Goal: Task Accomplishment & Management: Manage account settings

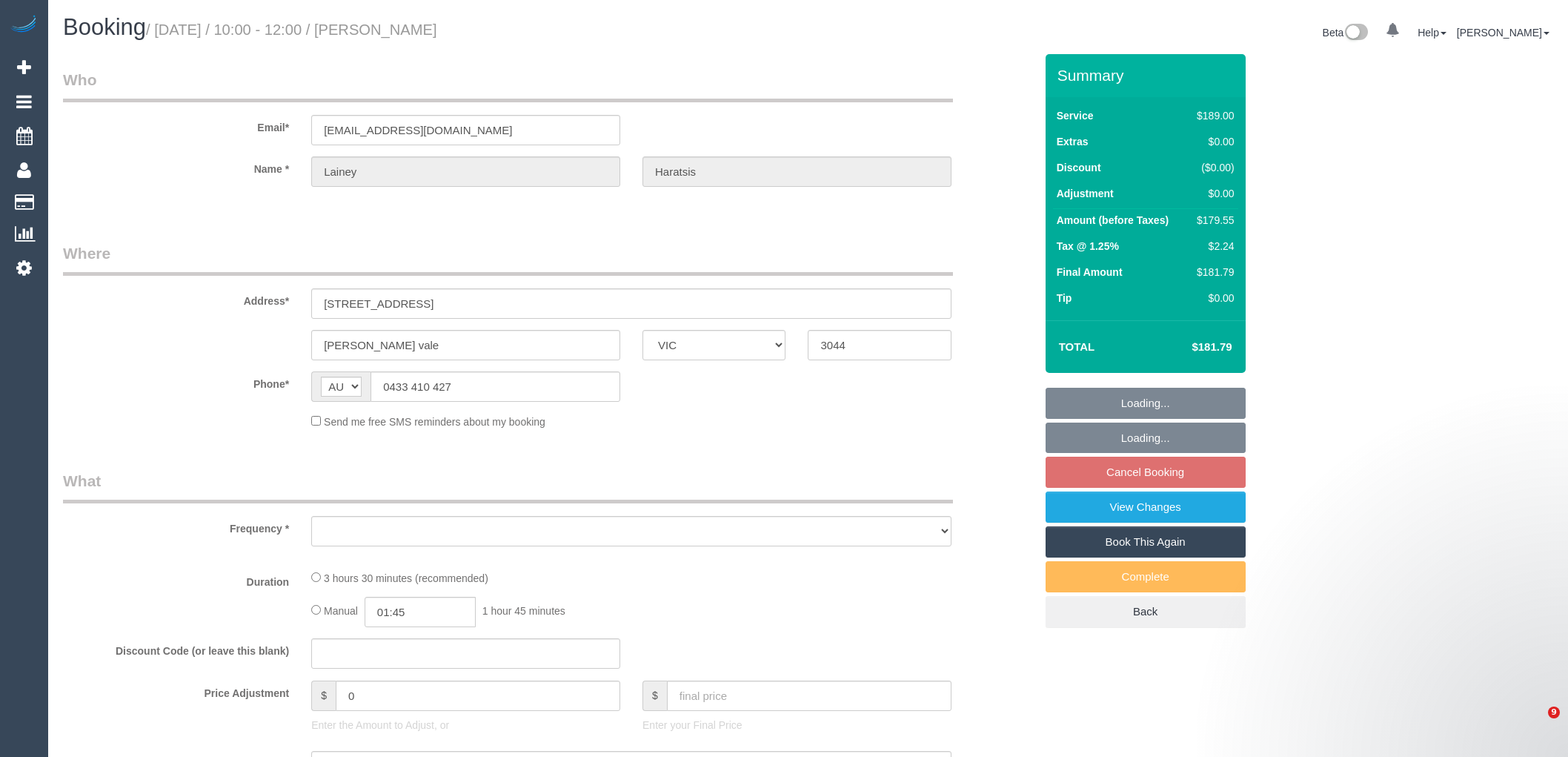
select select "VIC"
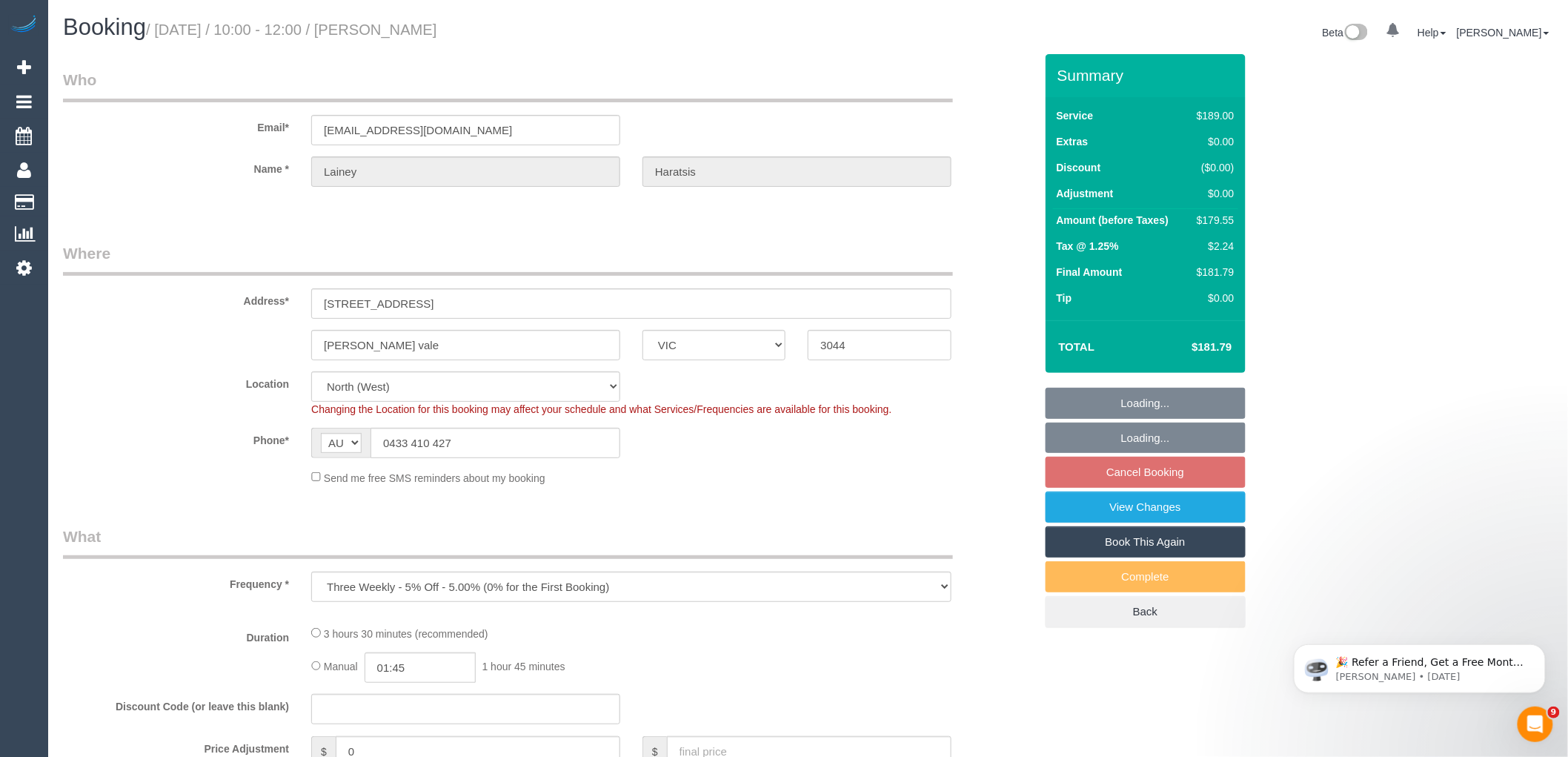
select select "object:685"
select select "number:27"
select select "number:15"
select select "number:18"
select select "number:25"
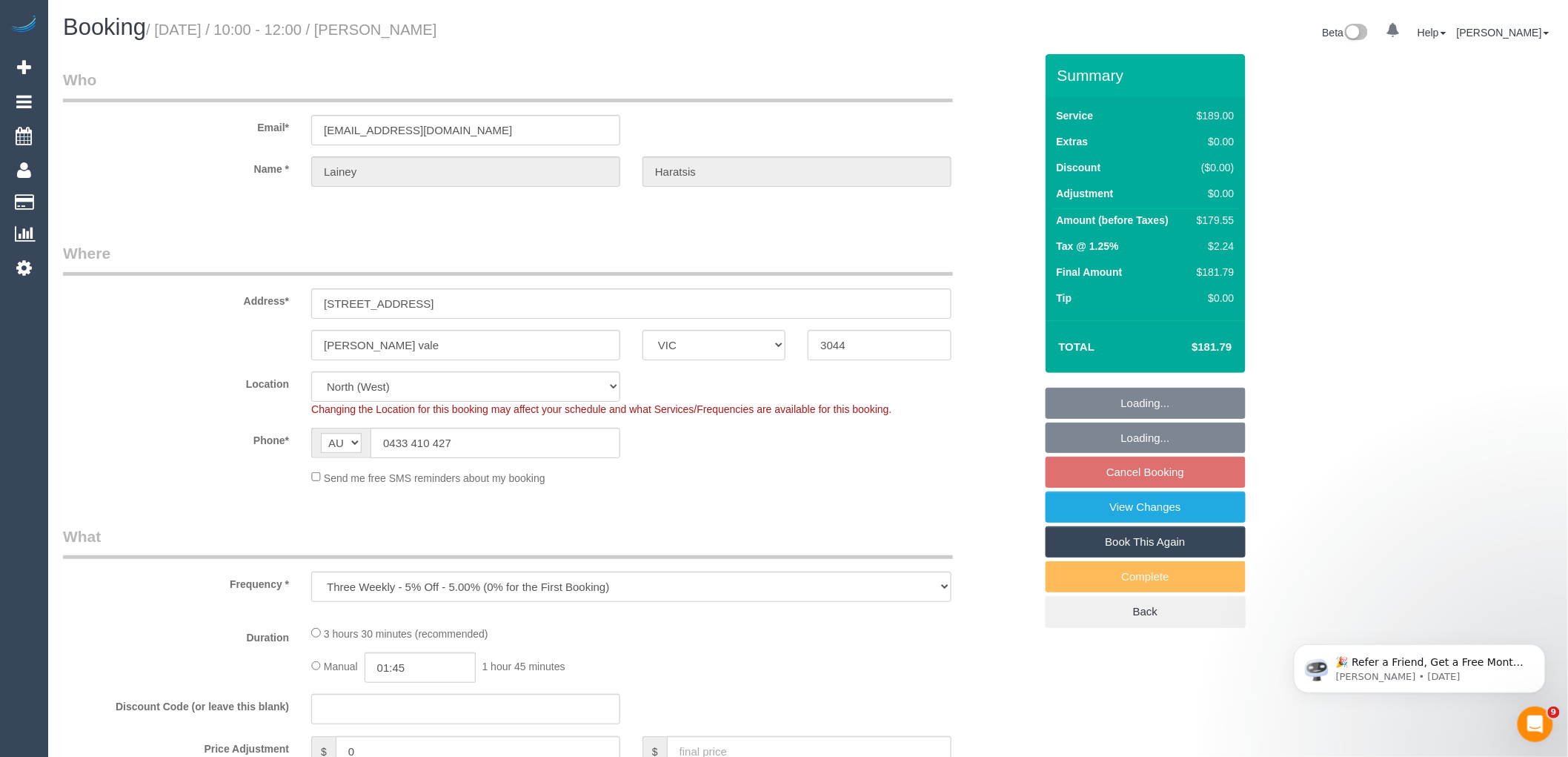
select select "number:35"
select select "number:11"
select select "string:stripe-pm_1RnH192GScqysDRVJHnQNmPs"
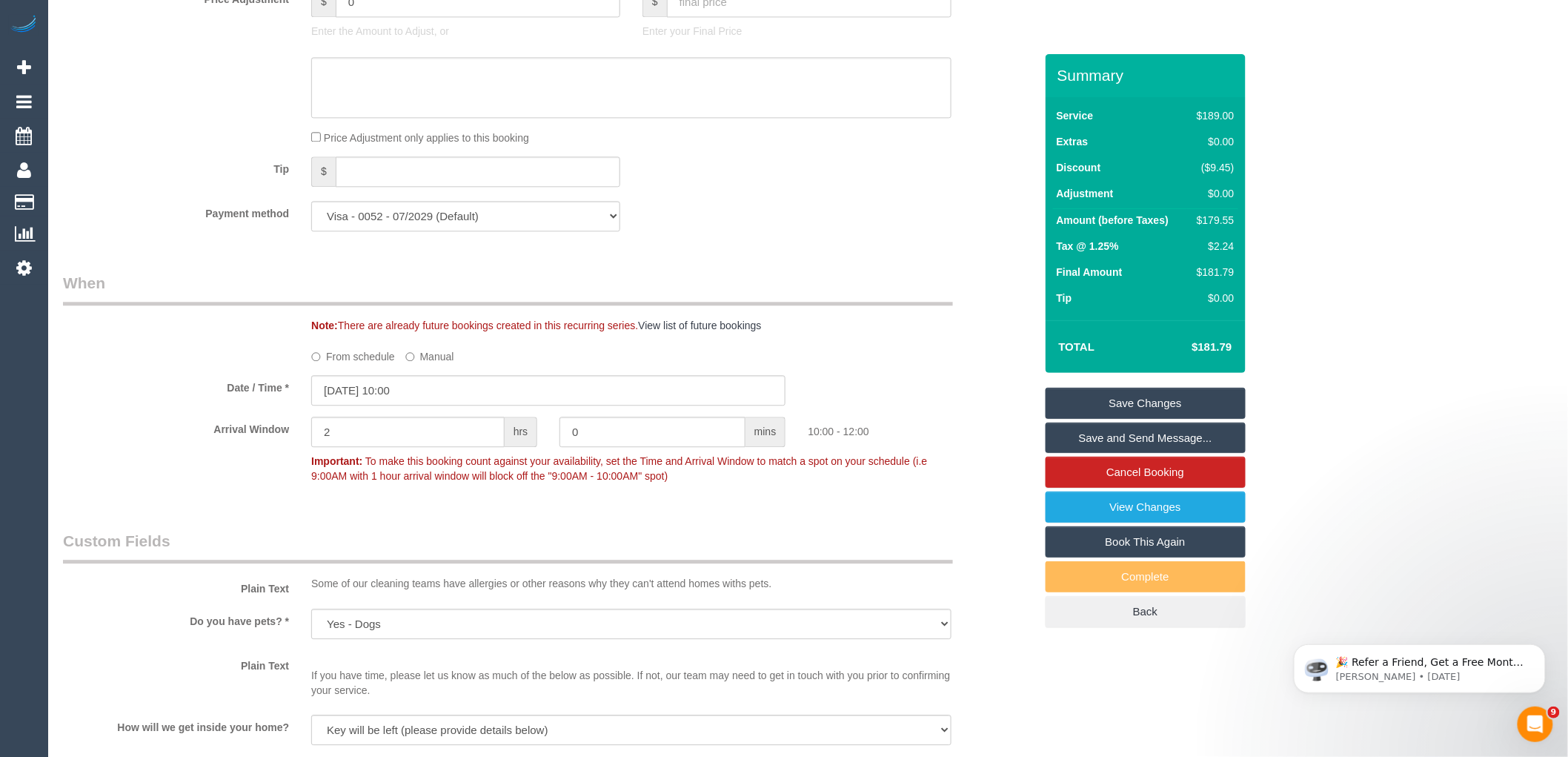
scroll to position [1400, 0]
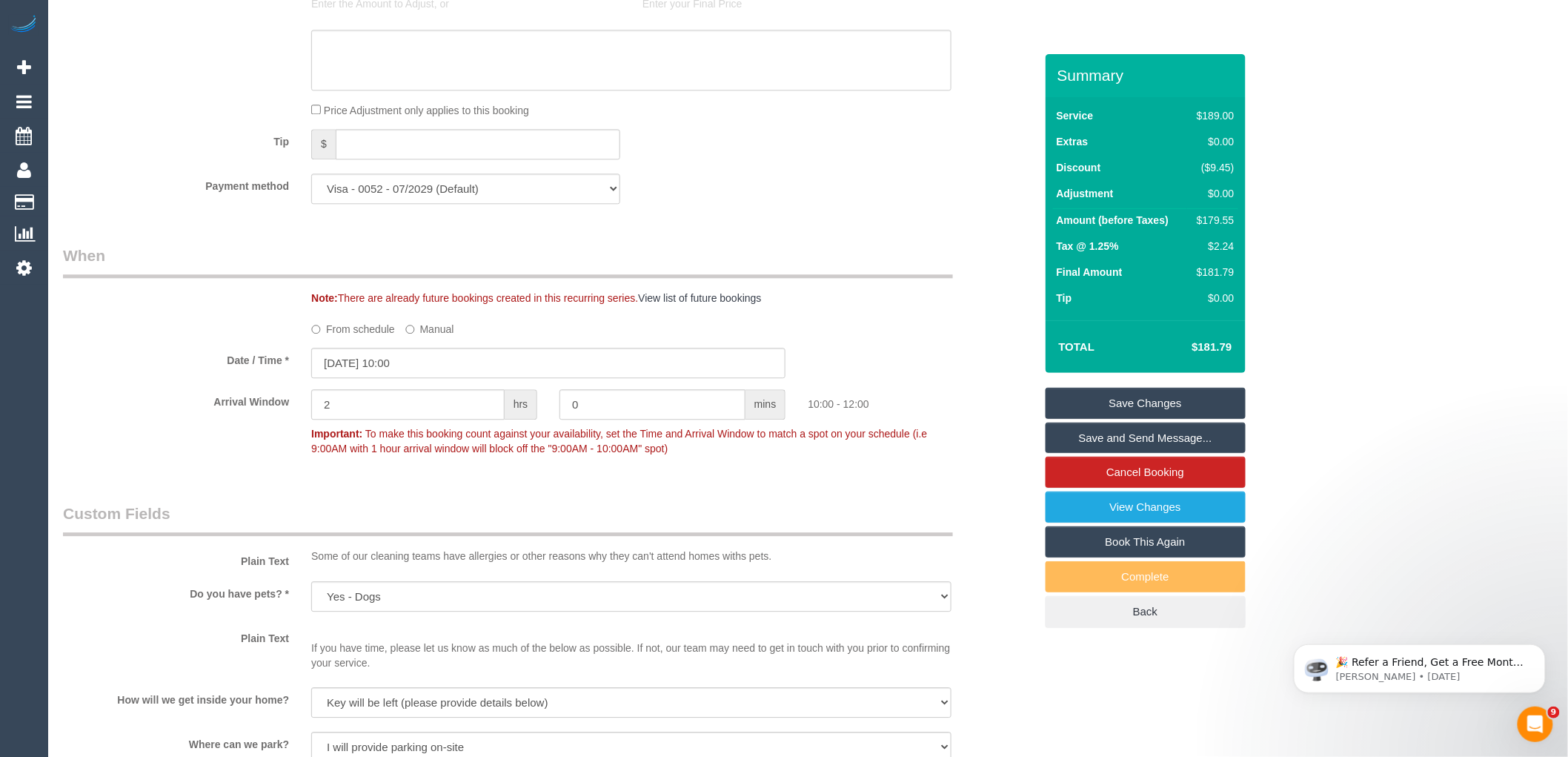
click at [371, 337] on label "From schedule" at bounding box center [352, 326] width 83 height 20
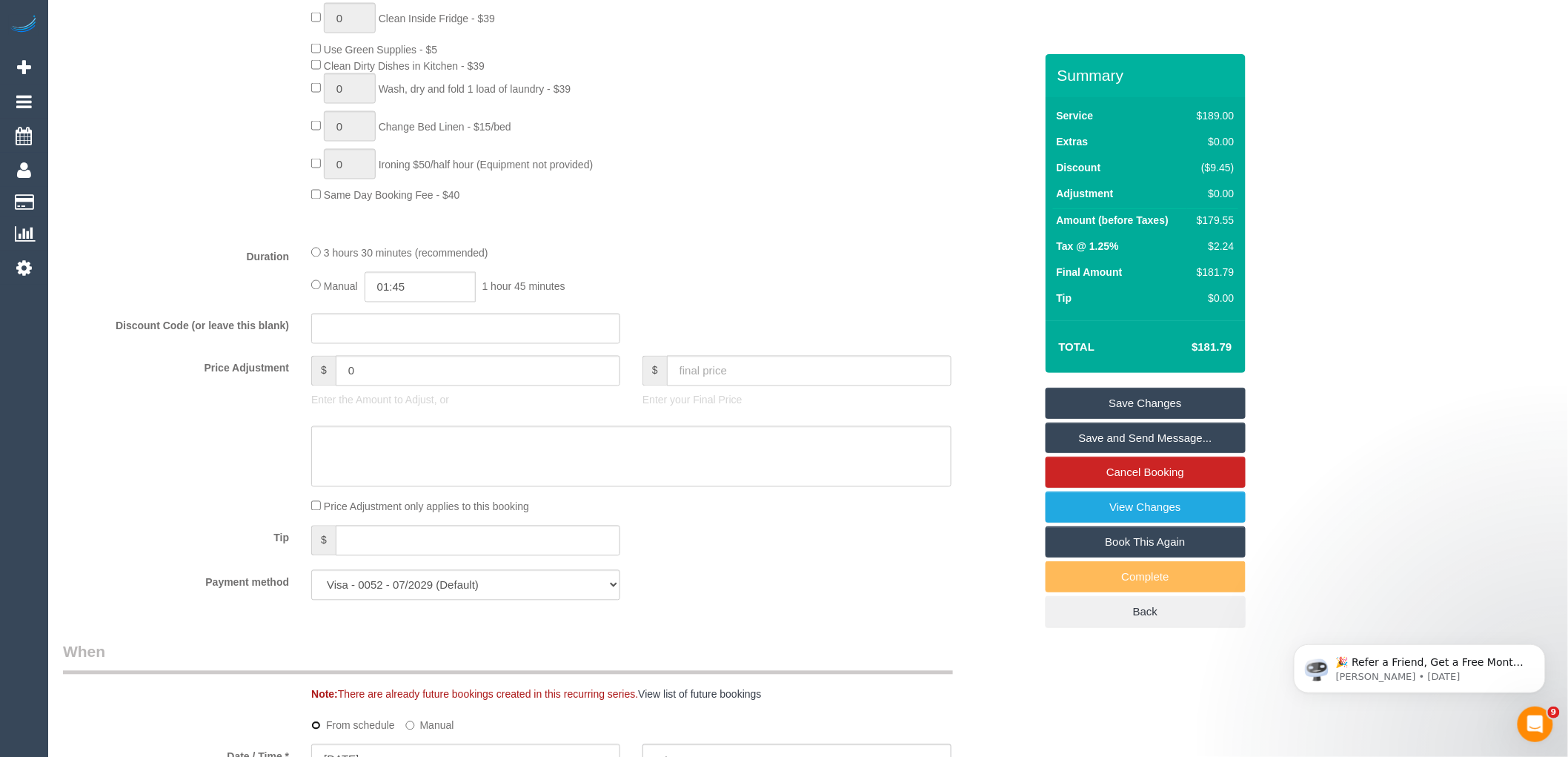
select select "spot10"
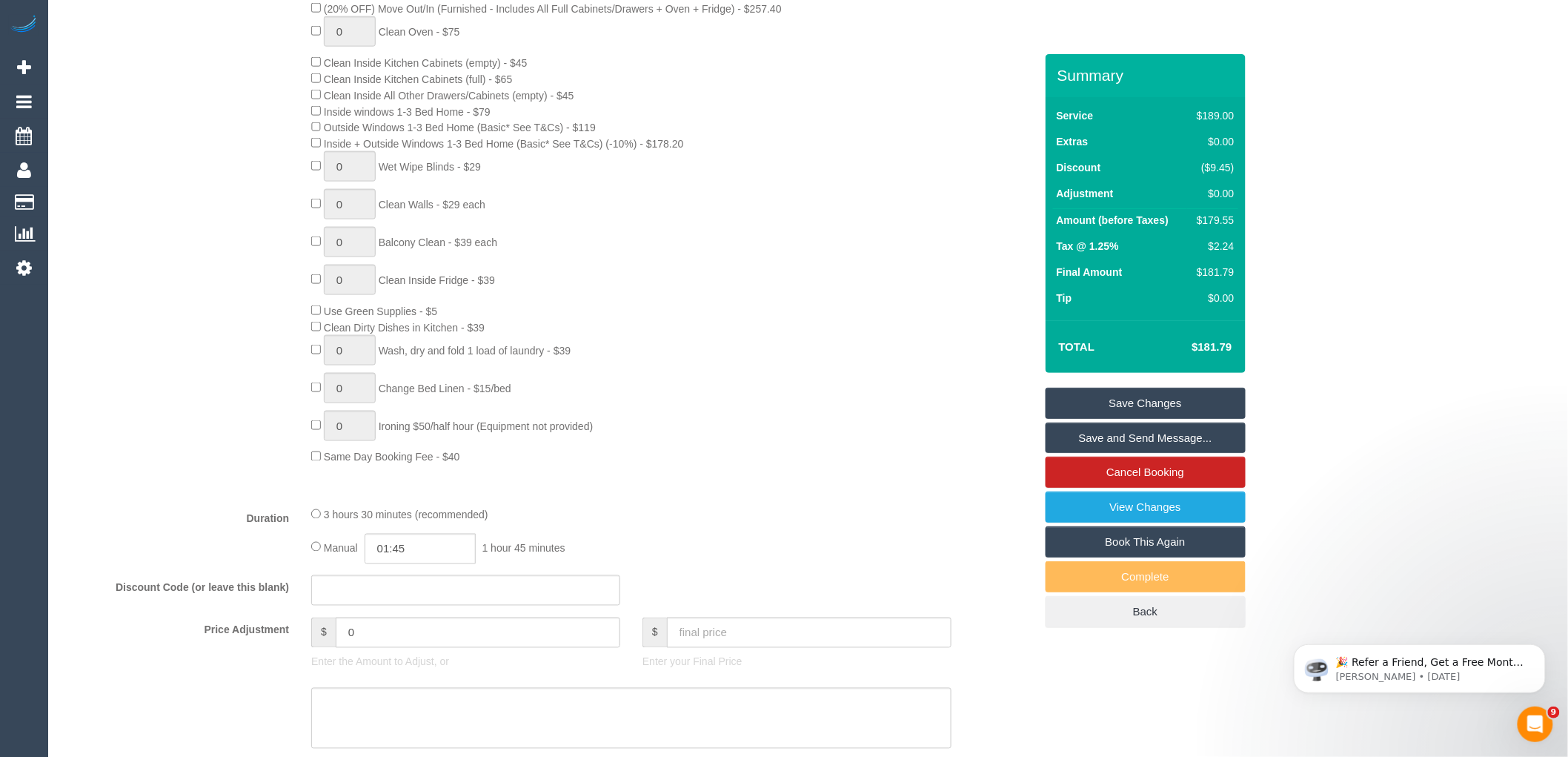
scroll to position [1235, 0]
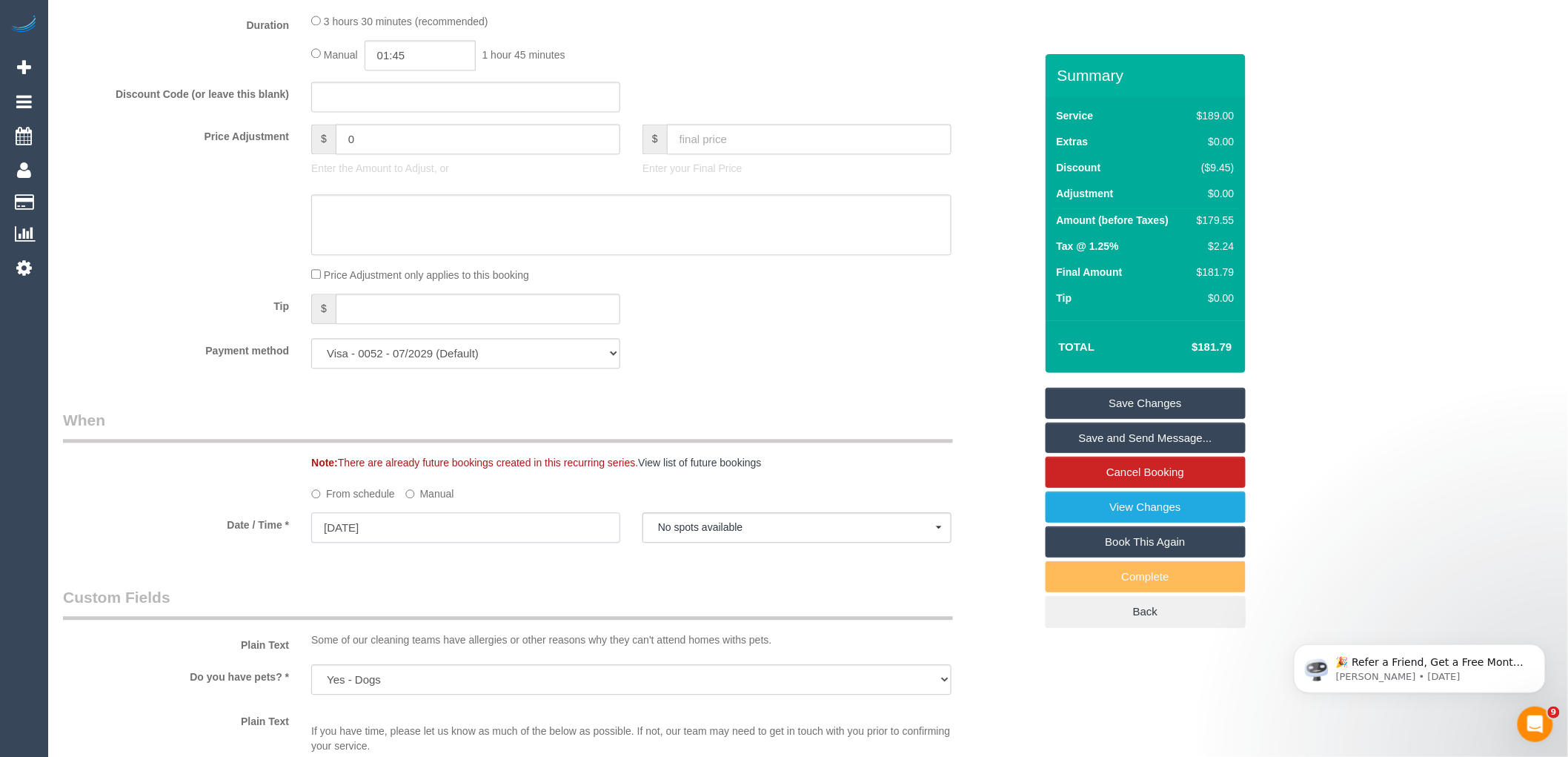
click at [432, 542] on input "[DATE]" at bounding box center [466, 527] width 309 height 30
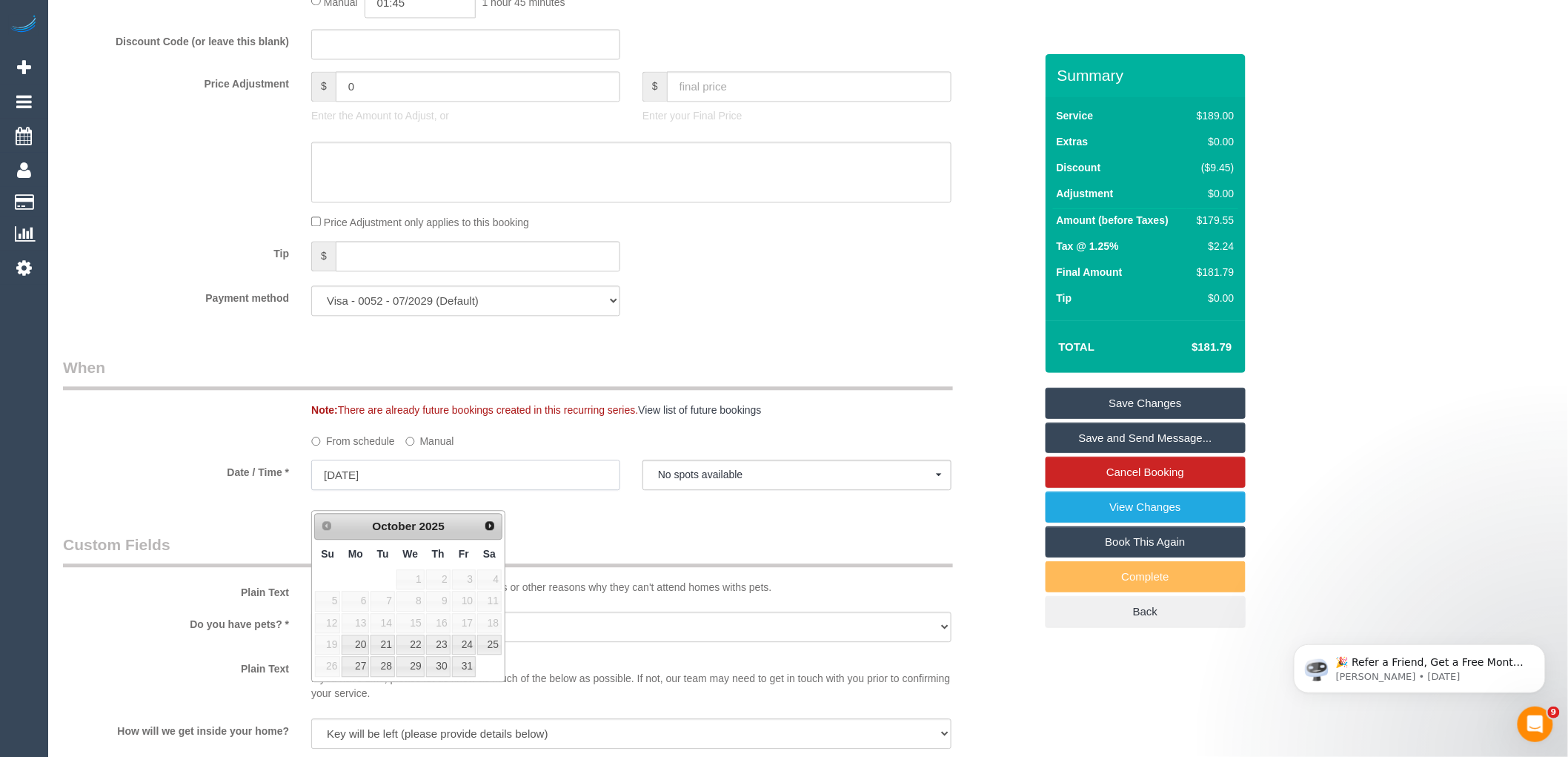
scroll to position [1317, 0]
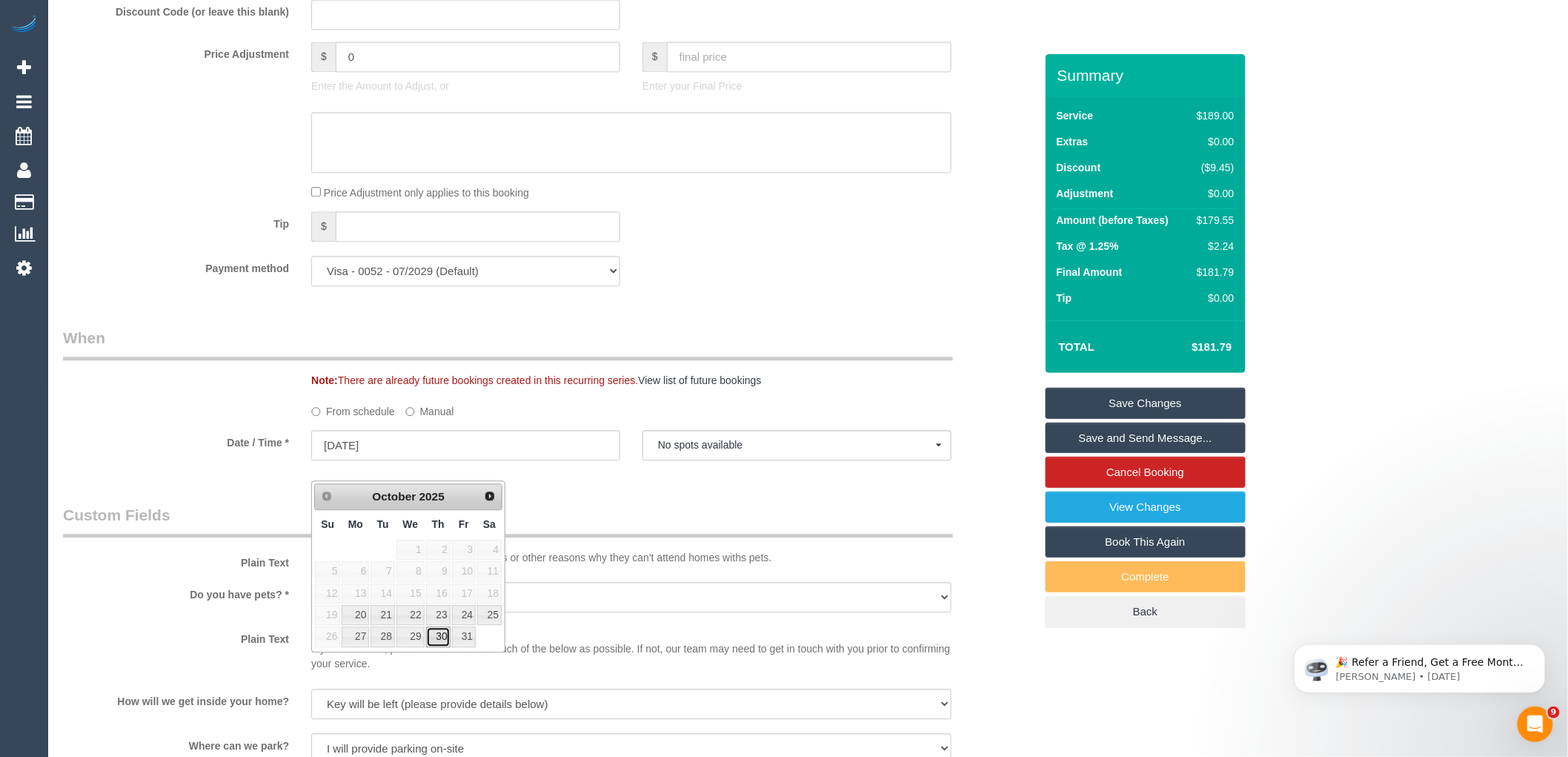
click at [440, 641] on link "30" at bounding box center [438, 636] width 24 height 20
type input "30/10/2025"
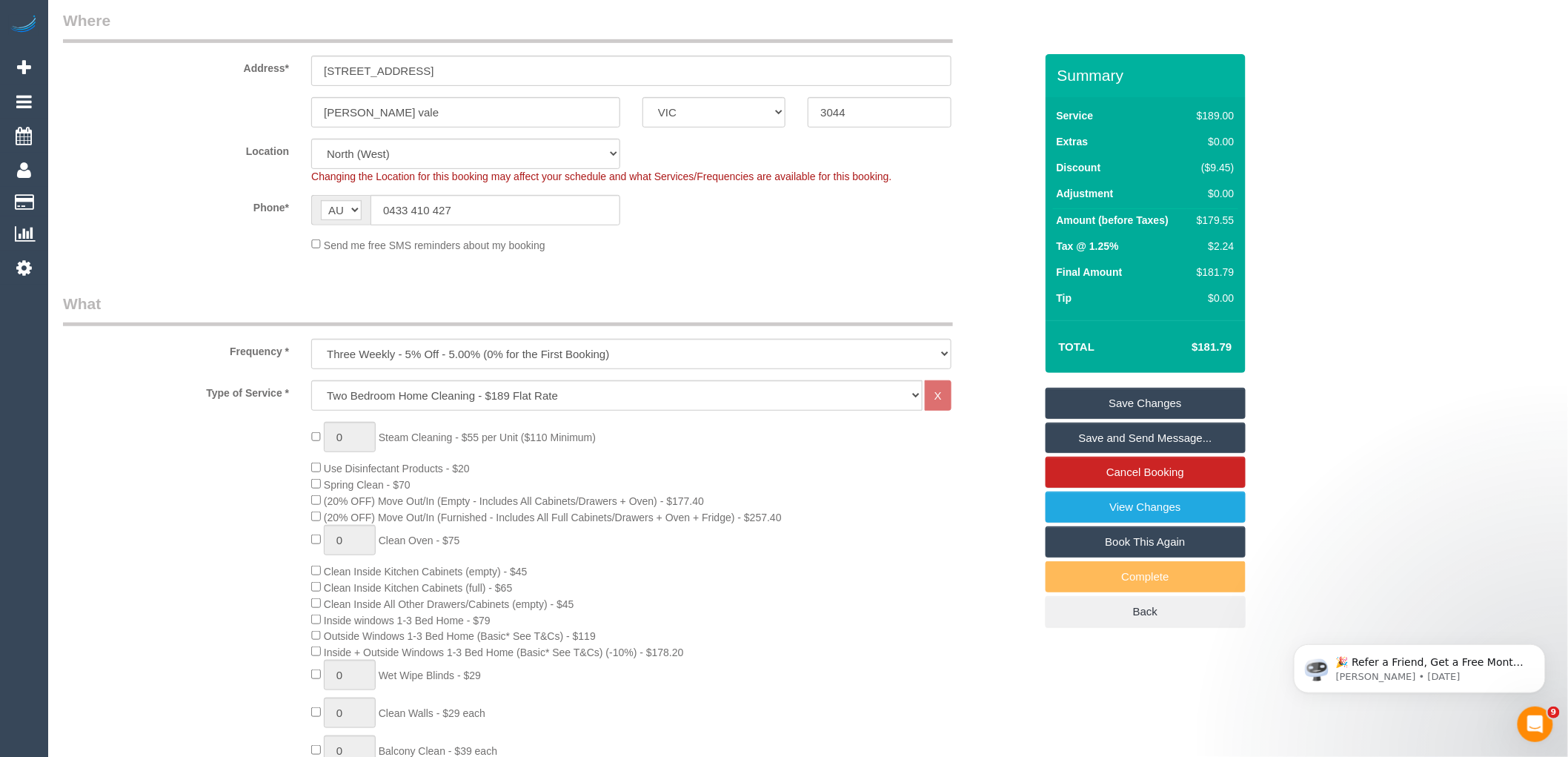
scroll to position [0, 0]
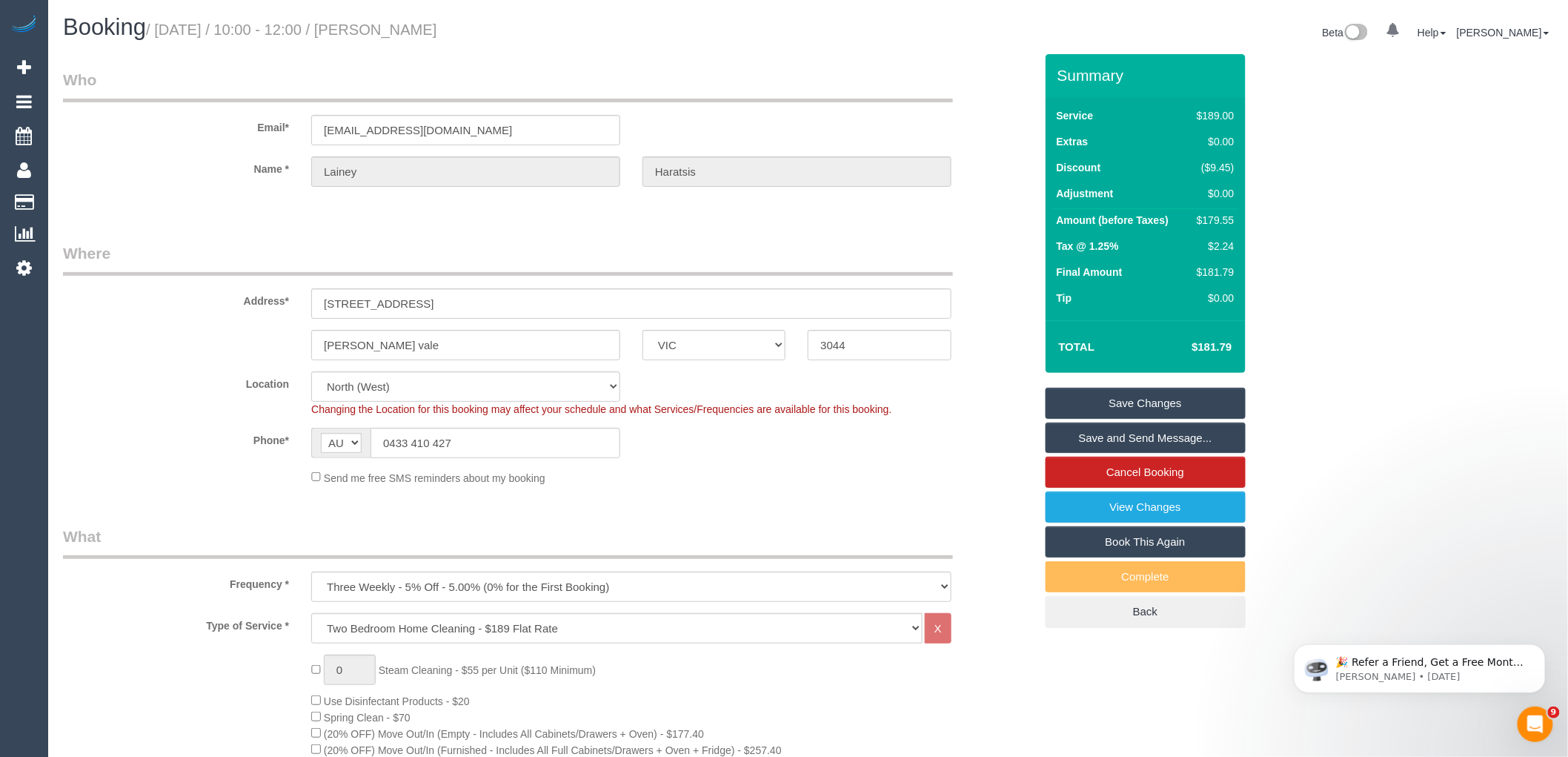
select select "spot19"
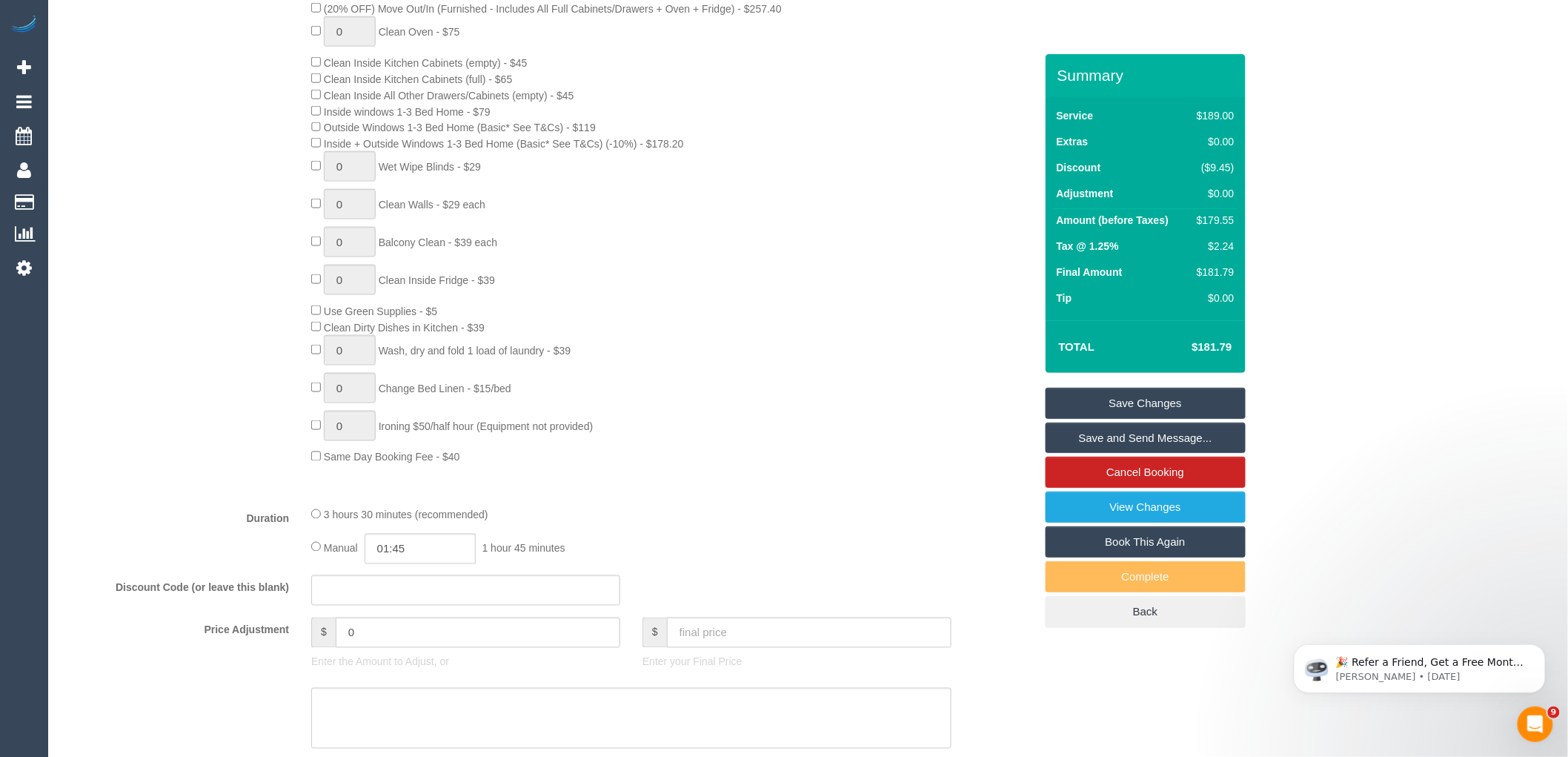
scroll to position [1235, 0]
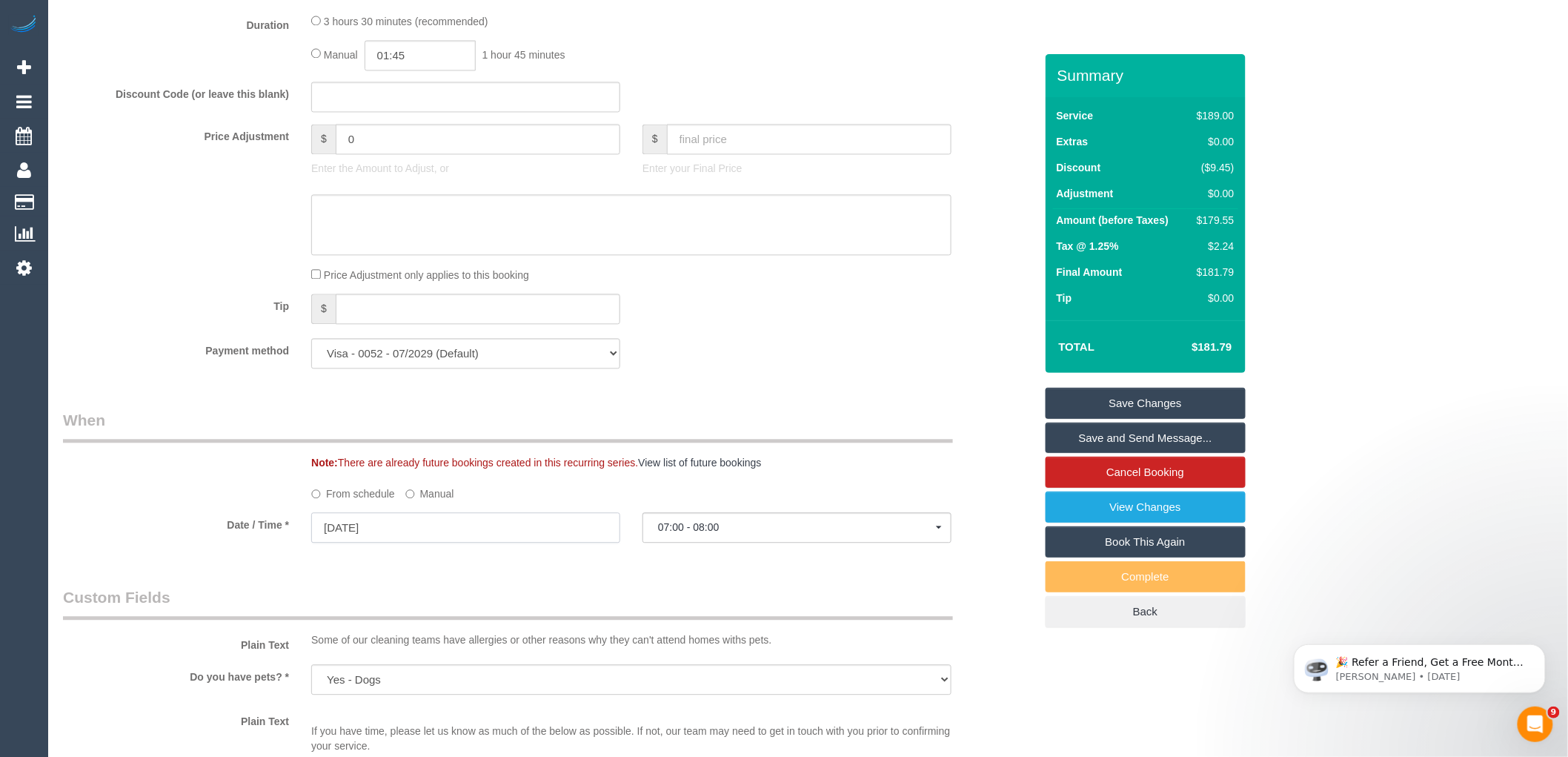
click at [461, 532] on input "30/10/2025" at bounding box center [466, 527] width 309 height 30
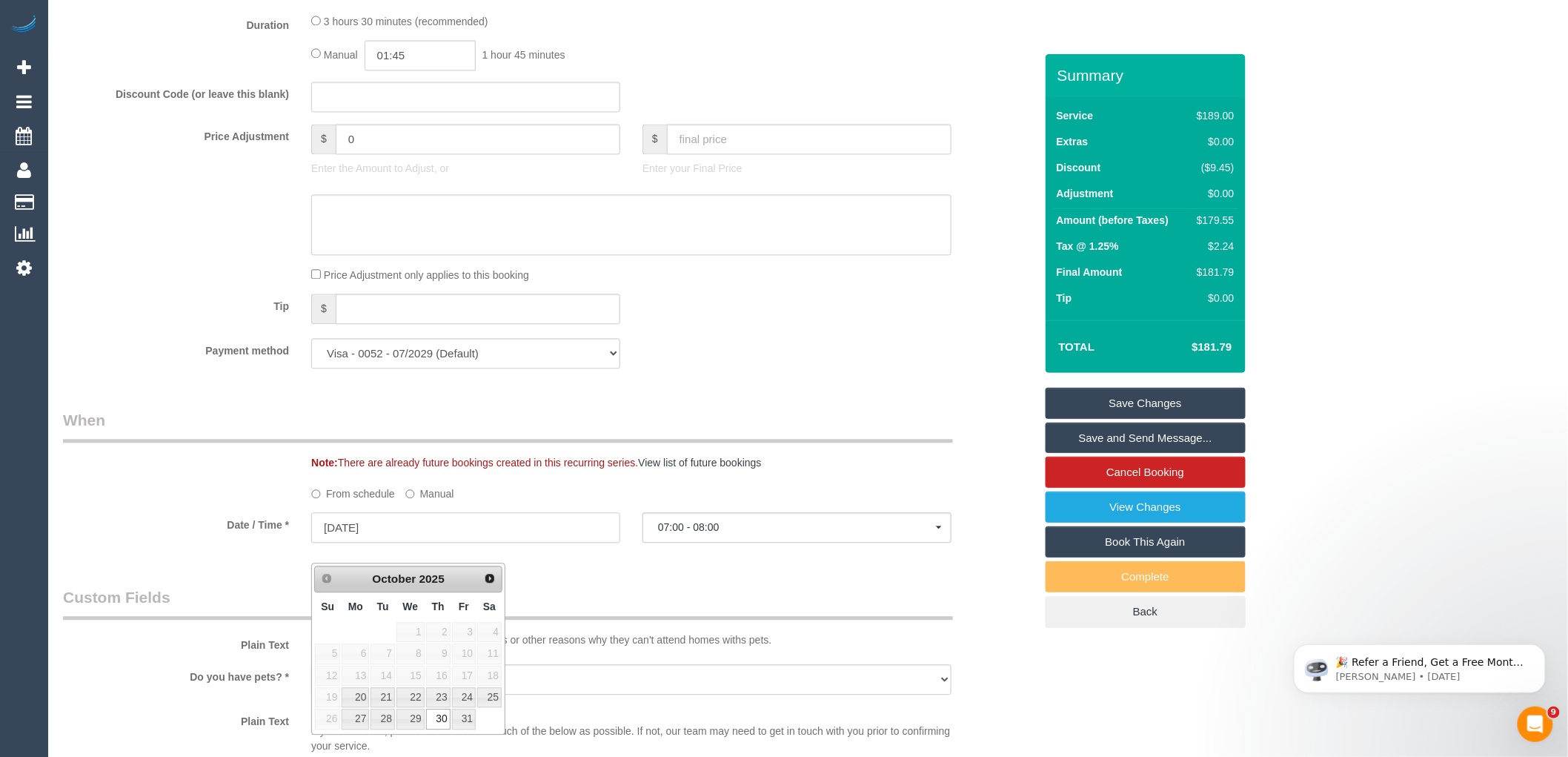
click at [455, 542] on input "30/10/2025" at bounding box center [466, 527] width 309 height 30
click at [362, 719] on link "27" at bounding box center [356, 718] width 27 height 20
type input "27/10/2025"
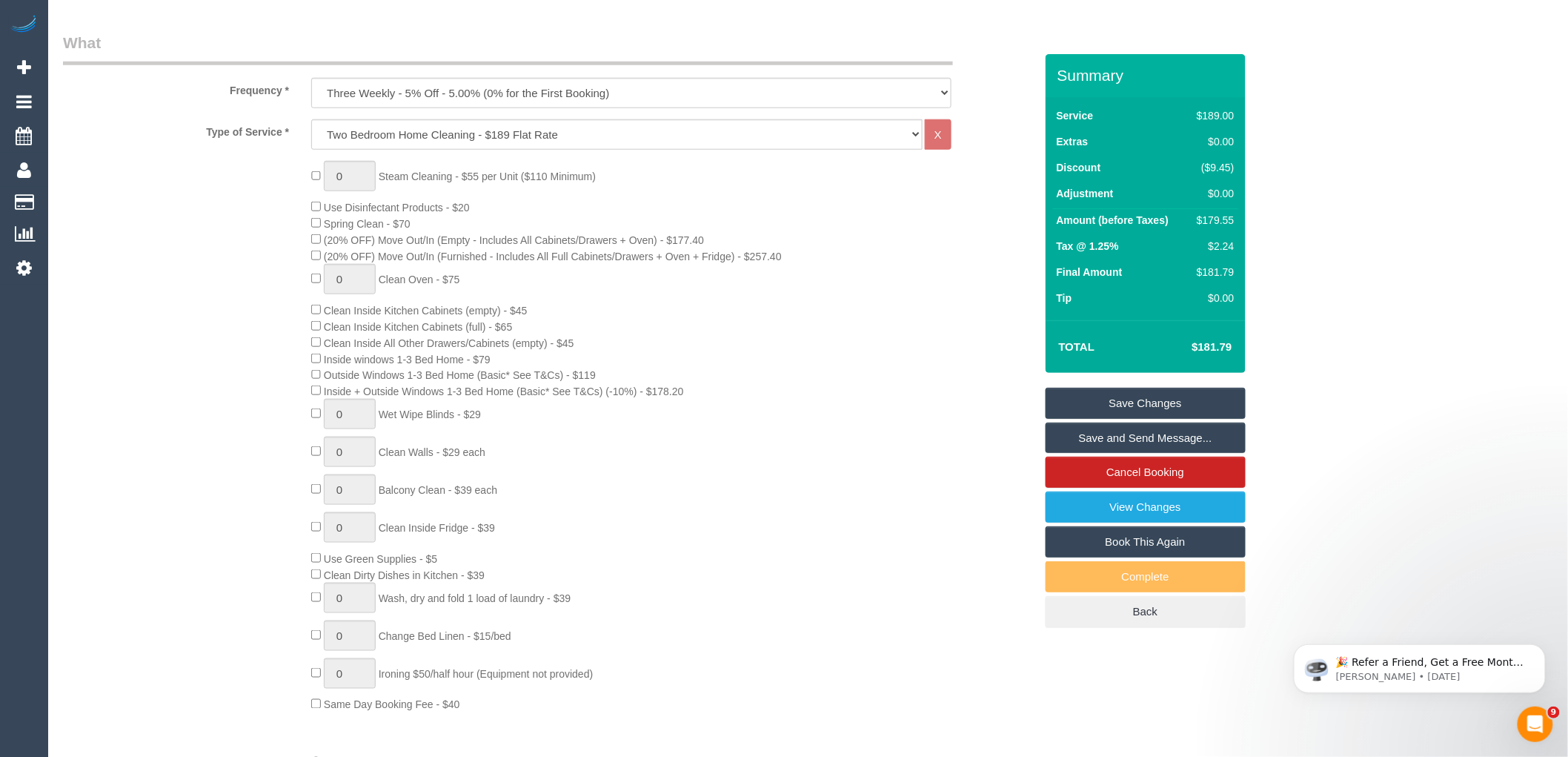
scroll to position [211, 0]
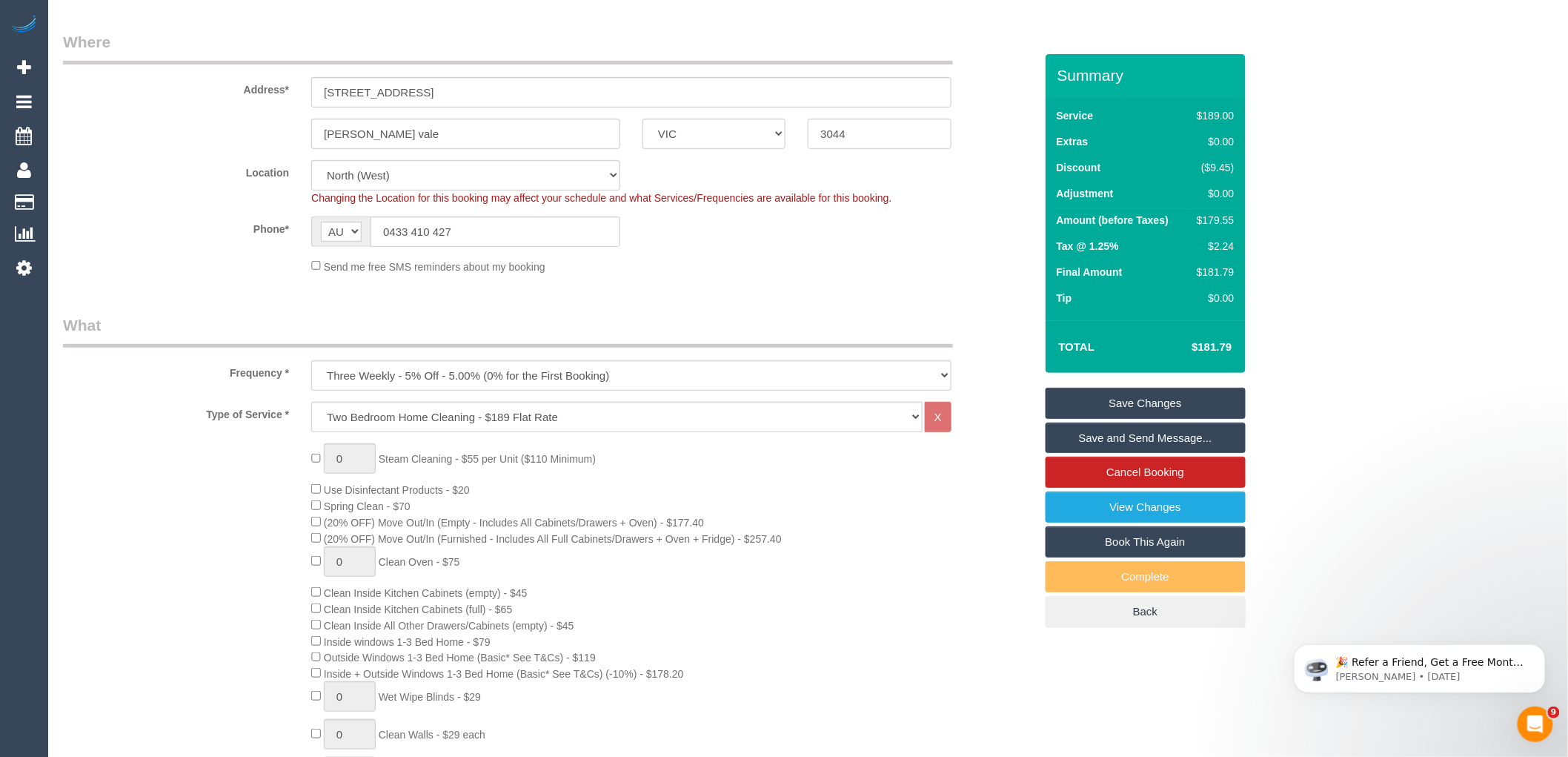
select select "spot40"
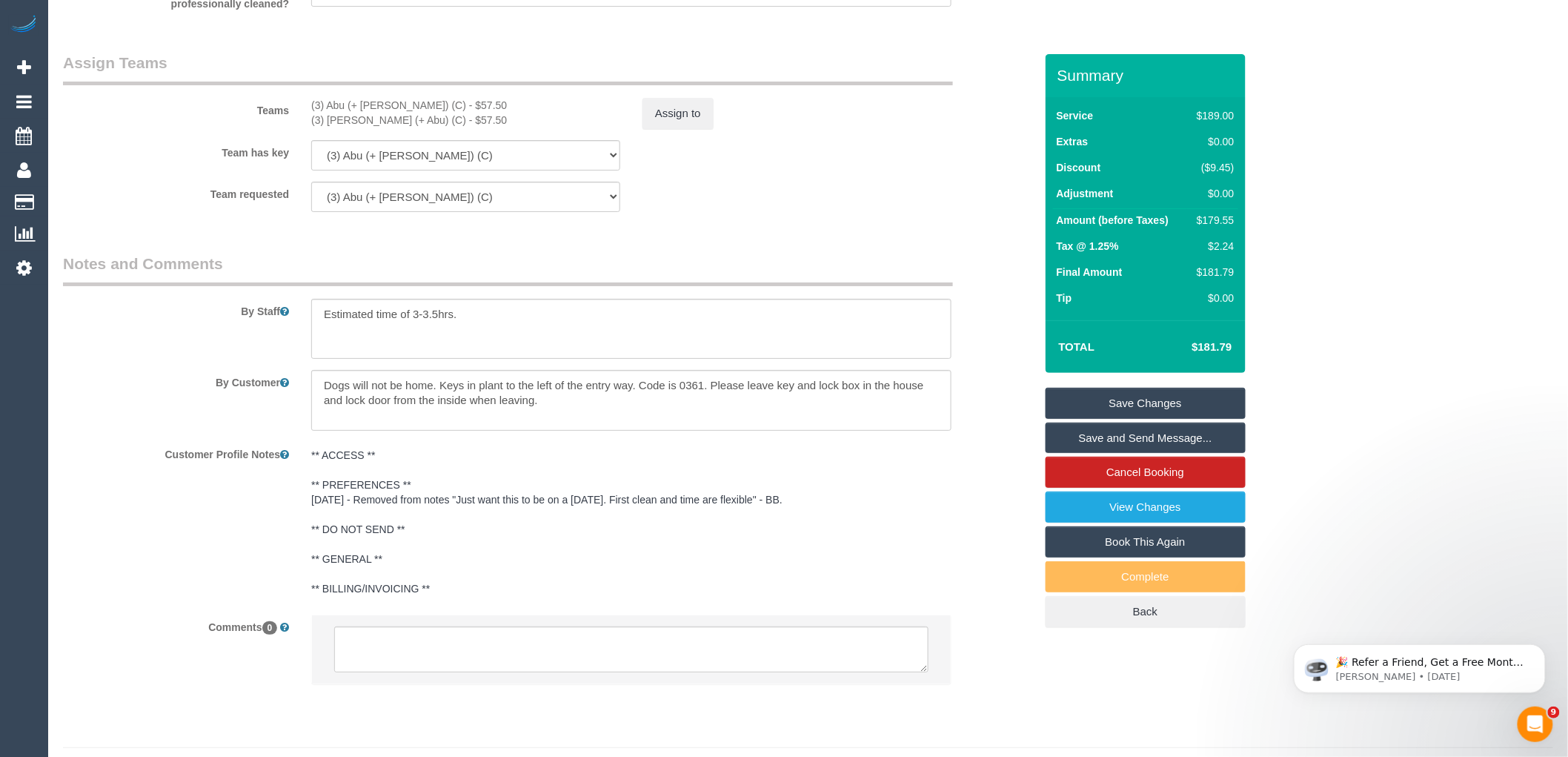
scroll to position [2278, 0]
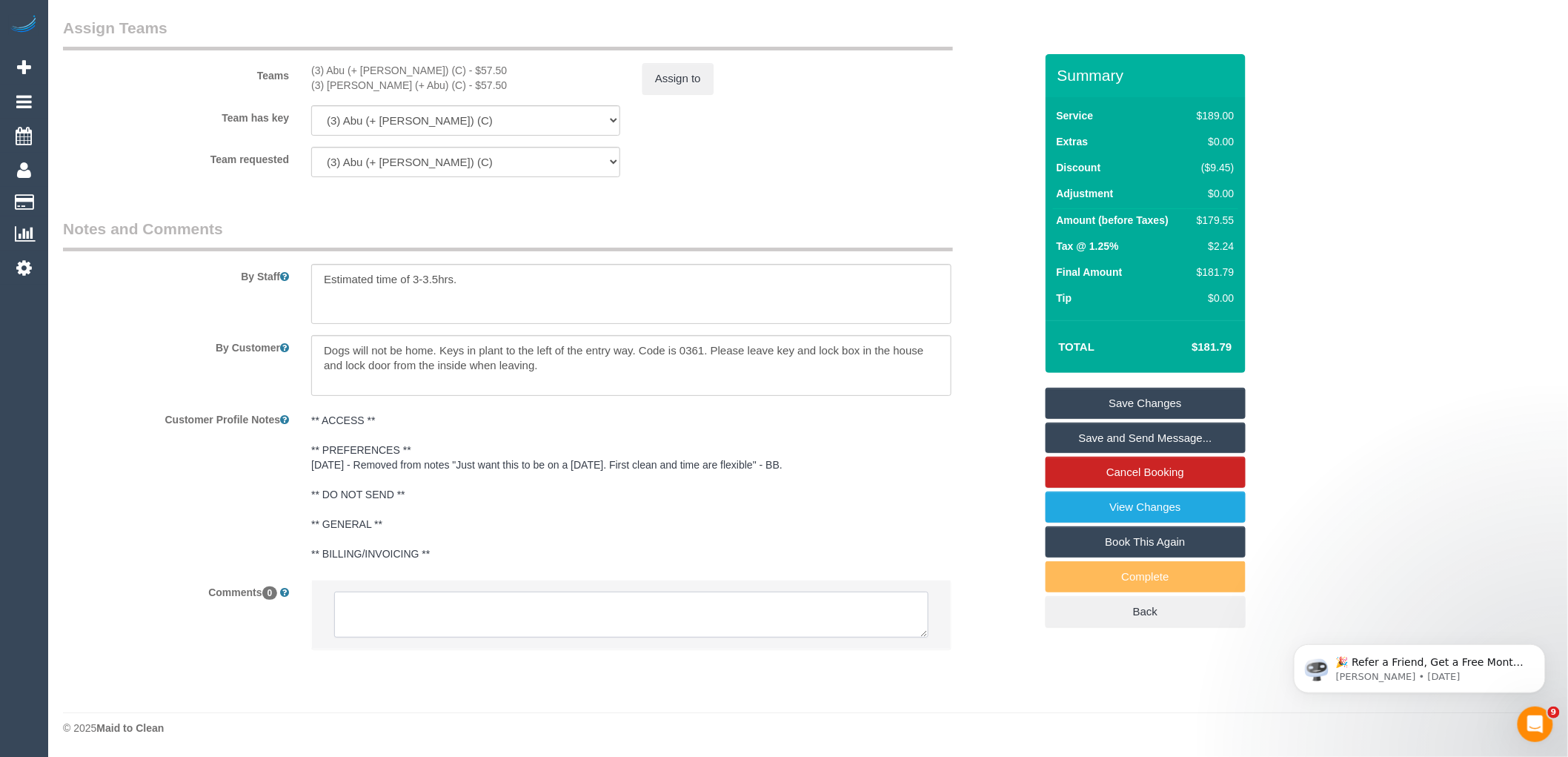
click at [539, 607] on textarea at bounding box center [631, 614] width 595 height 46
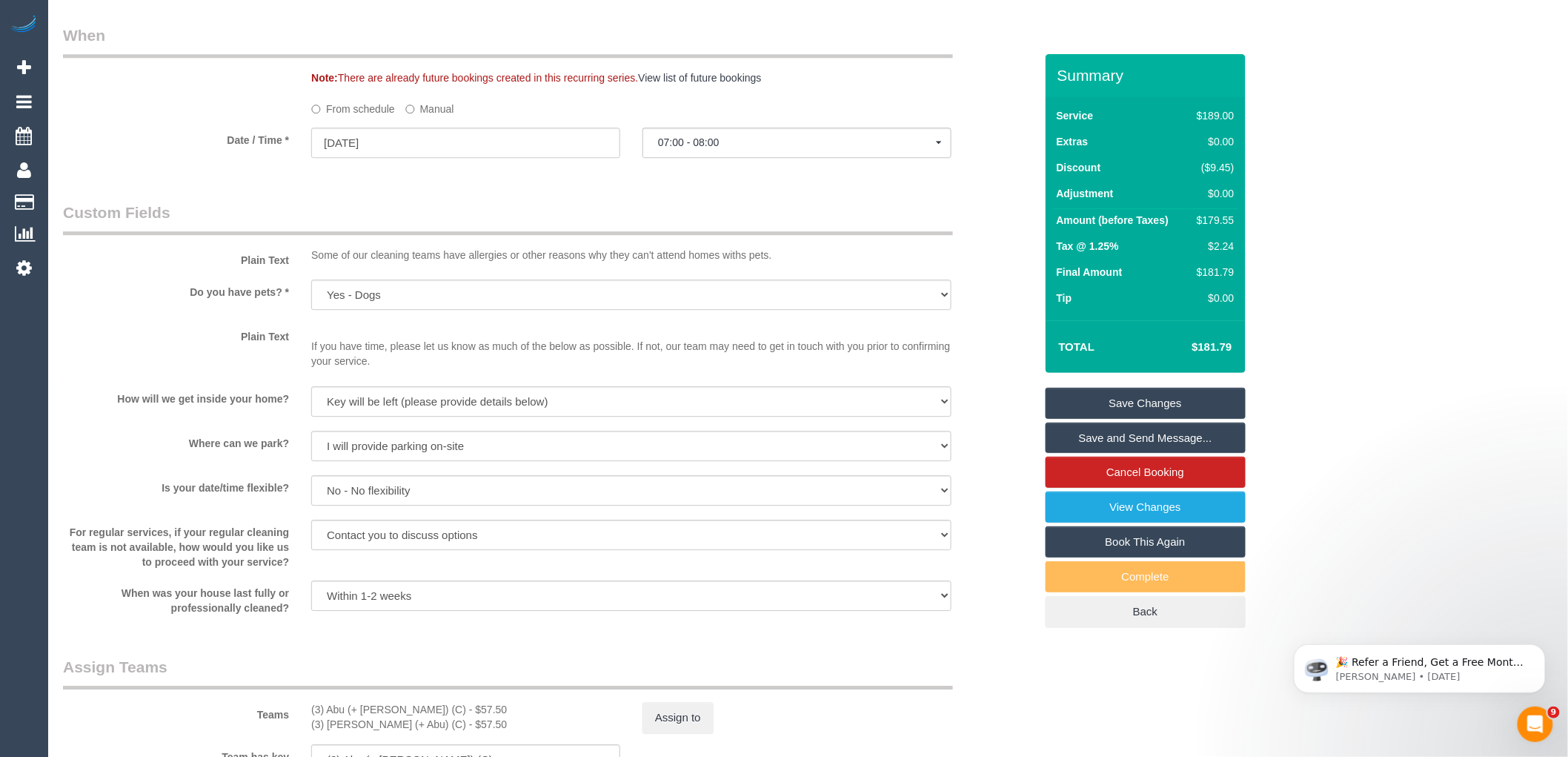
scroll to position [1619, 0]
type textarea "Cleaner(s) Unassigned: Reason Unassigned: One Off/Ongoing: Flexibility: Close a…"
click at [776, 149] on span "07:00 - 08:00" at bounding box center [797, 143] width 278 height 12
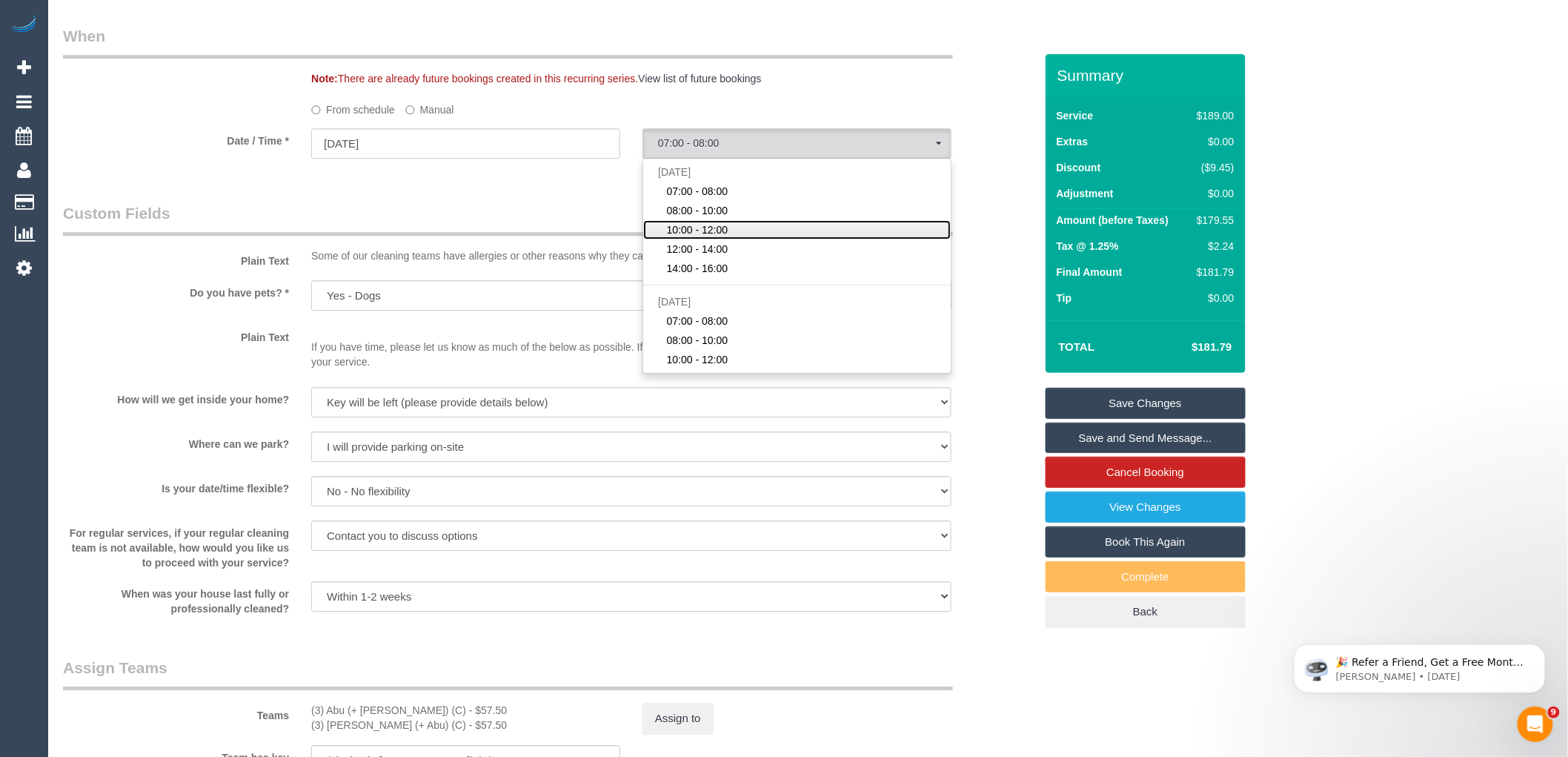
click at [732, 240] on link "10:00 - 12:00" at bounding box center [797, 229] width 308 height 19
select select "spot42"
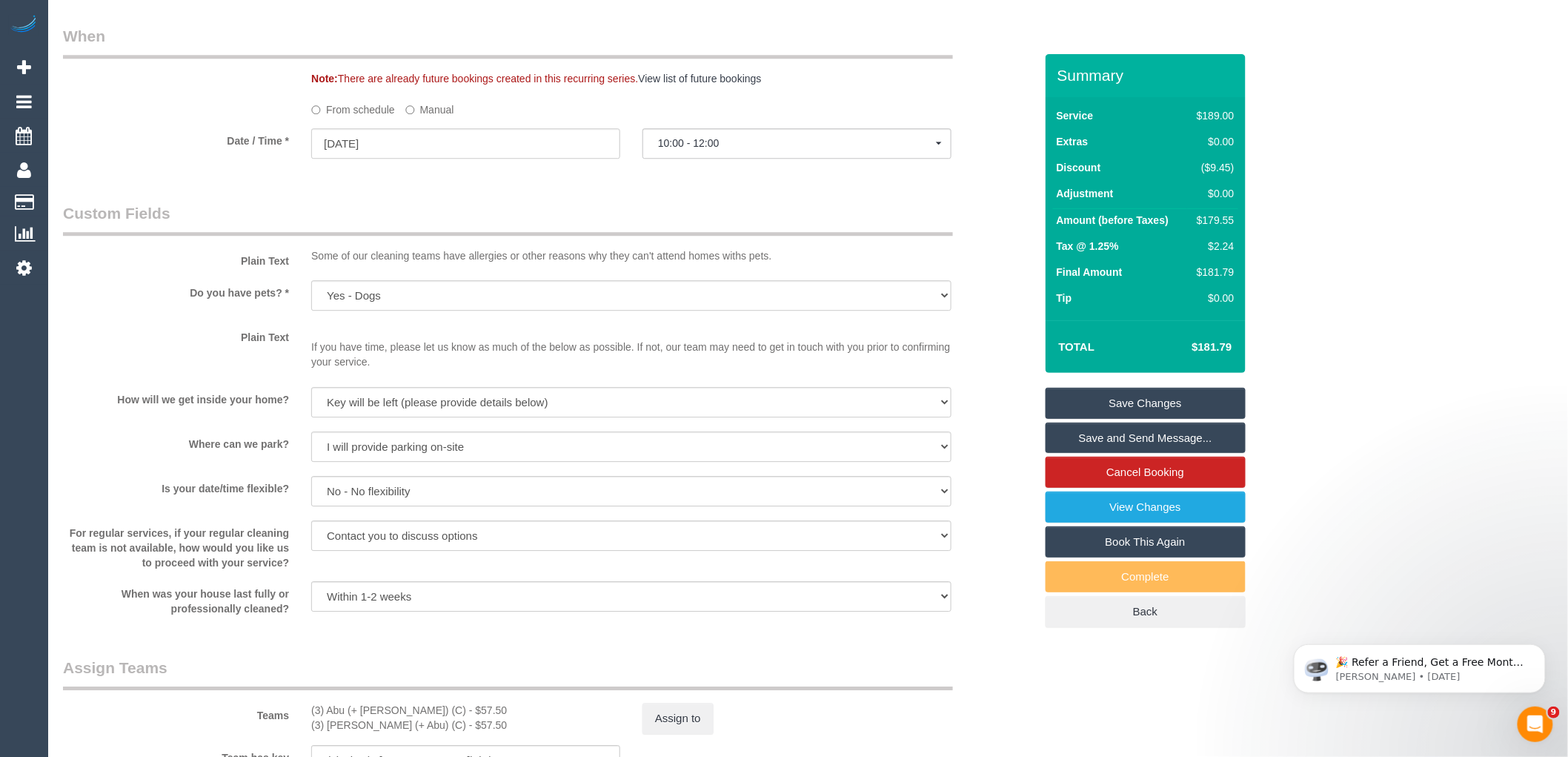
click at [464, 235] on legend "Custom Fields" at bounding box center [508, 219] width 890 height 34
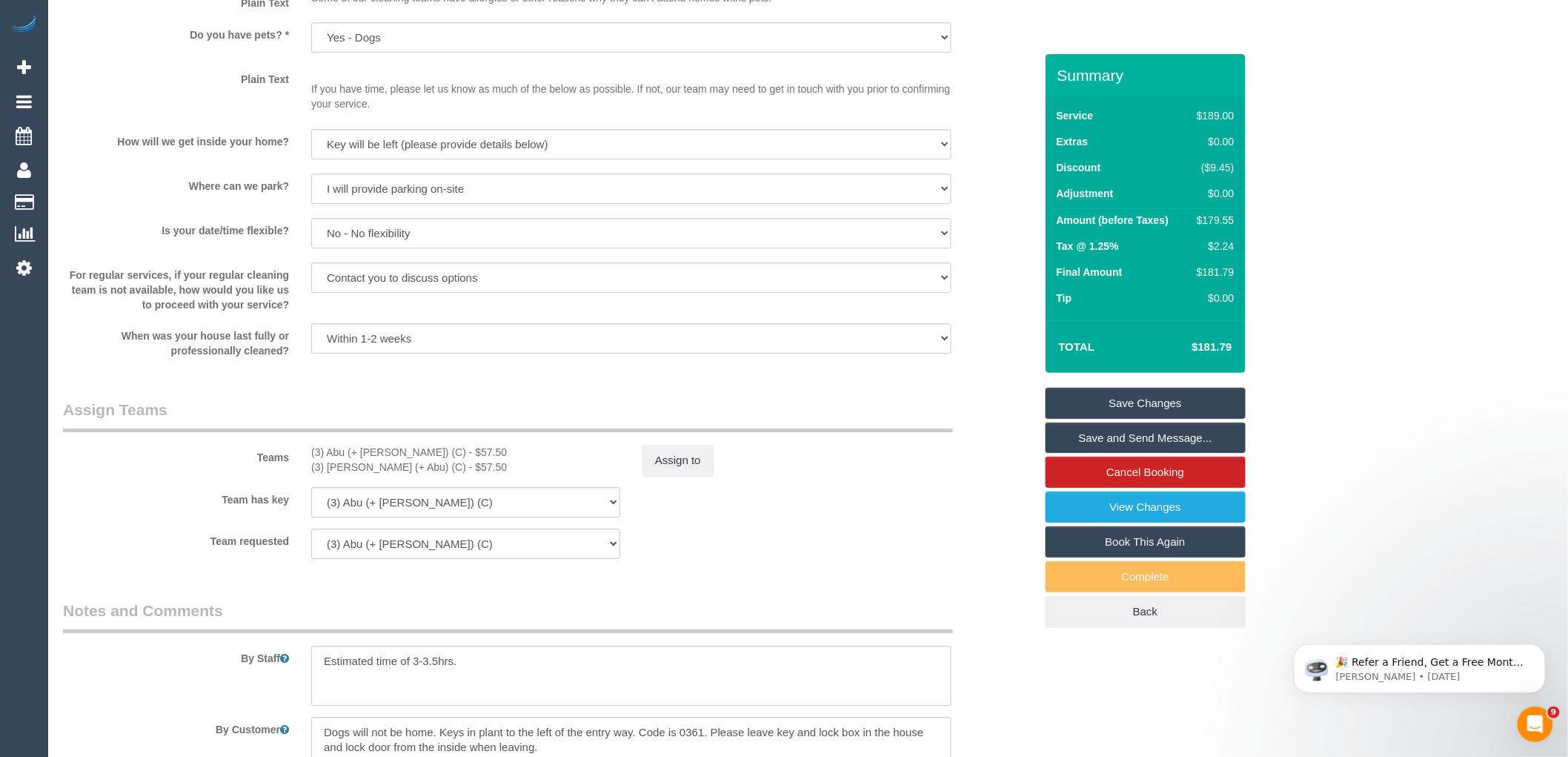
scroll to position [2195, 0]
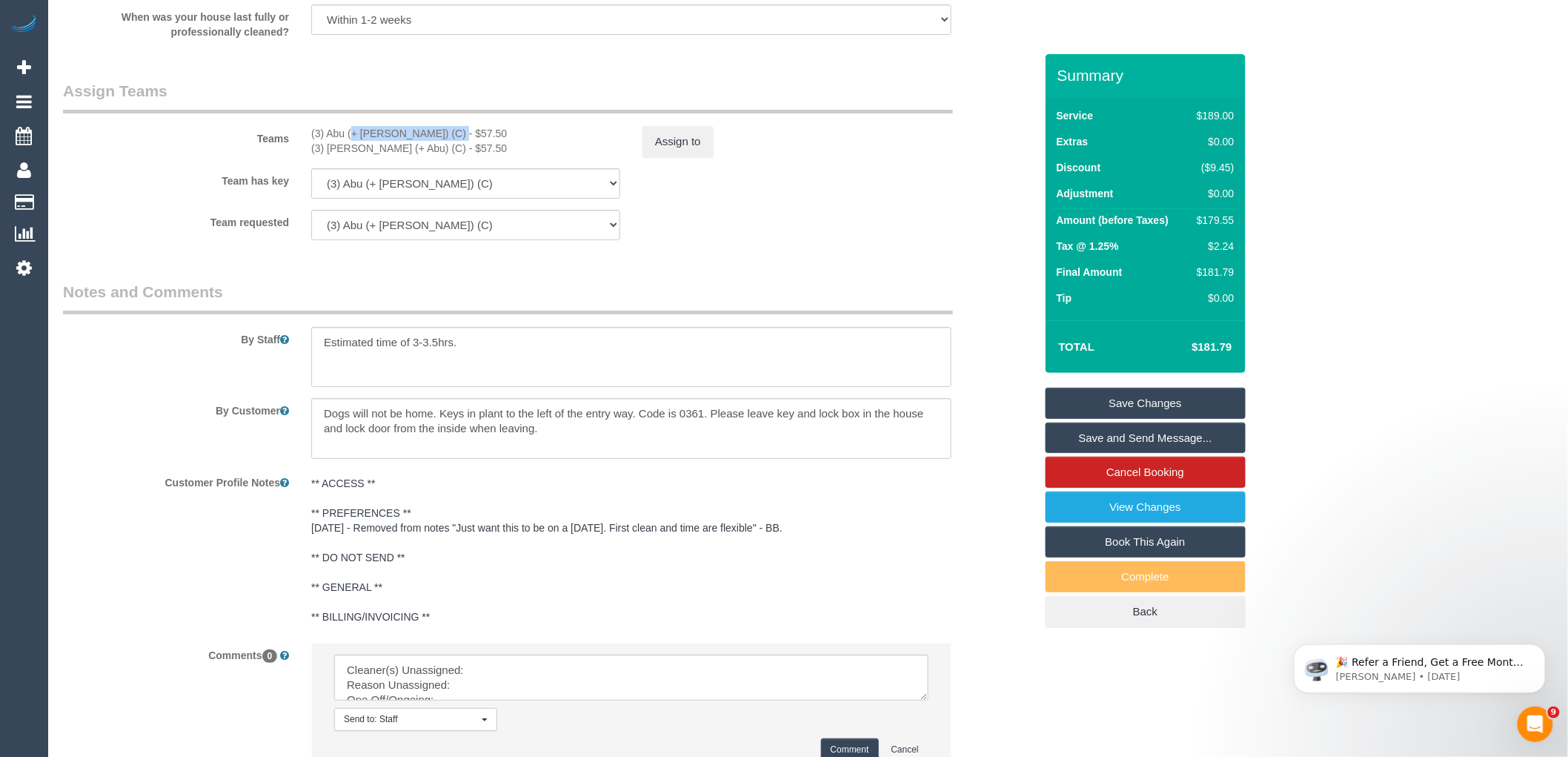
drag, startPoint x: 415, startPoint y: 149, endPoint x: 311, endPoint y: 158, distance: 104.4
click at [311, 141] on div "(3) Abu (+ Hamim) (C) - $57.50" at bounding box center [466, 133] width 309 height 15
copy div "(3) Abu (+ [PERSON_NAME]) (C)"
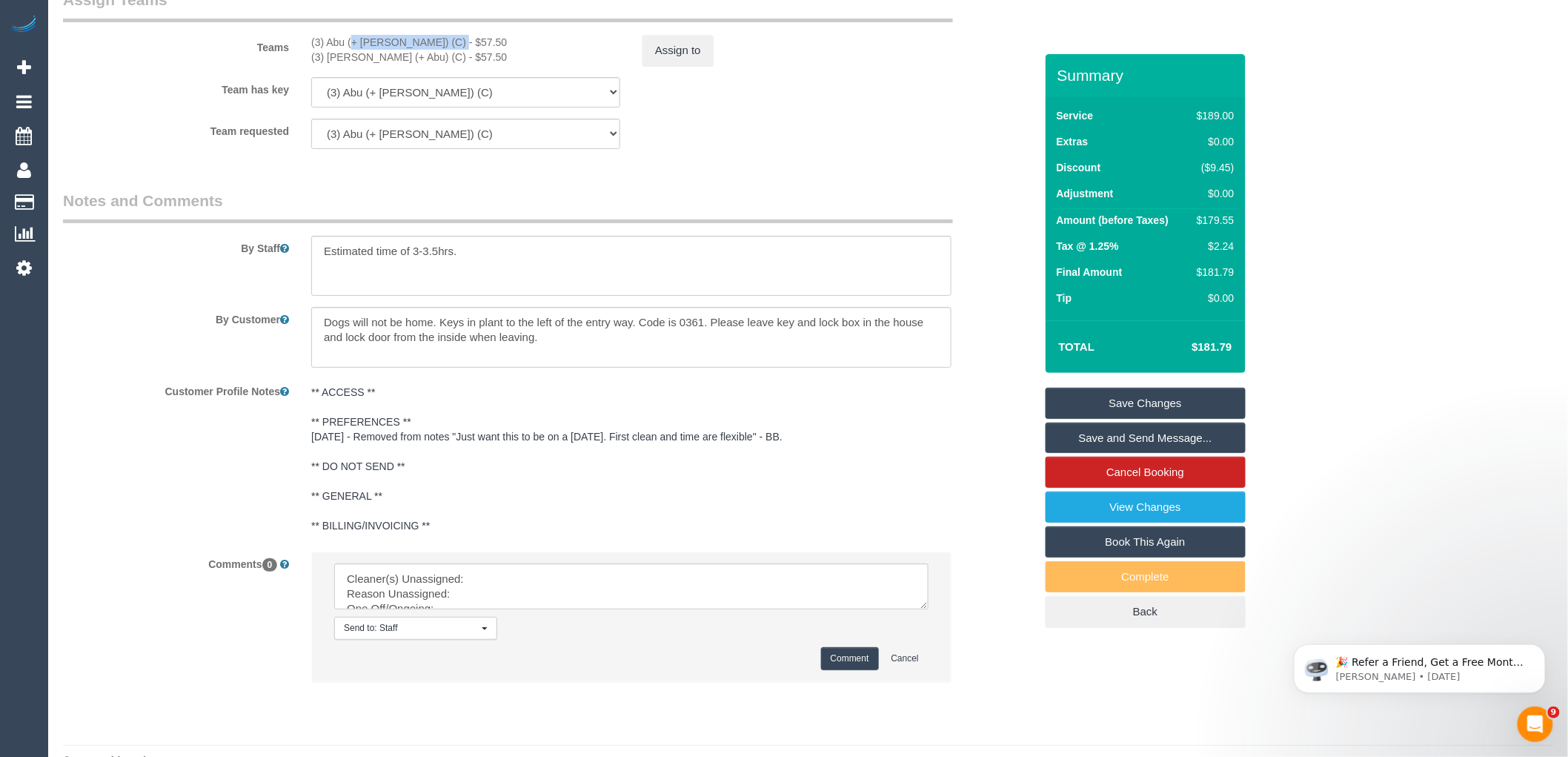
scroll to position [2339, 0]
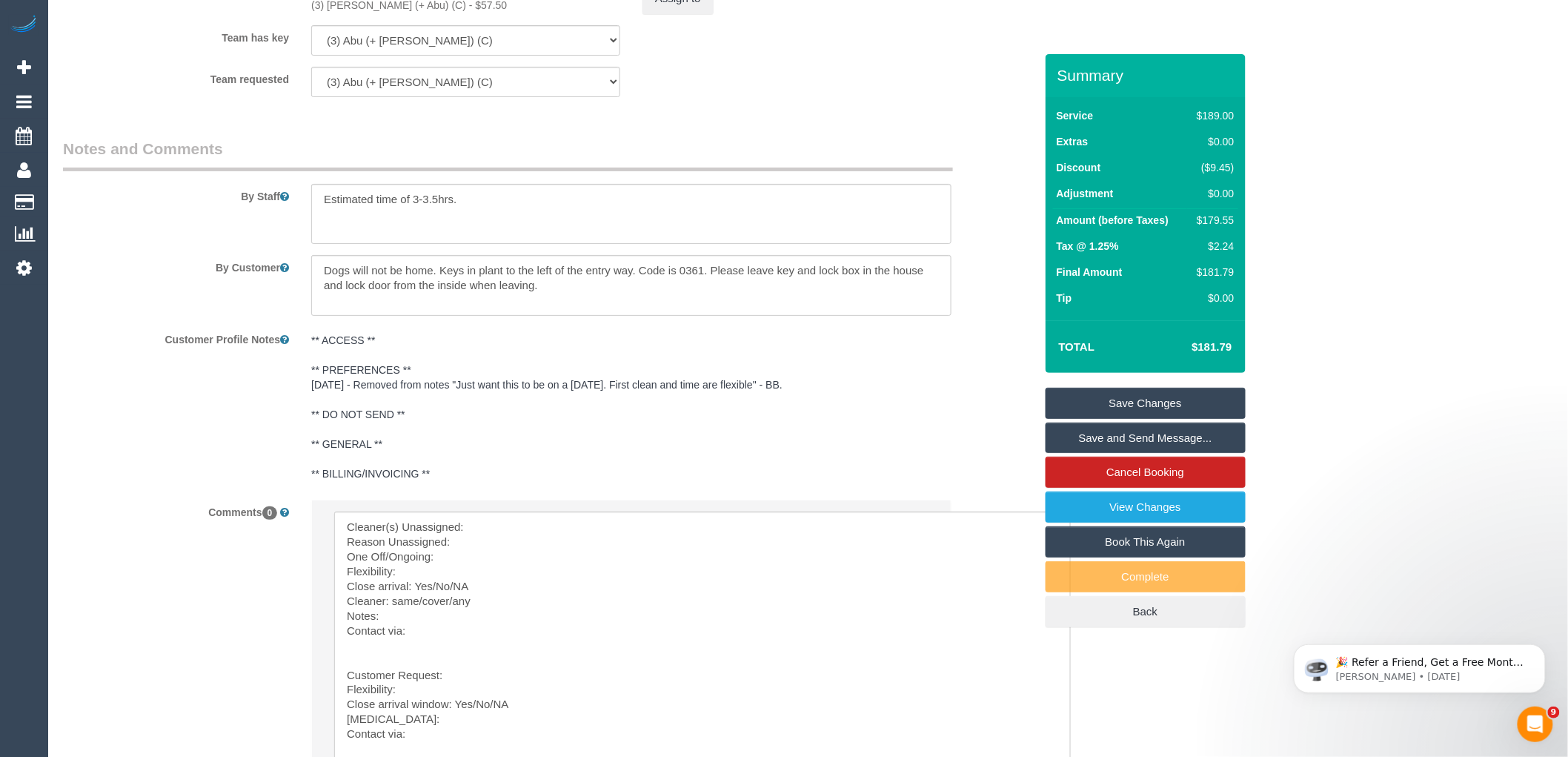
drag, startPoint x: 924, startPoint y: 572, endPoint x: 890, endPoint y: 722, distance: 153.8
click at [499, 546] on textarea at bounding box center [688, 639] width 708 height 256
paste textarea "(3) Abu (+ [PERSON_NAME]) (C)"
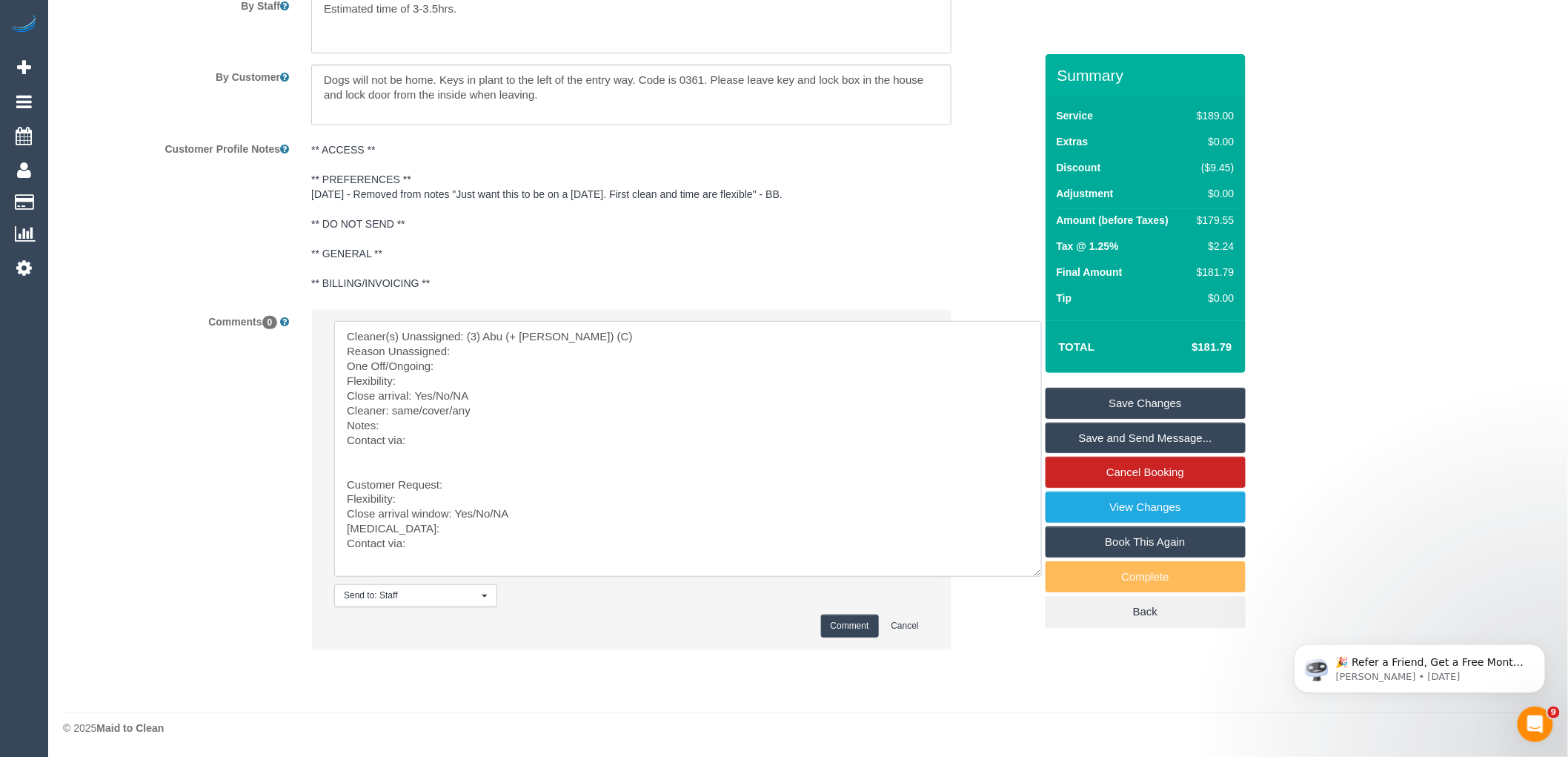
drag, startPoint x: 381, startPoint y: 662, endPoint x: 599, endPoint y: 789, distance: 252.3
click at [489, 348] on textarea at bounding box center [688, 449] width 708 height 256
click at [430, 380] on textarea at bounding box center [688, 449] width 708 height 256
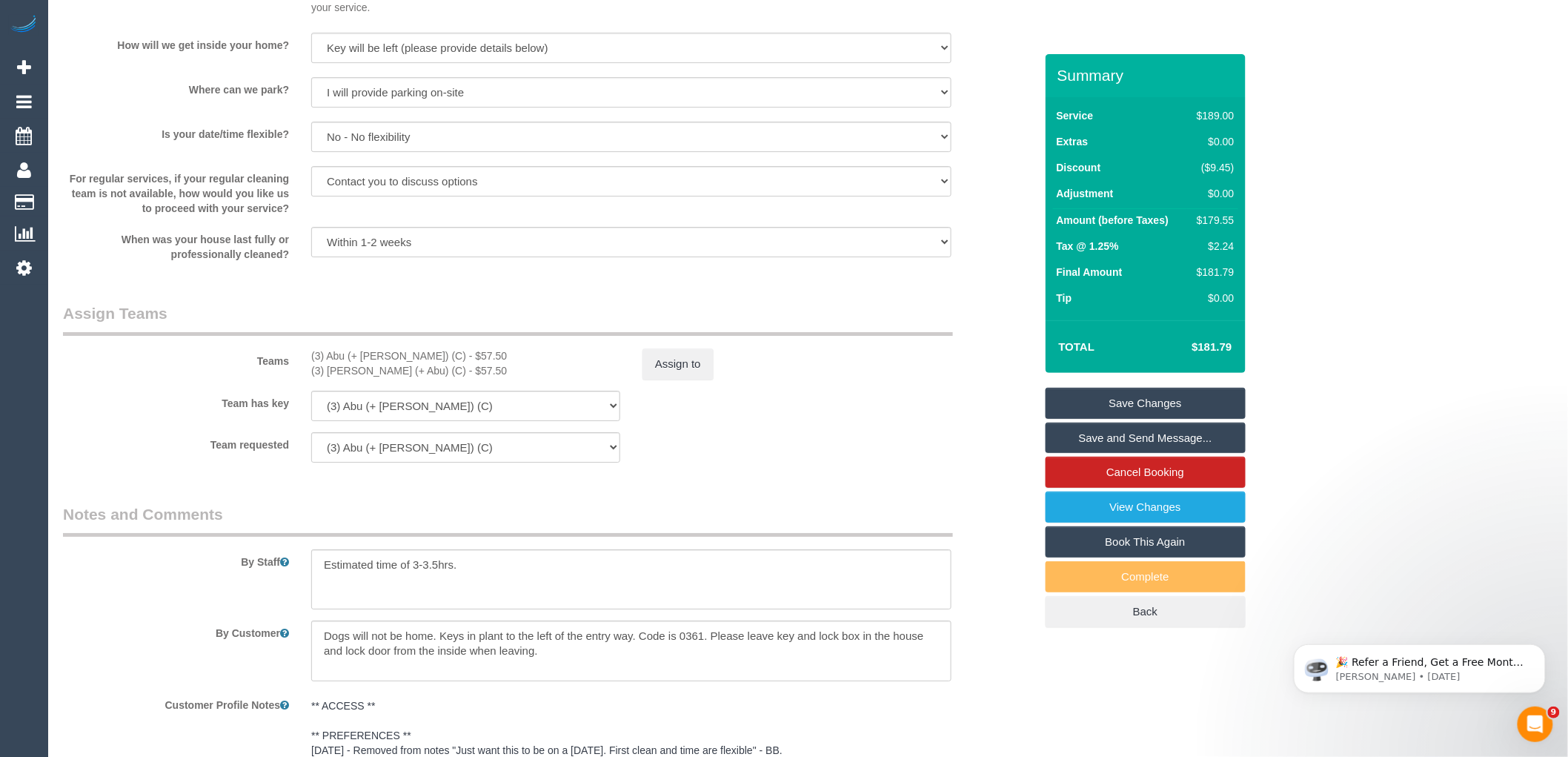
scroll to position [1973, 0]
click at [668, 381] on button "Assign to" at bounding box center [678, 364] width 71 height 31
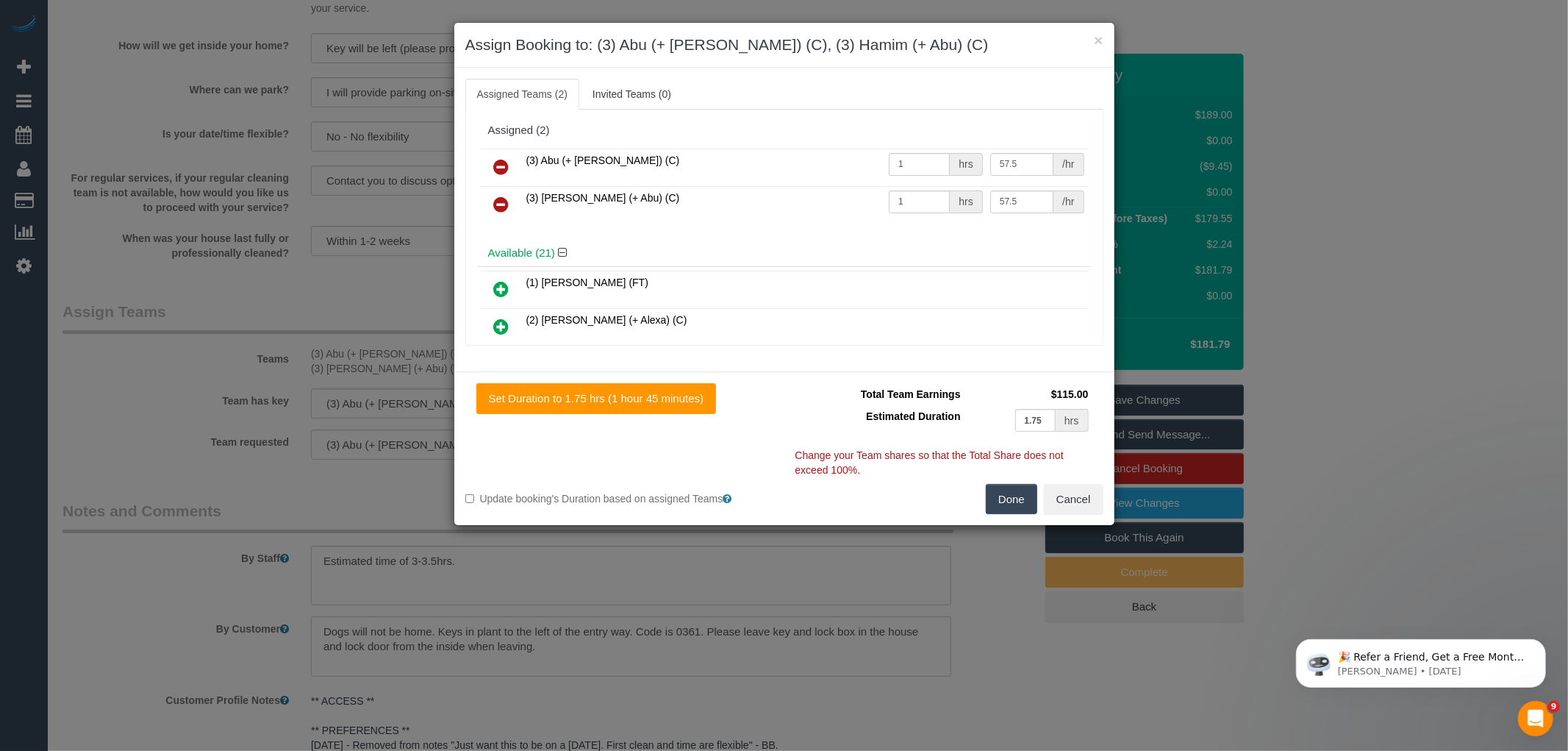
click at [505, 158] on icon at bounding box center [502, 166] width 15 height 18
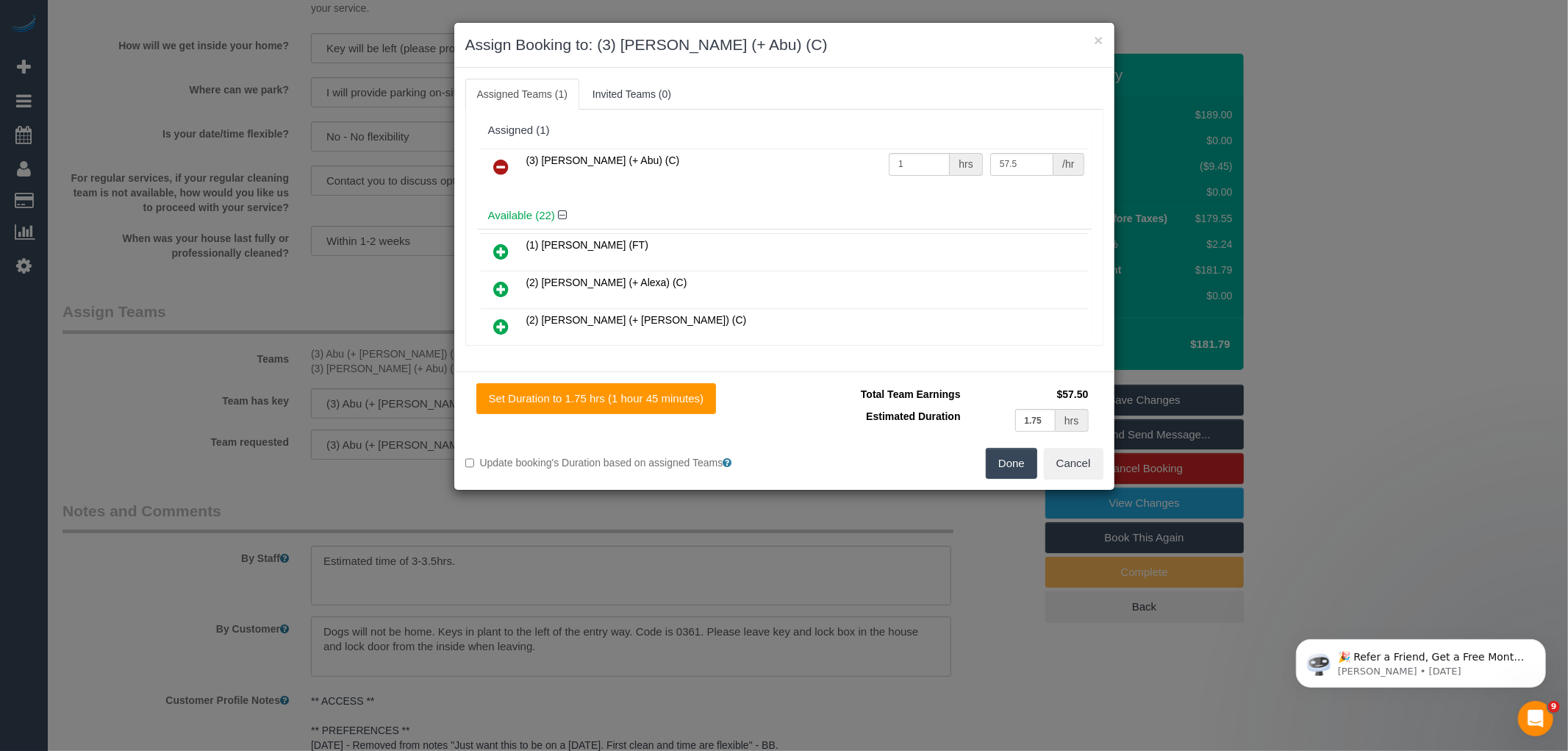
click at [505, 158] on icon at bounding box center [502, 166] width 15 height 18
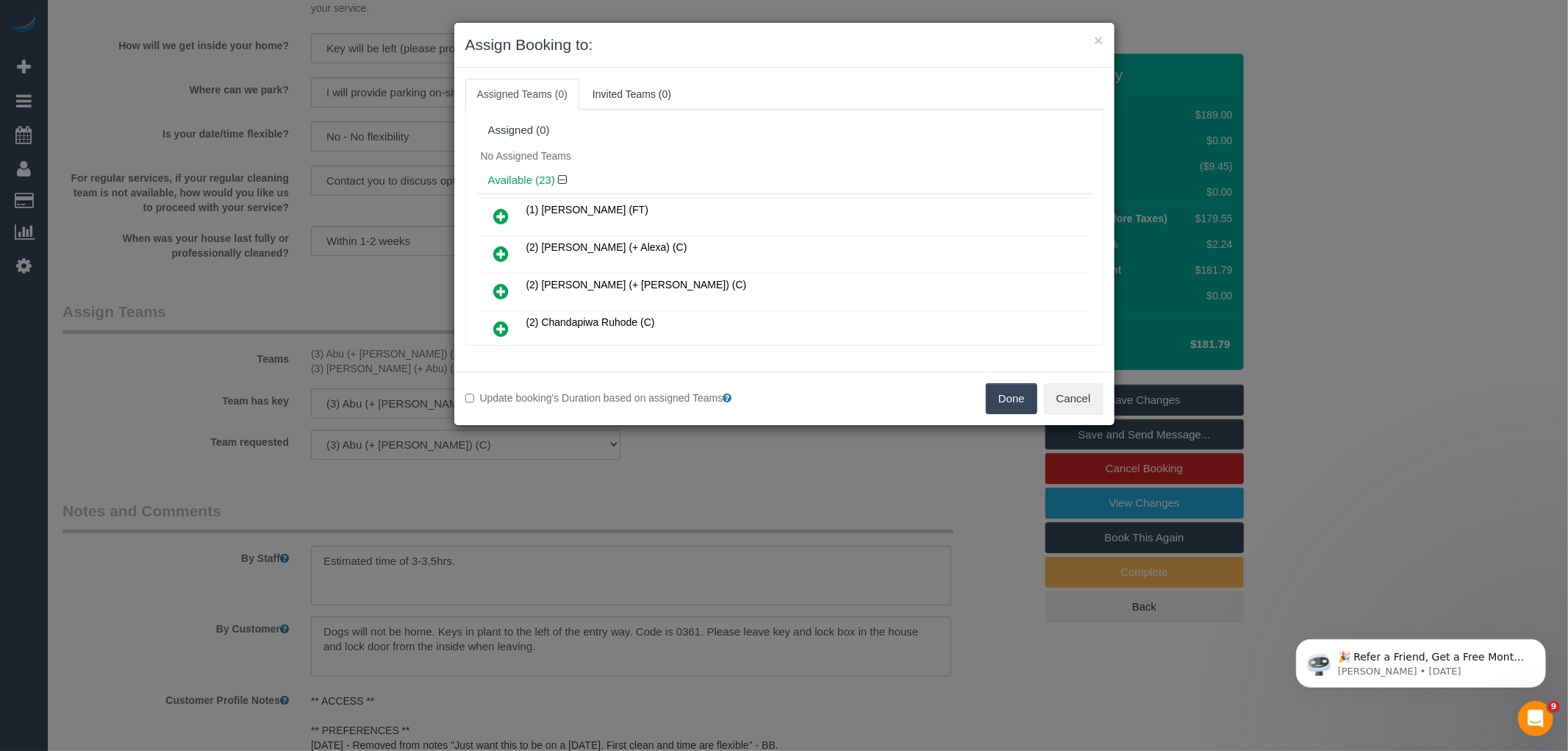
click at [1013, 391] on button "Done" at bounding box center [1012, 398] width 51 height 31
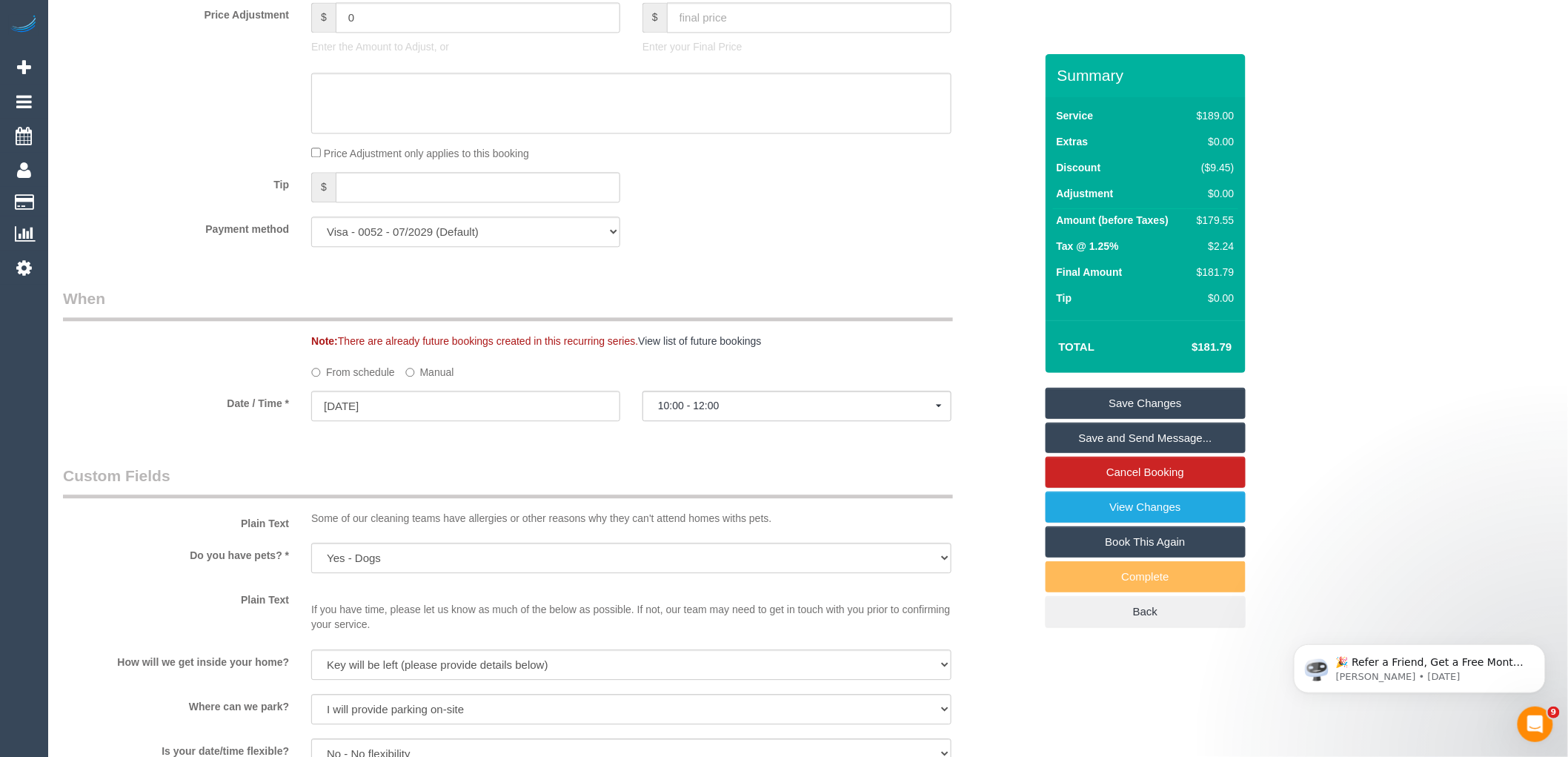
scroll to position [1314, 0]
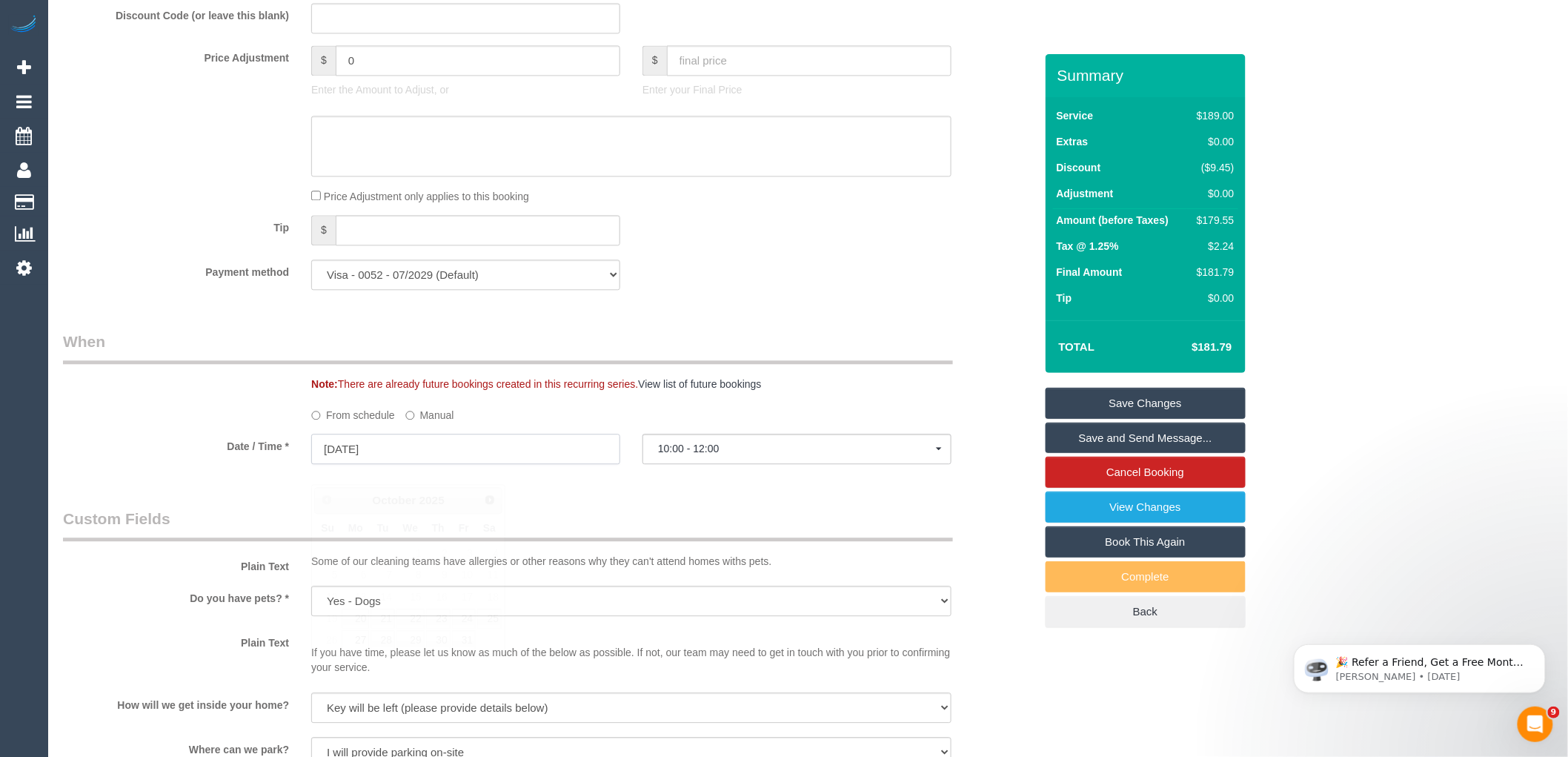
click at [430, 461] on input "27/10/2025" at bounding box center [466, 449] width 309 height 30
click at [586, 535] on legend "Custom Fields" at bounding box center [508, 524] width 890 height 34
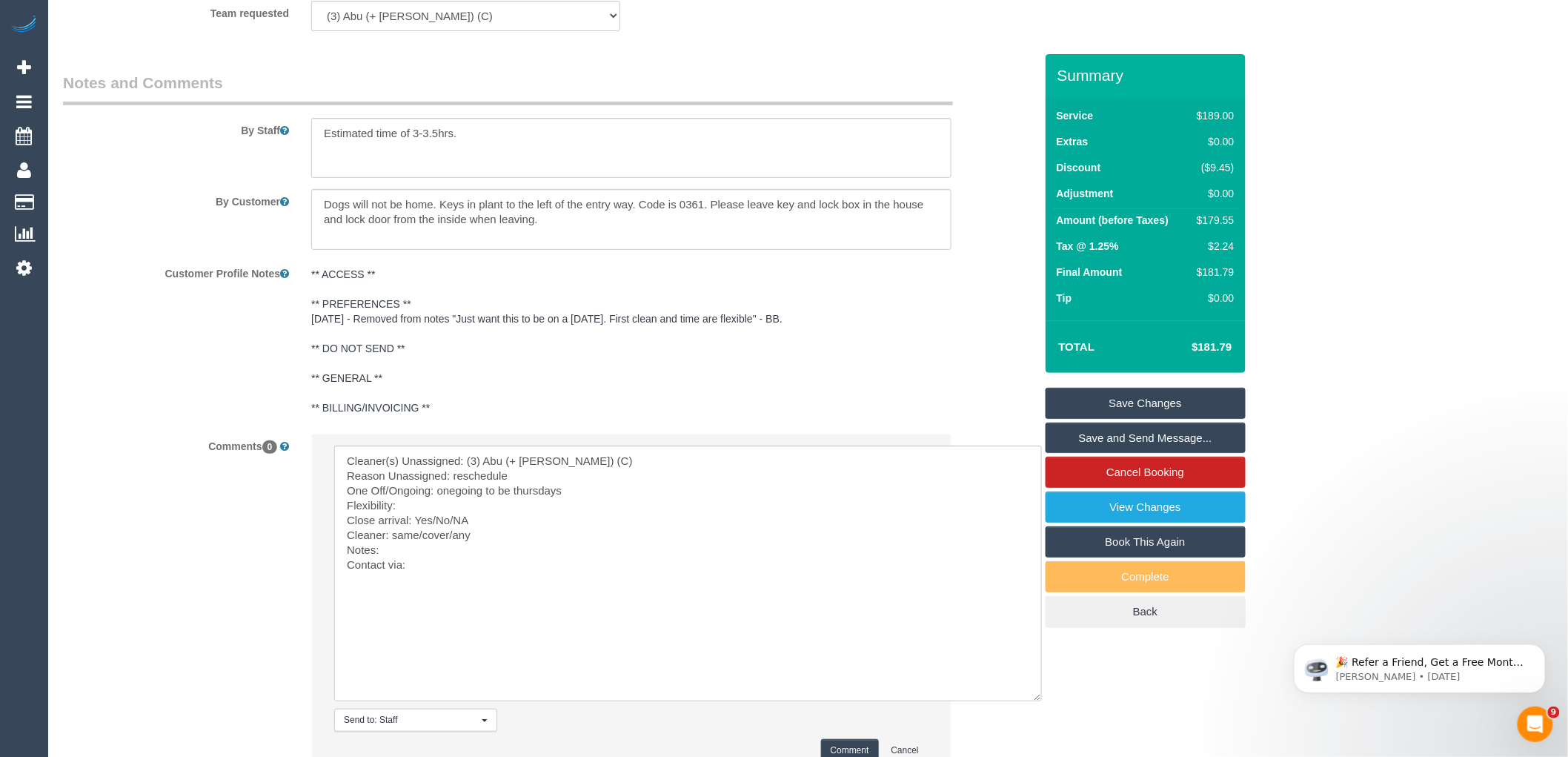
scroll to position [2549, 0]
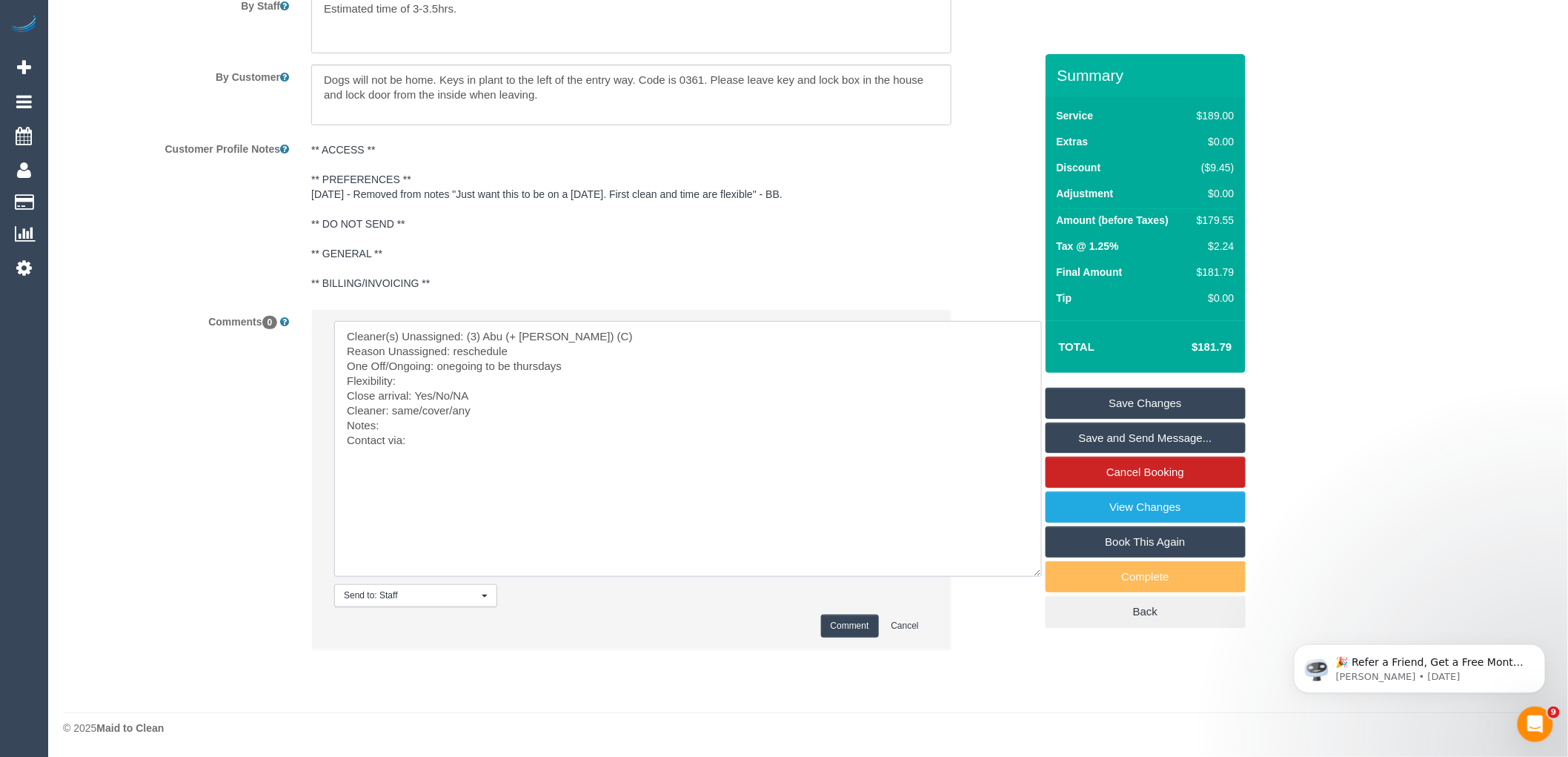
click at [423, 382] on textarea at bounding box center [688, 449] width 708 height 256
drag, startPoint x: 478, startPoint y: 393, endPoint x: 430, endPoint y: 391, distance: 48.0
click at [430, 391] on textarea at bounding box center [688, 449] width 708 height 256
drag, startPoint x: 454, startPoint y: 405, endPoint x: 394, endPoint y: 413, distance: 60.5
click at [394, 413] on textarea at bounding box center [688, 449] width 708 height 256
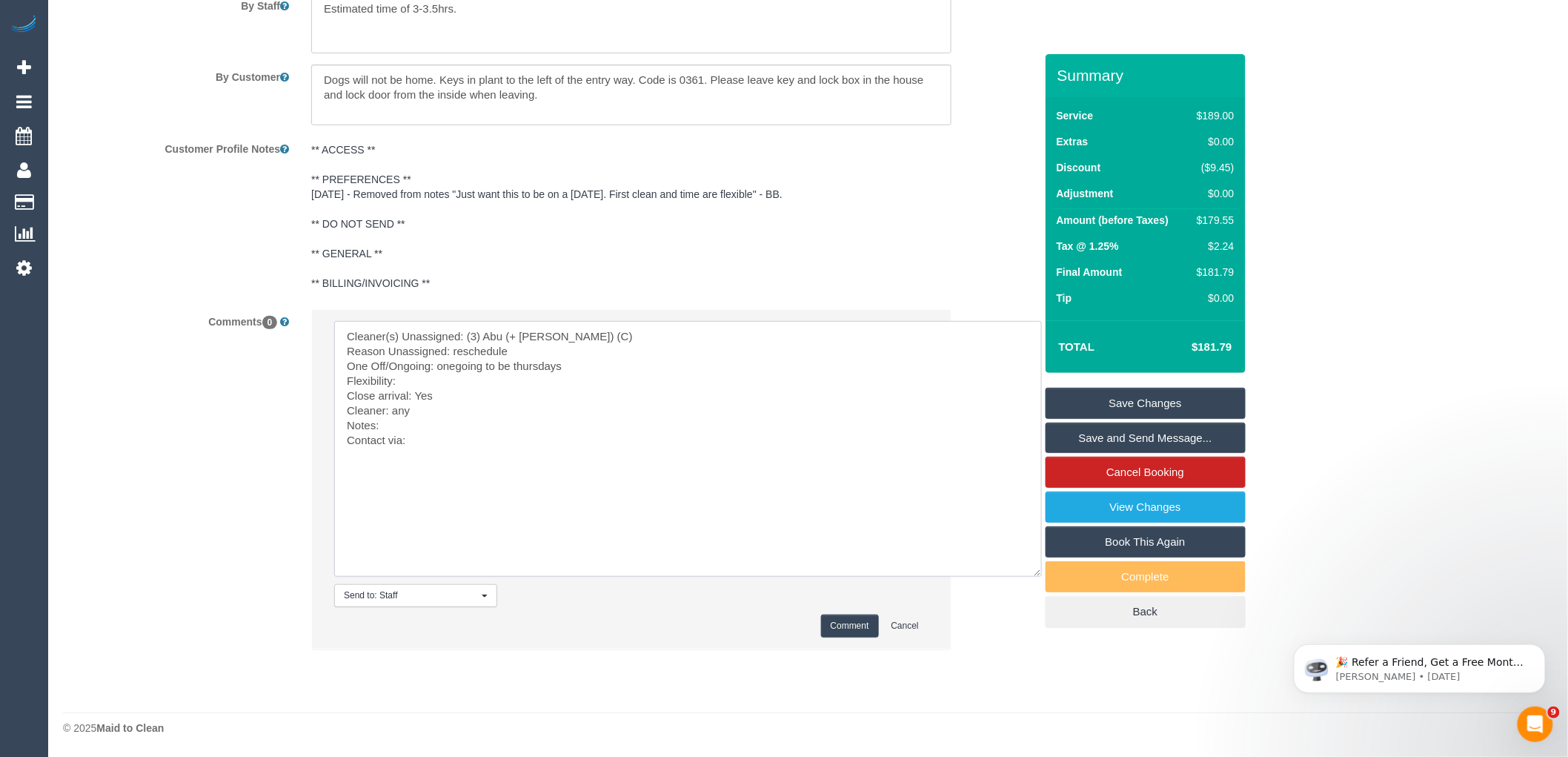
click at [394, 424] on textarea at bounding box center [688, 449] width 708 height 256
click at [429, 453] on textarea at bounding box center [688, 449] width 708 height 256
click at [435, 440] on textarea at bounding box center [688, 449] width 708 height 256
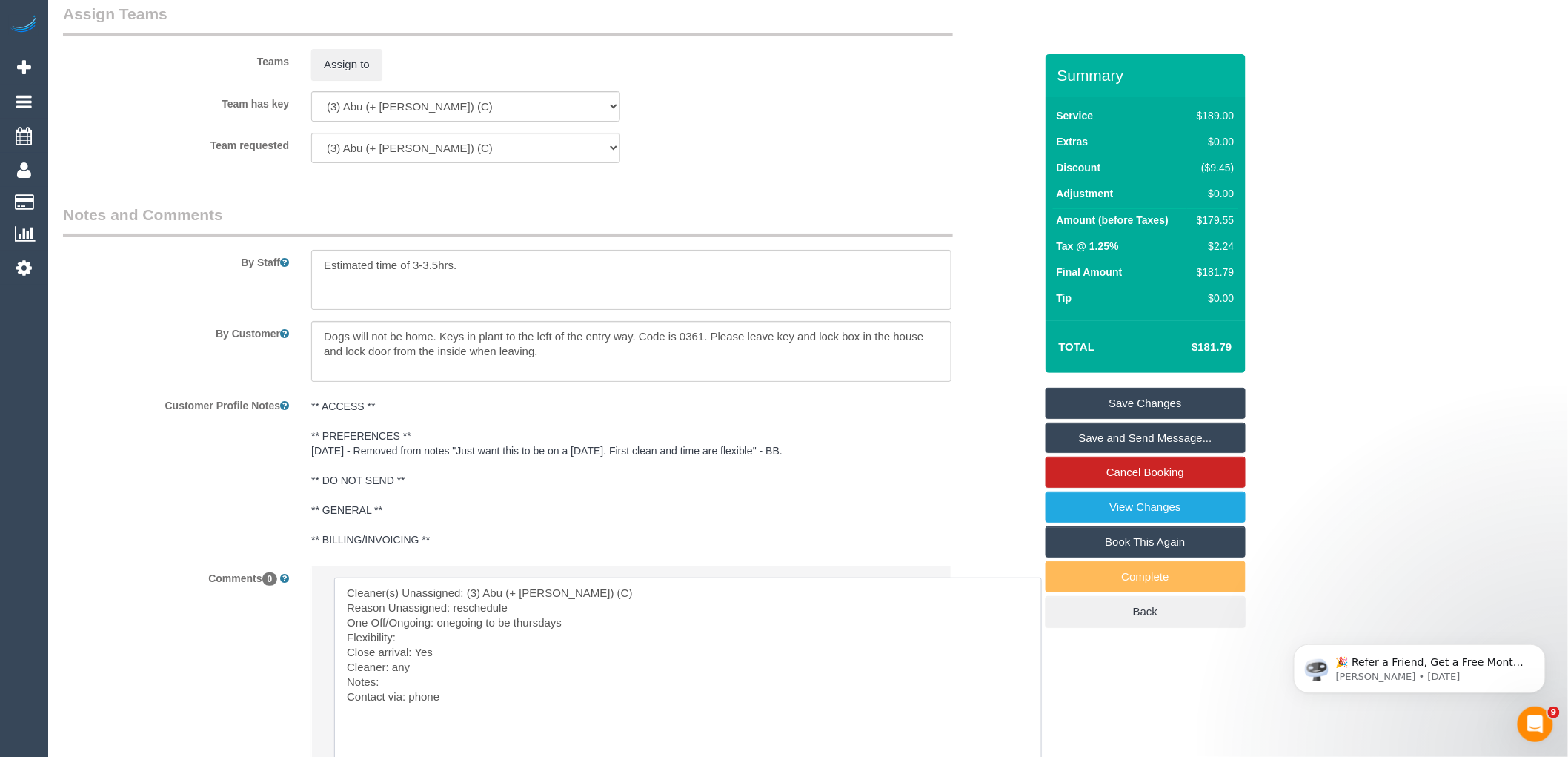
scroll to position [2466, 0]
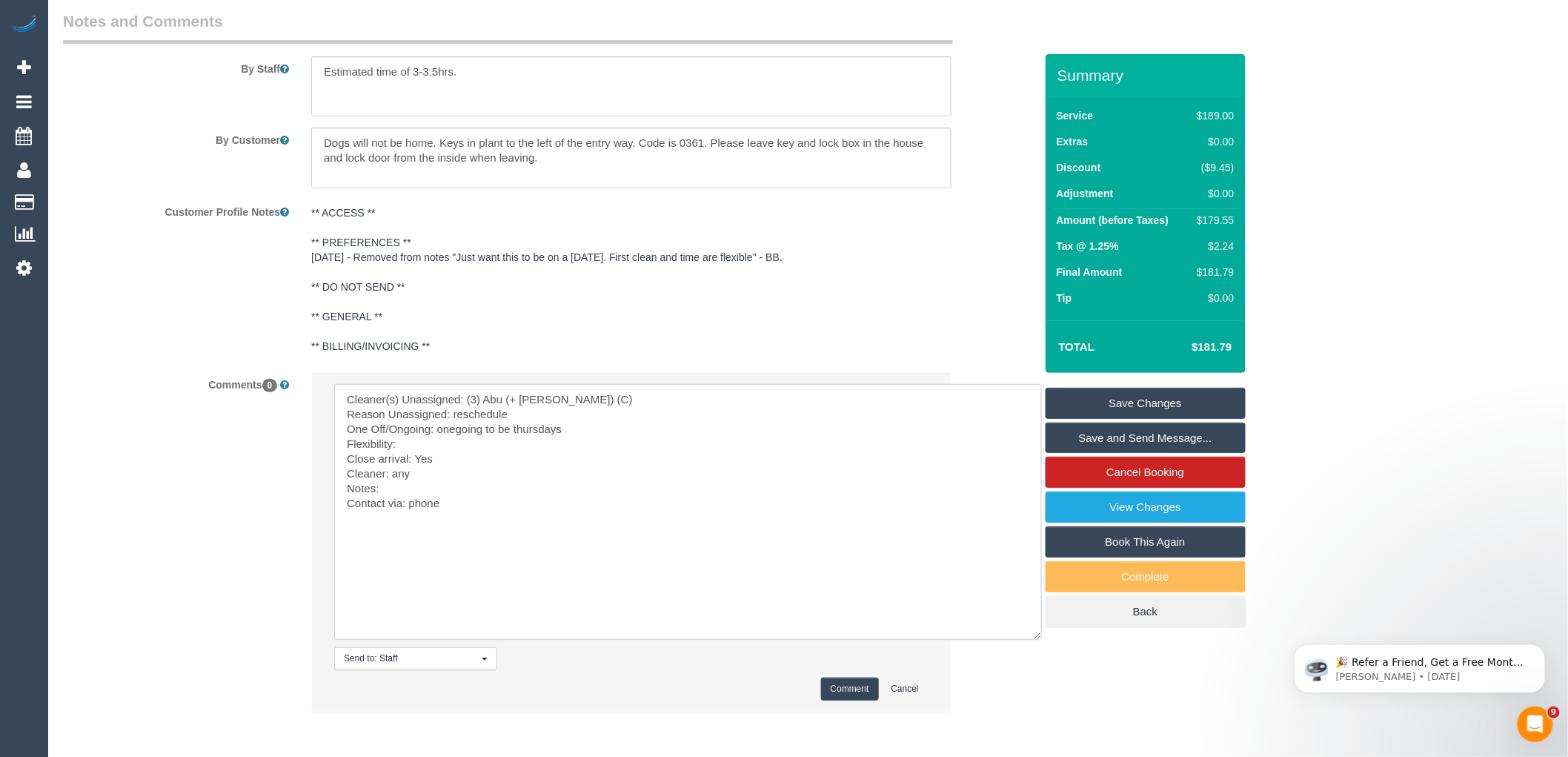
click at [417, 461] on textarea at bounding box center [688, 512] width 708 height 256
type textarea "Cleaner(s) Unassigned: (3) Abu (+ Hamim) (C) Reason Unassigned: reschedule One …"
click at [853, 699] on button "Comment" at bounding box center [850, 688] width 58 height 23
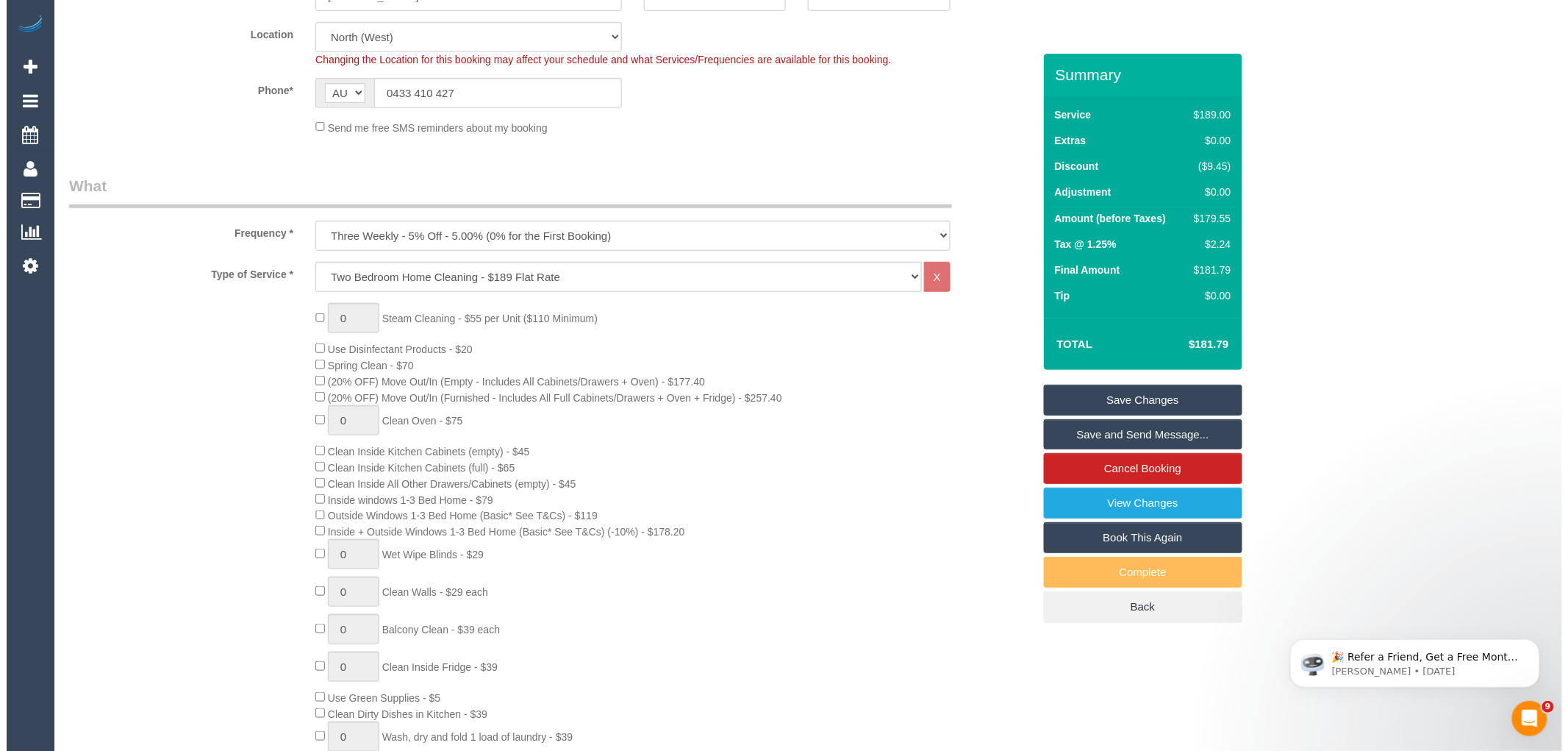
scroll to position [0, 0]
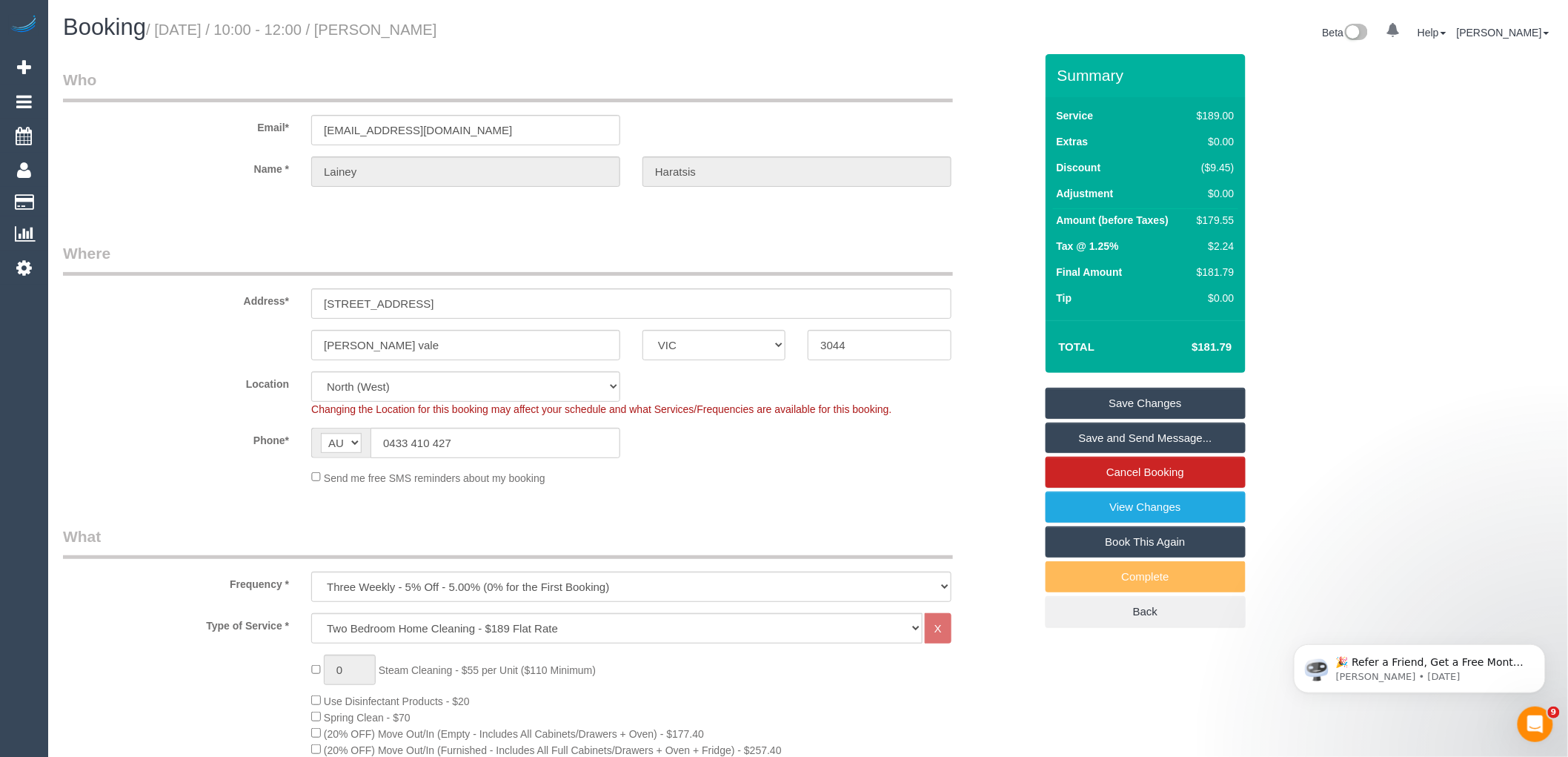
click at [1144, 388] on link "Save Changes" at bounding box center [1145, 403] width 200 height 31
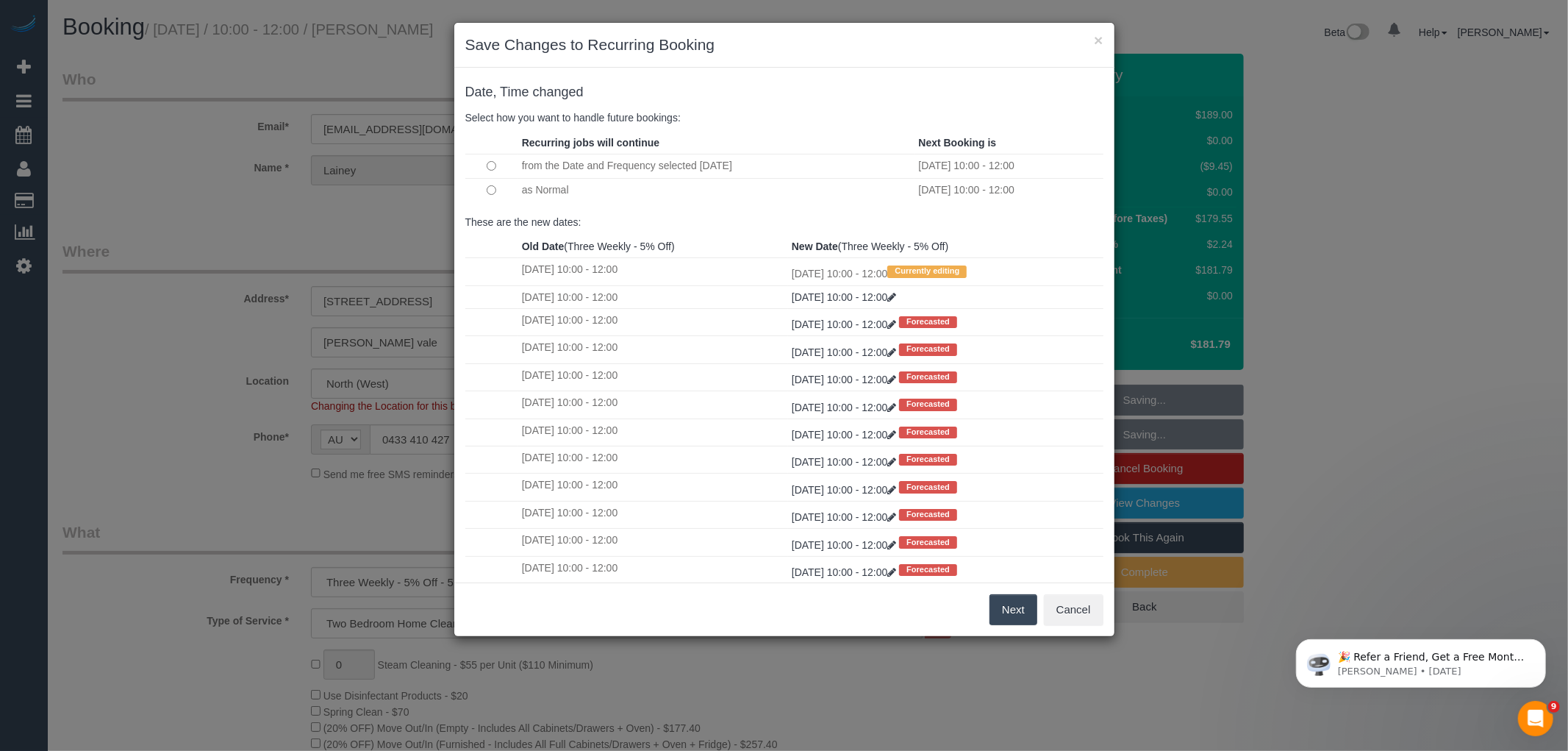
click at [1020, 606] on button "Next" at bounding box center [1013, 609] width 48 height 31
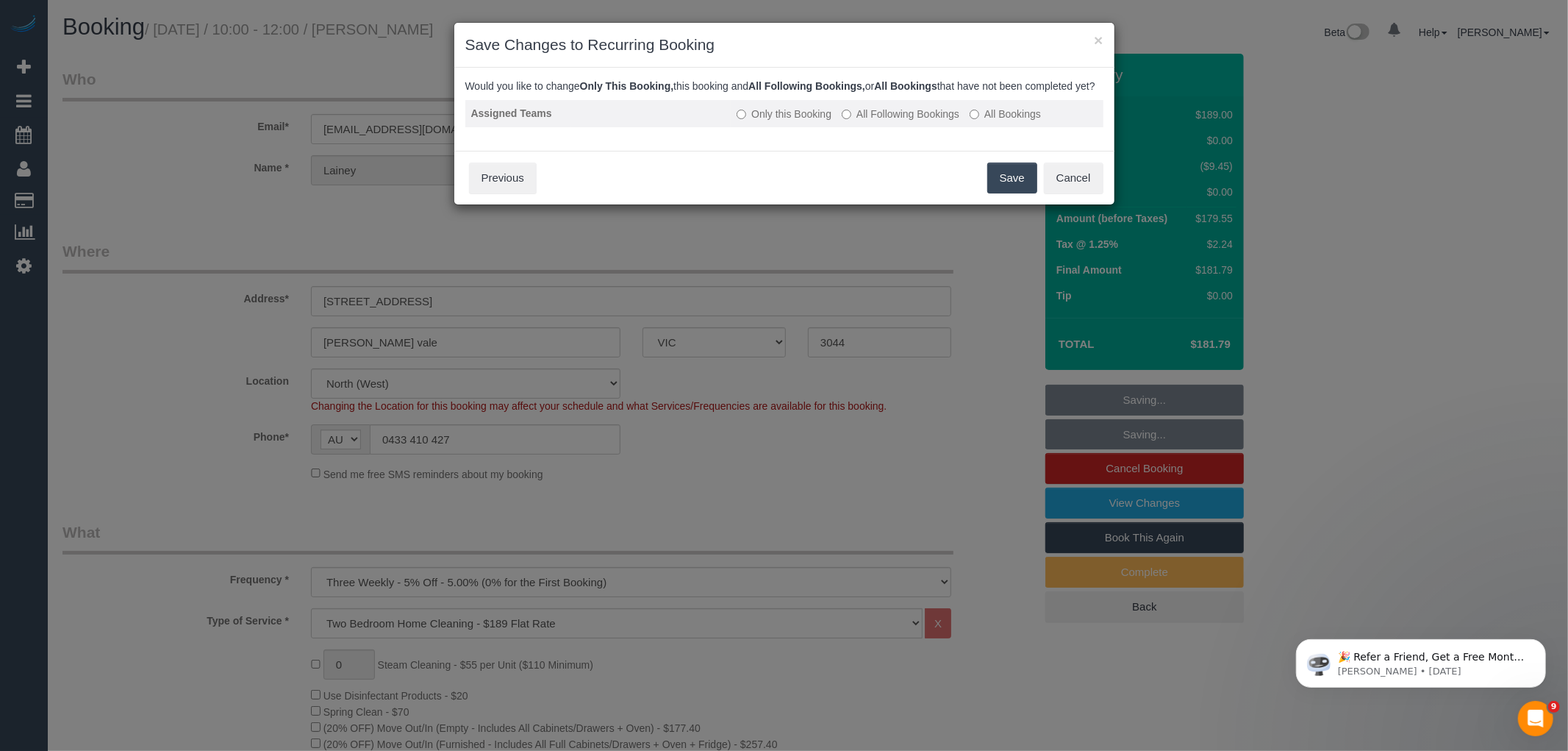
click at [865, 121] on label "All Following Bookings" at bounding box center [901, 113] width 118 height 14
click at [1025, 194] on button "Save" at bounding box center [1012, 178] width 50 height 31
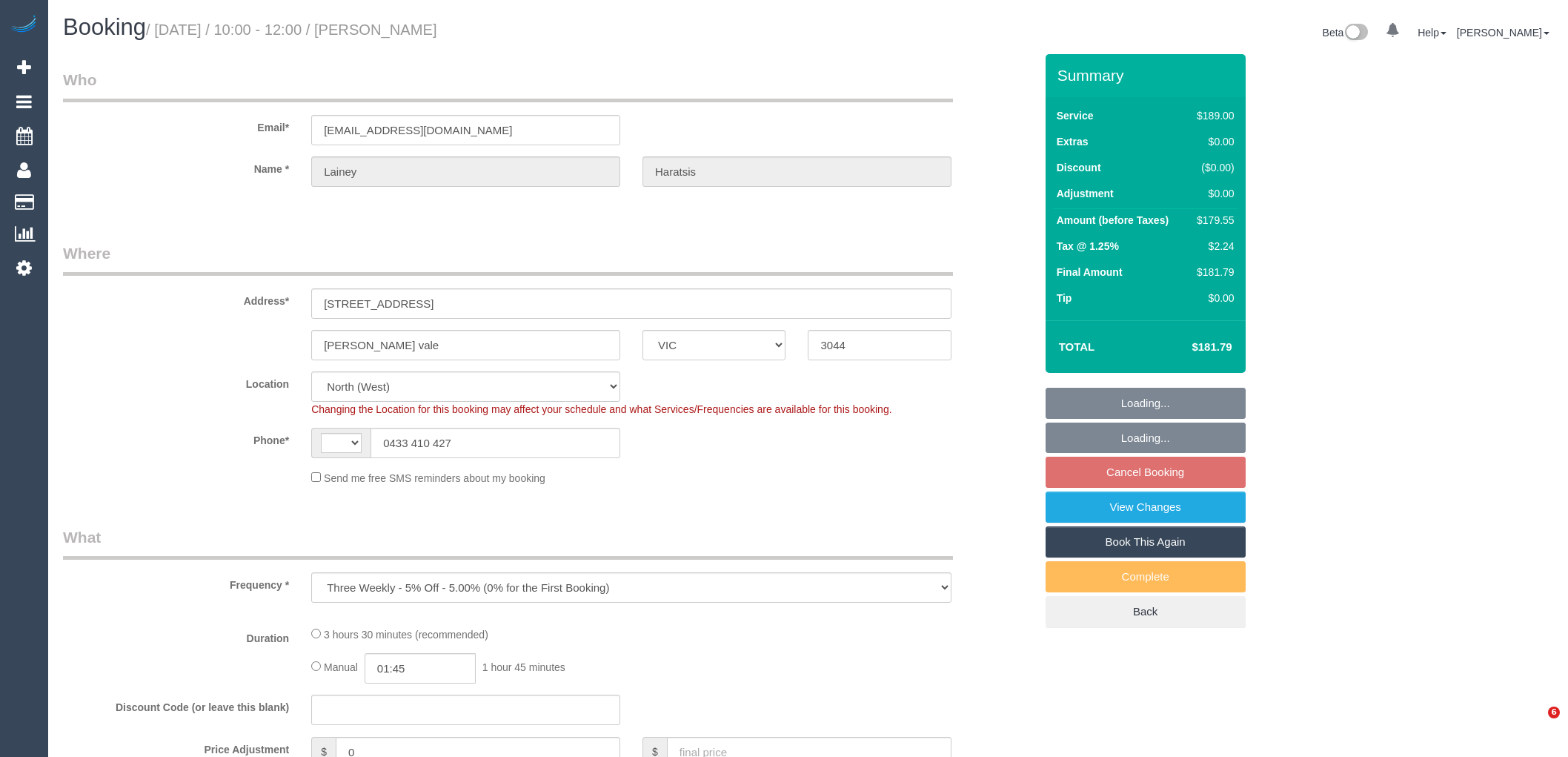
select select "VIC"
select select "object:428"
select select "string:AU"
select select "number:27"
select select "number:15"
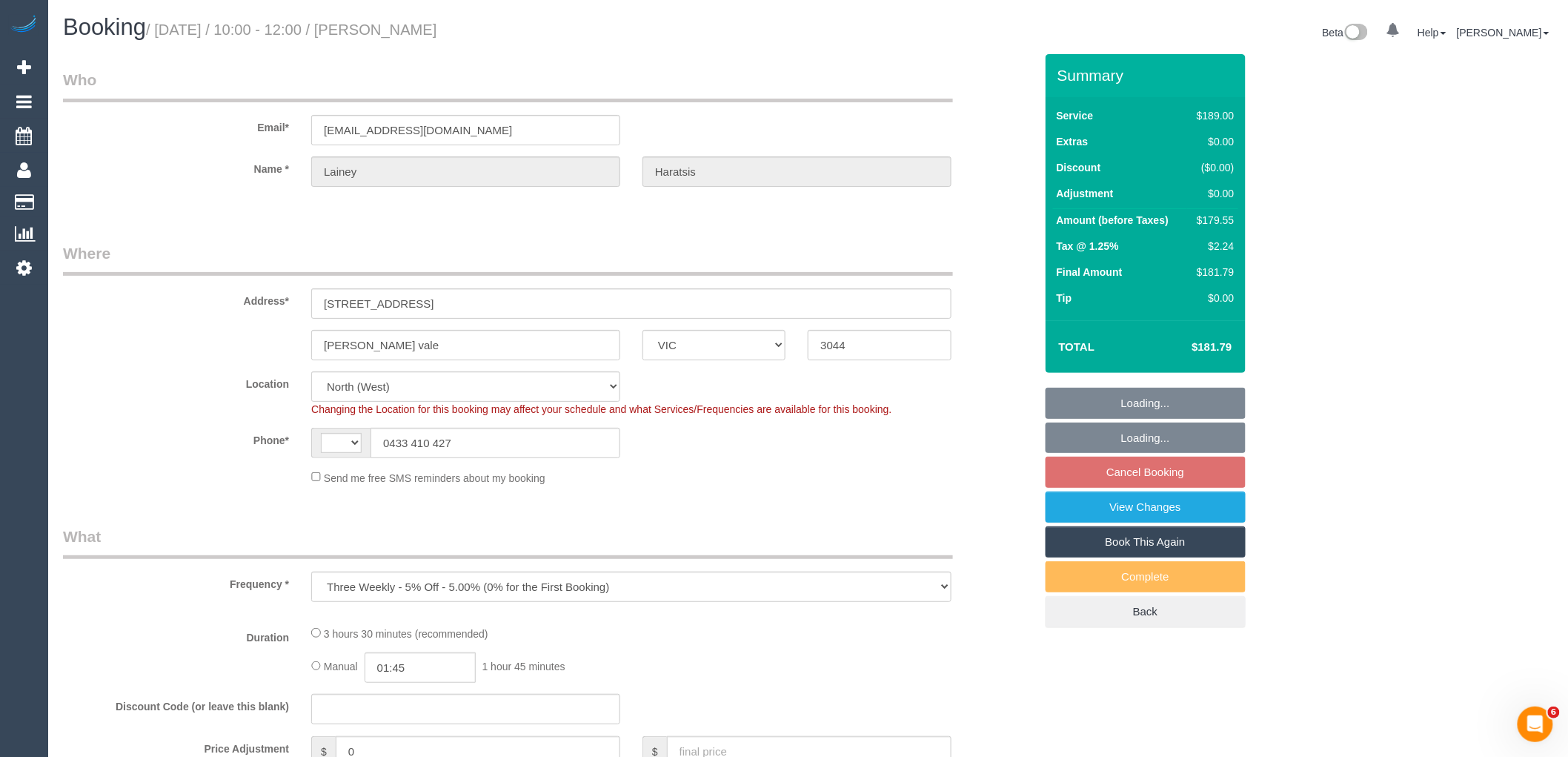
select select "number:18"
select select "number:25"
select select "number:35"
select select "number:11"
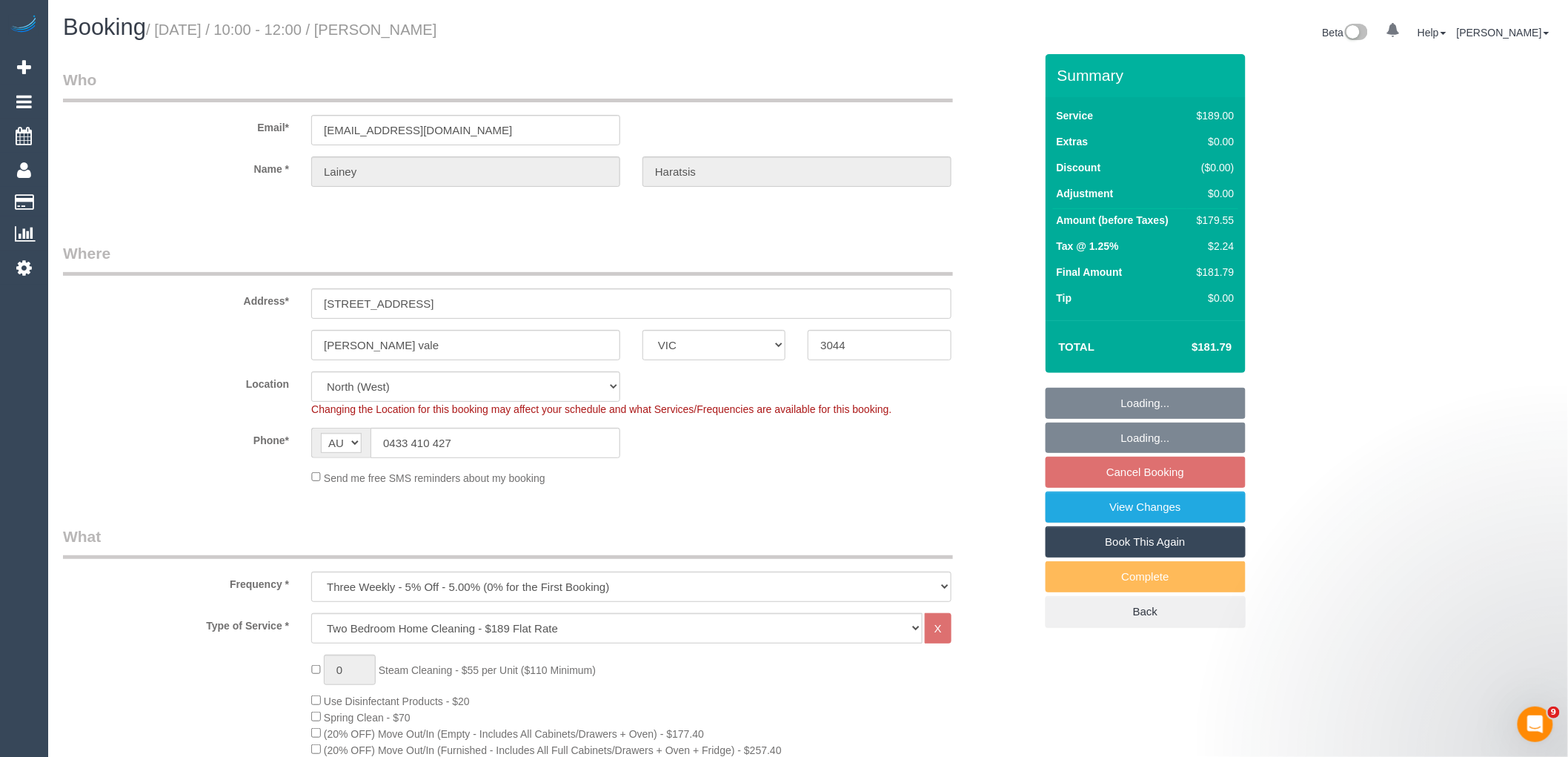
select select "spot3"
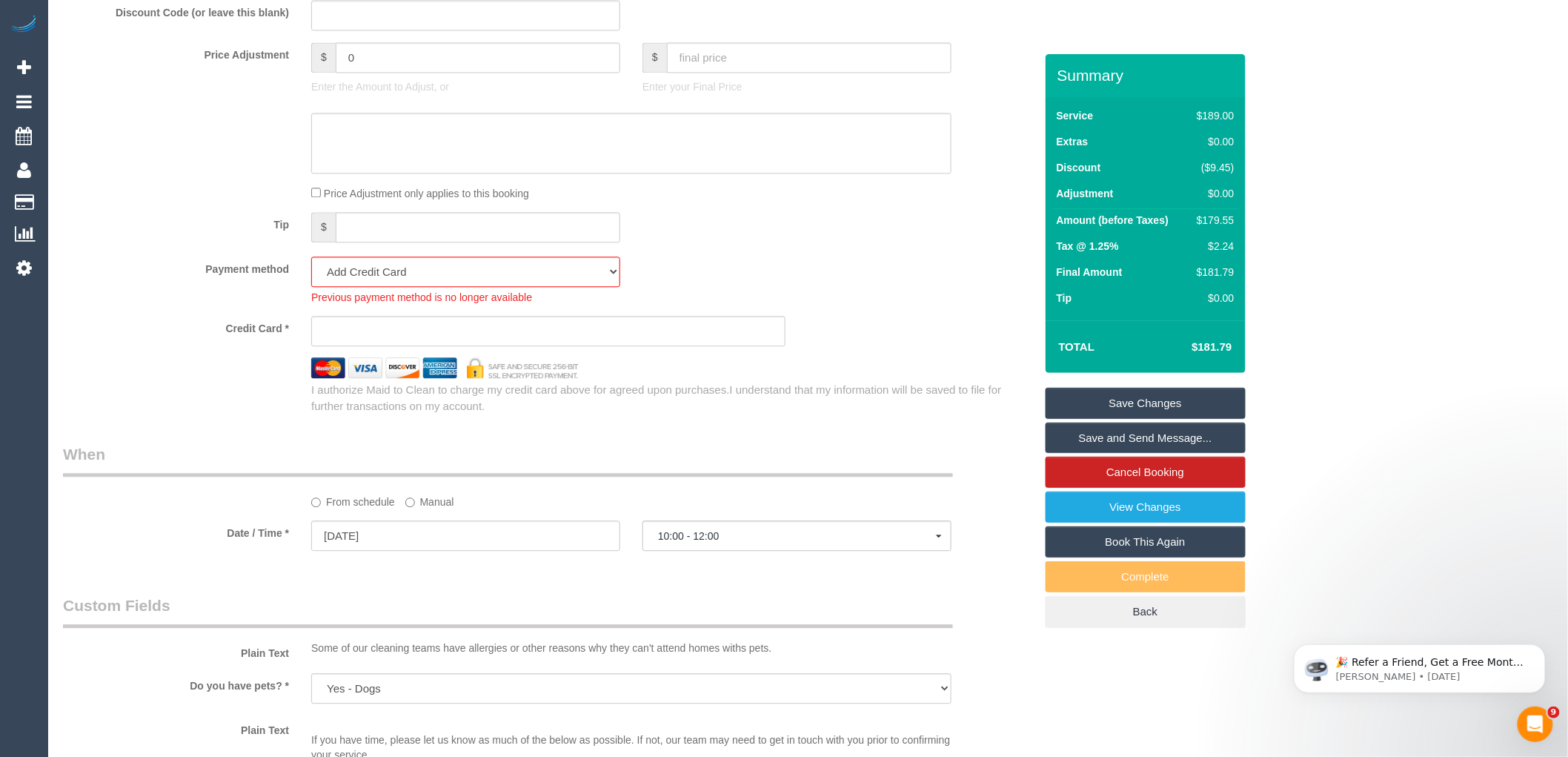
scroll to position [1317, 0]
drag, startPoint x: 456, startPoint y: 291, endPoint x: 452, endPoint y: 300, distance: 9.8
click at [456, 286] on select "Visa - 0052 - 07/2029 (Default) Add Credit Card ─────────────── Cash Check Payp…" at bounding box center [466, 271] width 309 height 30
select select "string:stripe-pm_1RnH192GScqysDRVJHnQNmPs"
click at [311, 275] on select "Visa - 0052 - 07/2029 (Default) Add Credit Card ─────────────── Cash Check Payp…" at bounding box center [466, 271] width 309 height 30
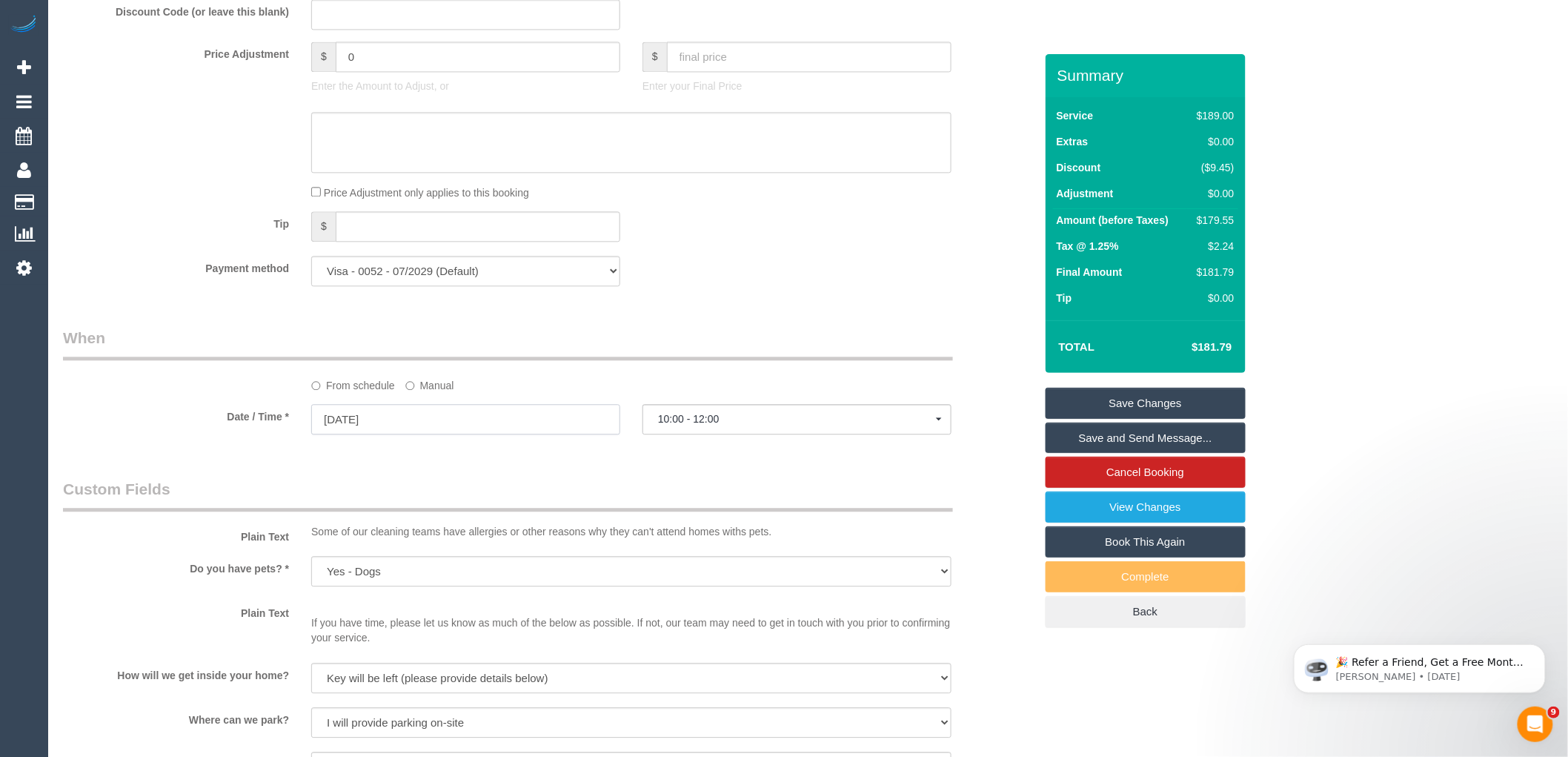
click at [389, 435] on input "17/11/2025" at bounding box center [466, 418] width 309 height 30
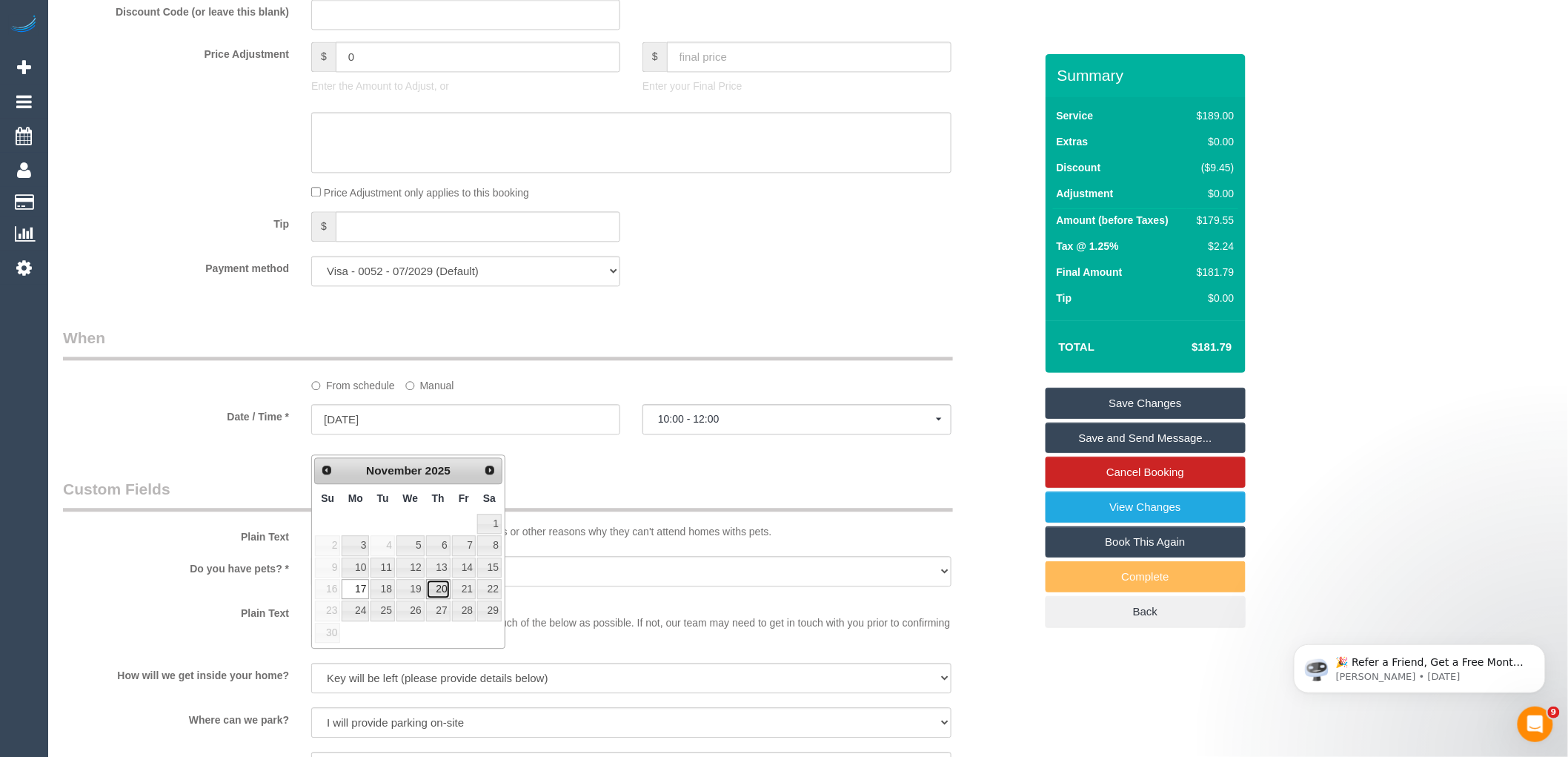
click at [436, 589] on link "20" at bounding box center [438, 589] width 24 height 20
type input "20/11/2025"
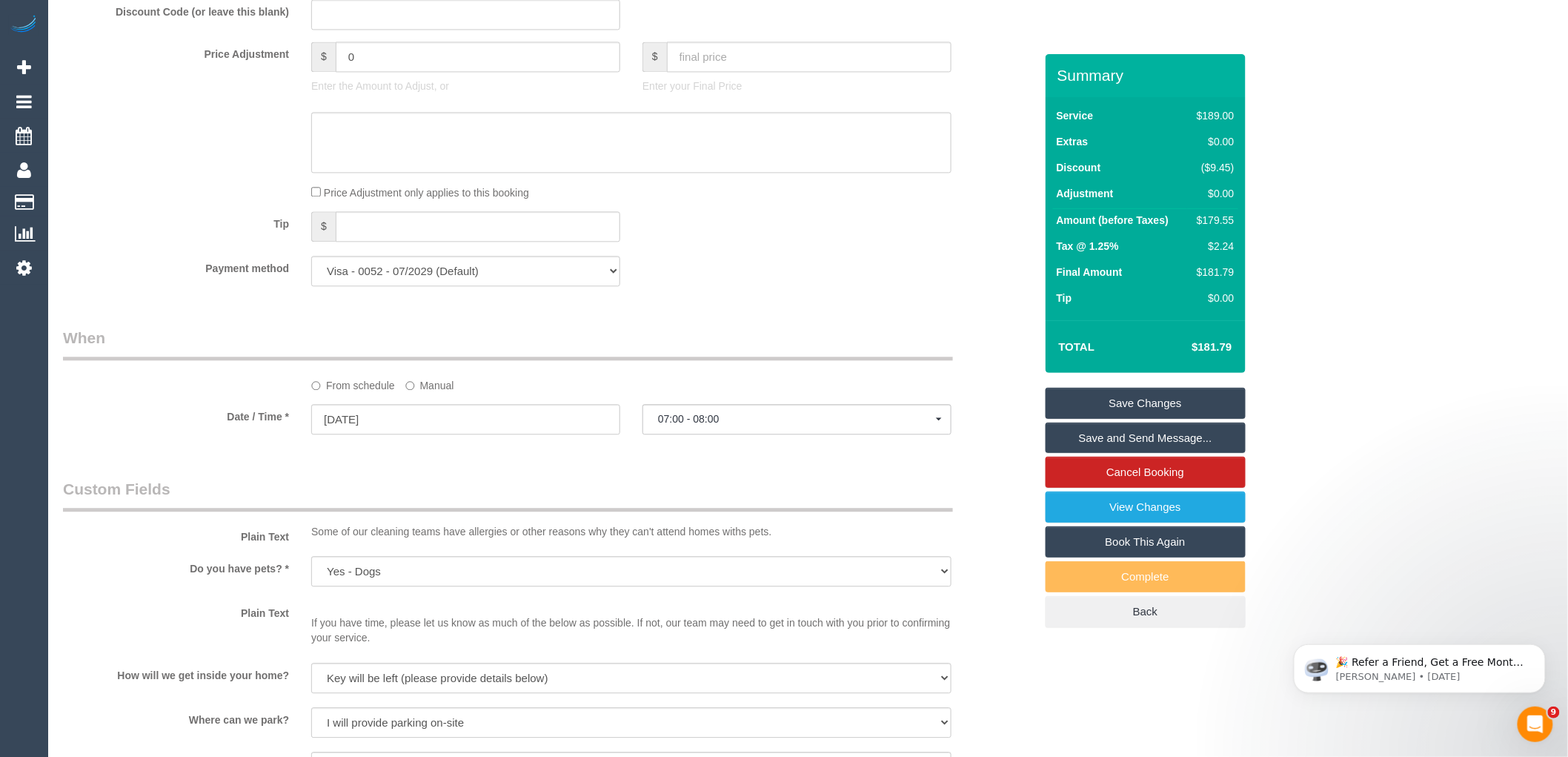
click at [1183, 397] on link "Save Changes" at bounding box center [1145, 403] width 200 height 31
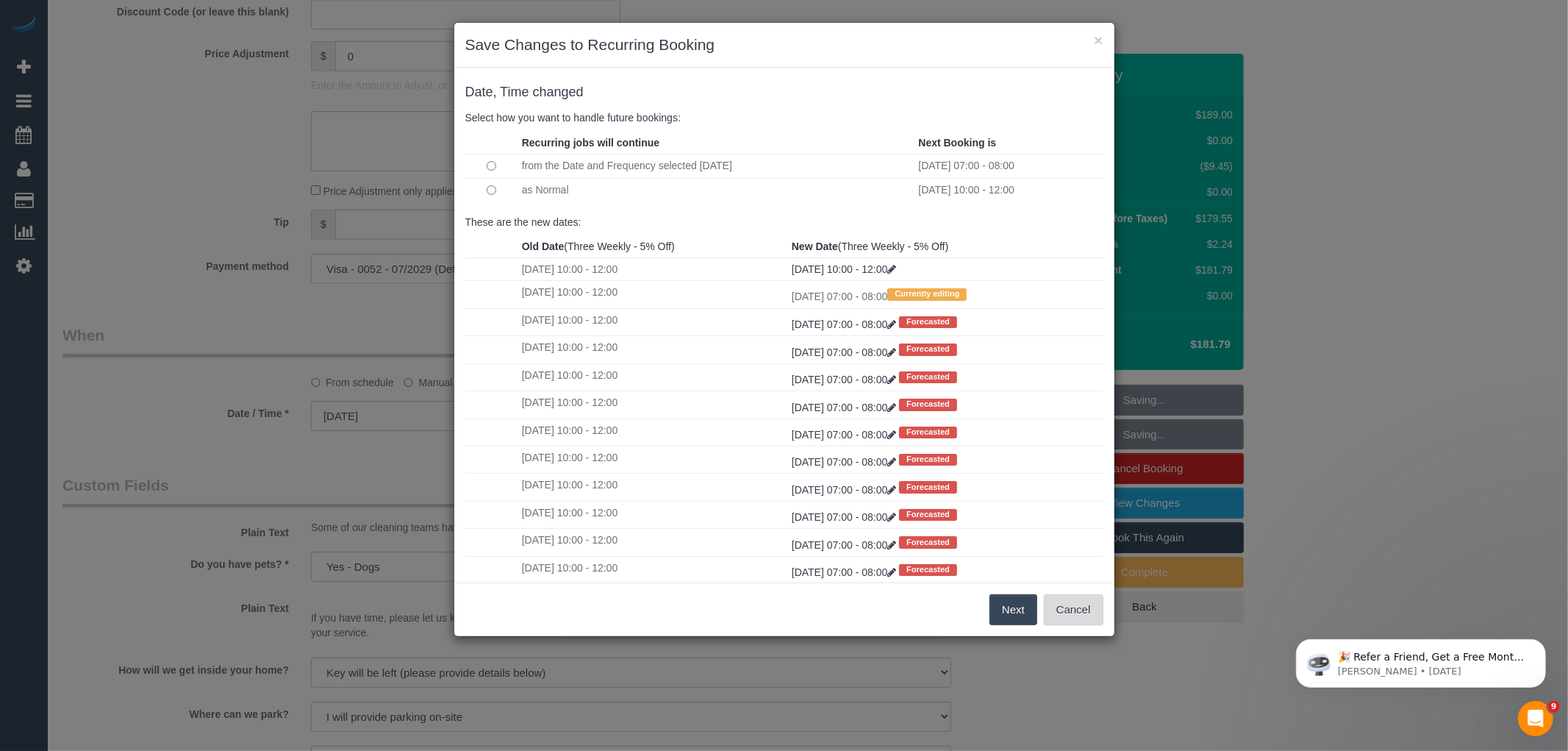
click at [1072, 606] on button "Cancel" at bounding box center [1074, 609] width 60 height 31
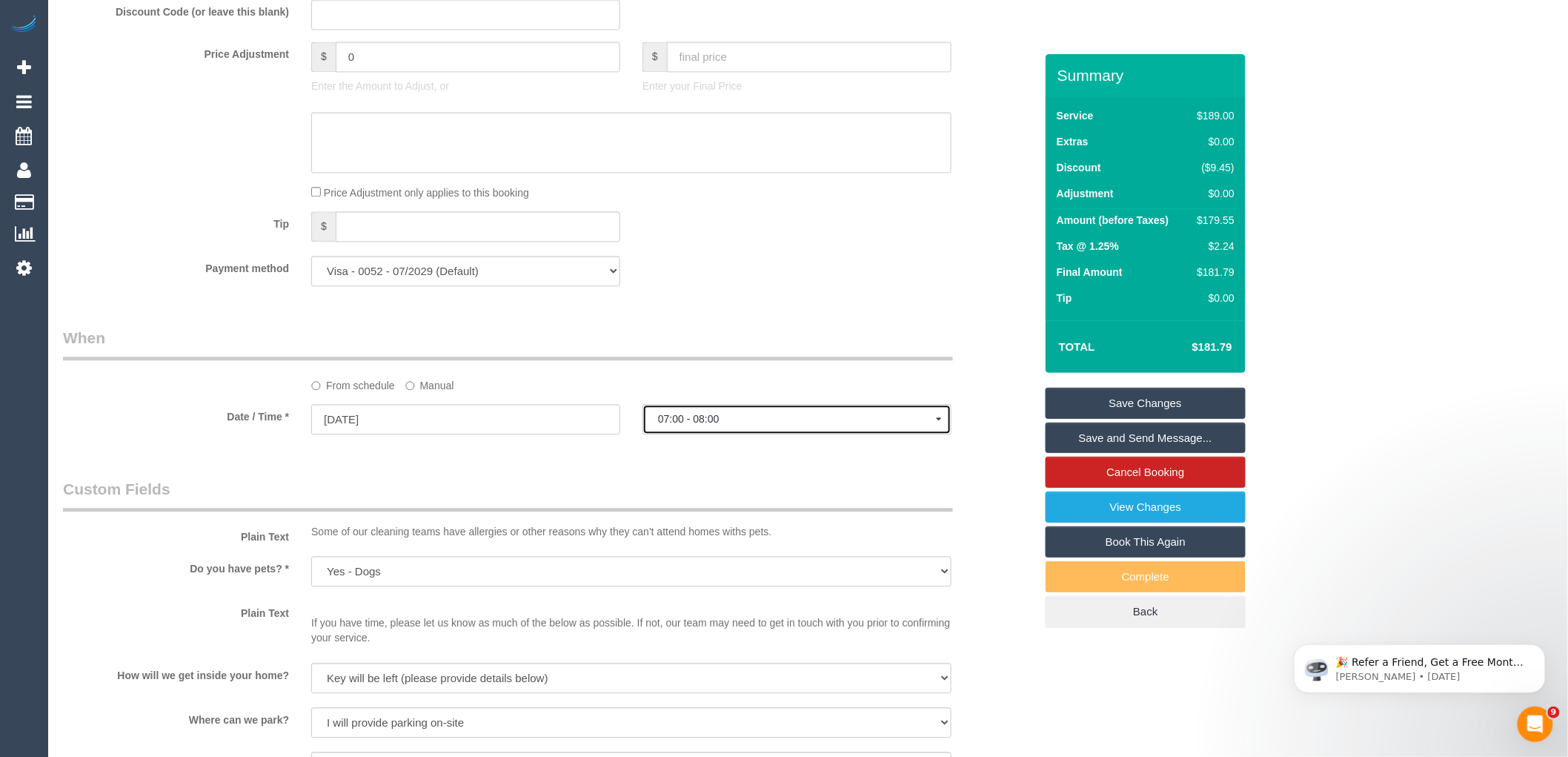
click at [783, 435] on button "07:00 - 08:00" at bounding box center [797, 418] width 309 height 30
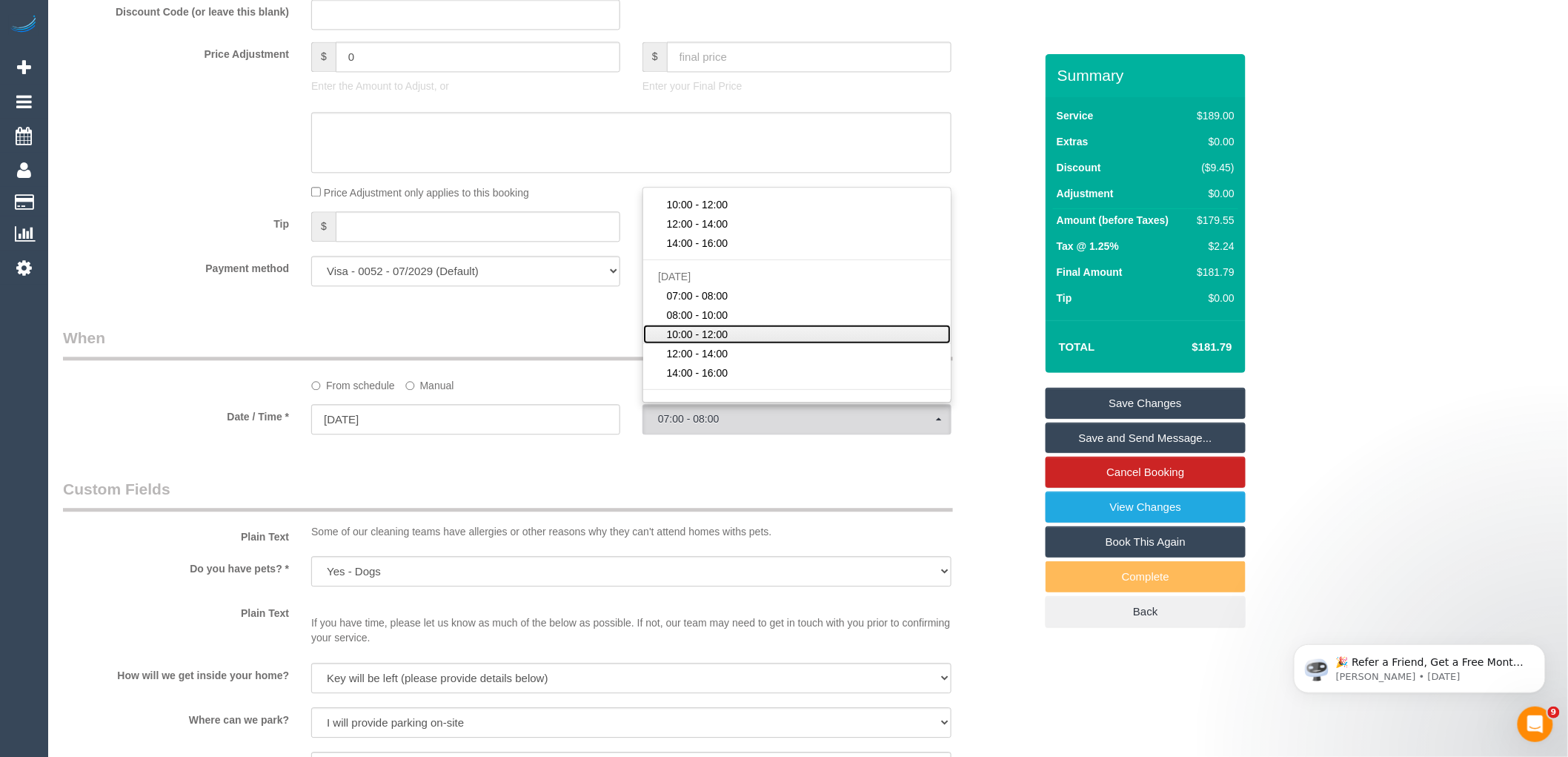
click at [723, 342] on span "10:00 - 12:00" at bounding box center [698, 333] width 62 height 15
select select "spot18"
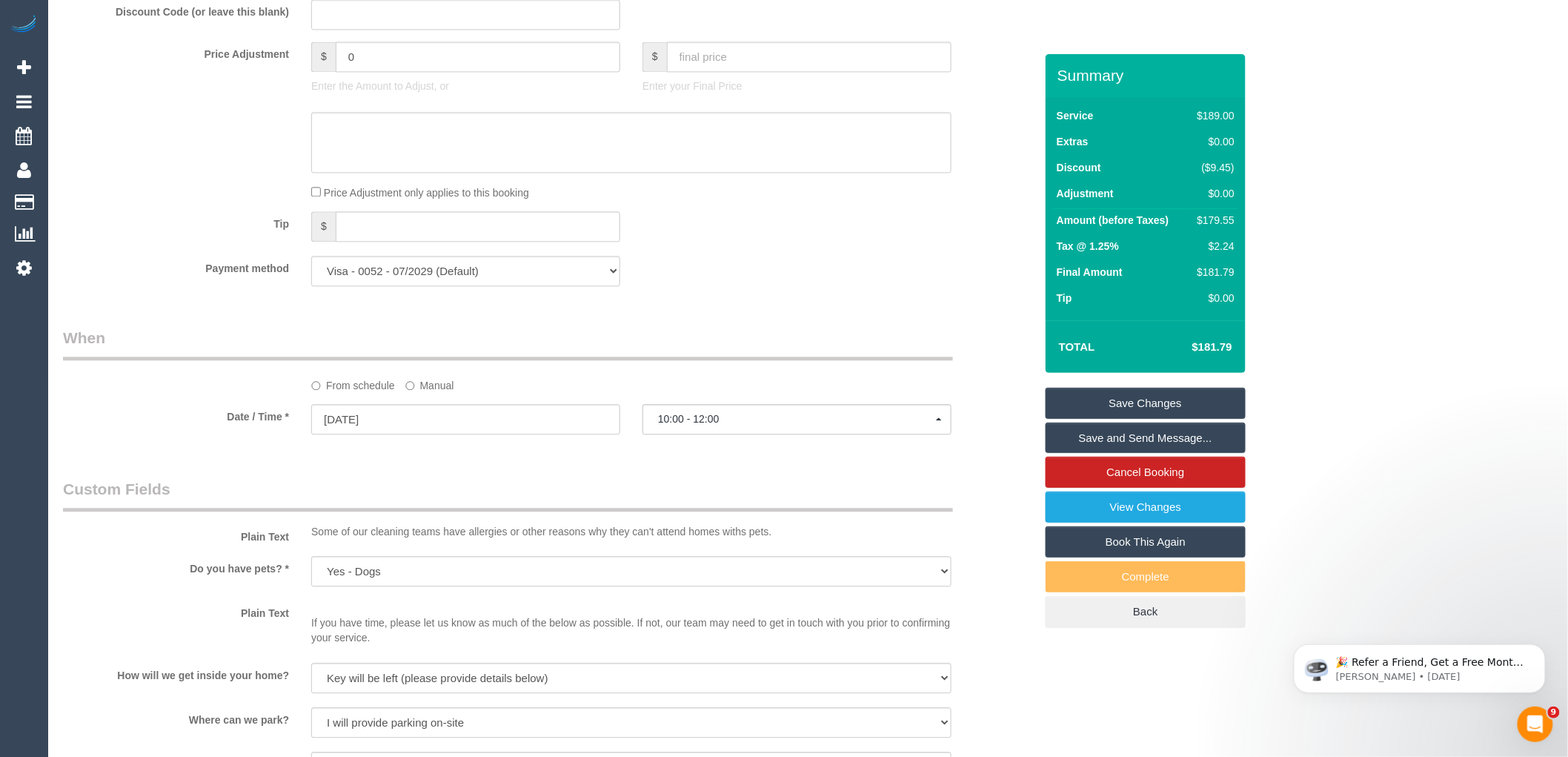
click at [1181, 407] on link "Save Changes" at bounding box center [1145, 403] width 200 height 31
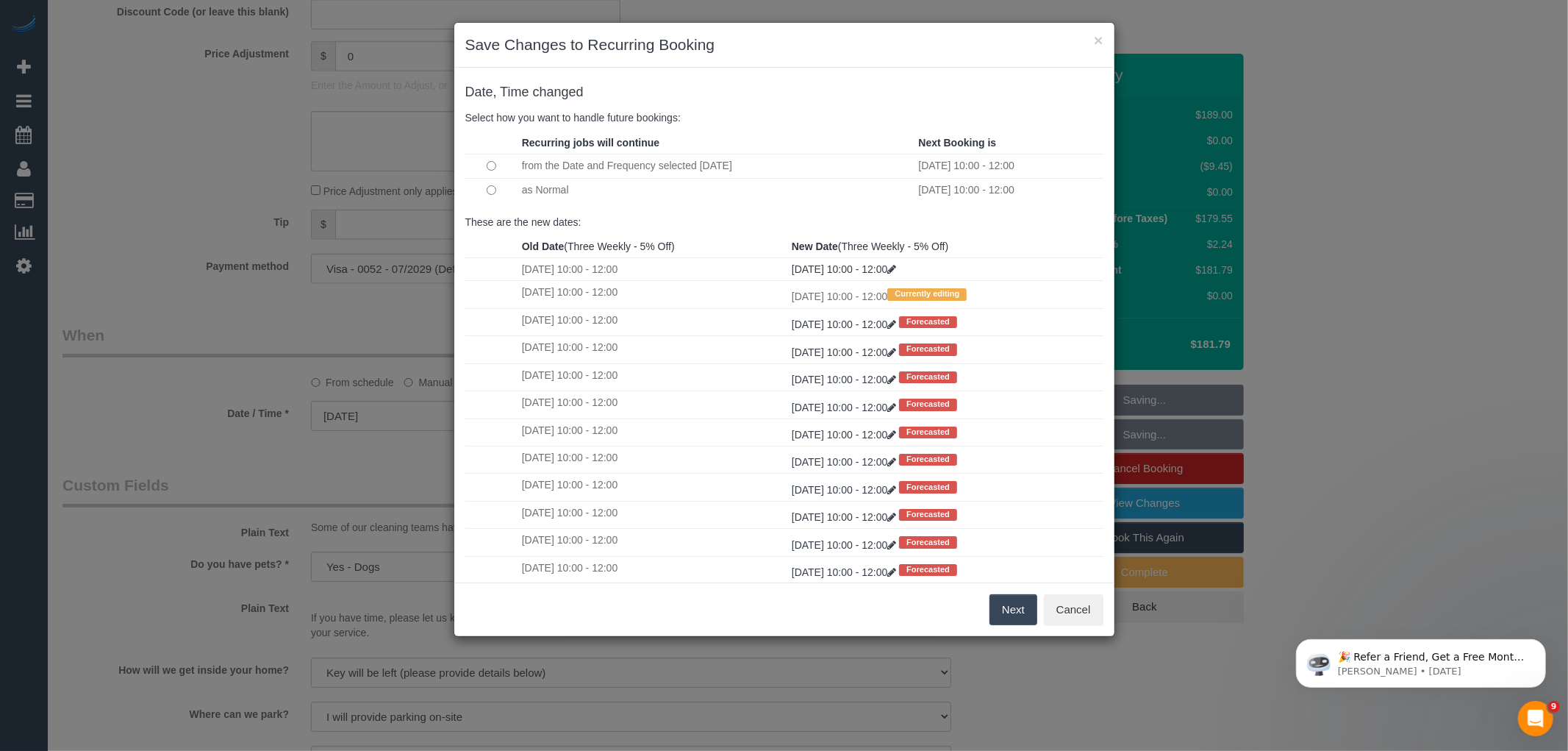
click at [1016, 614] on button "Next" at bounding box center [1013, 609] width 48 height 31
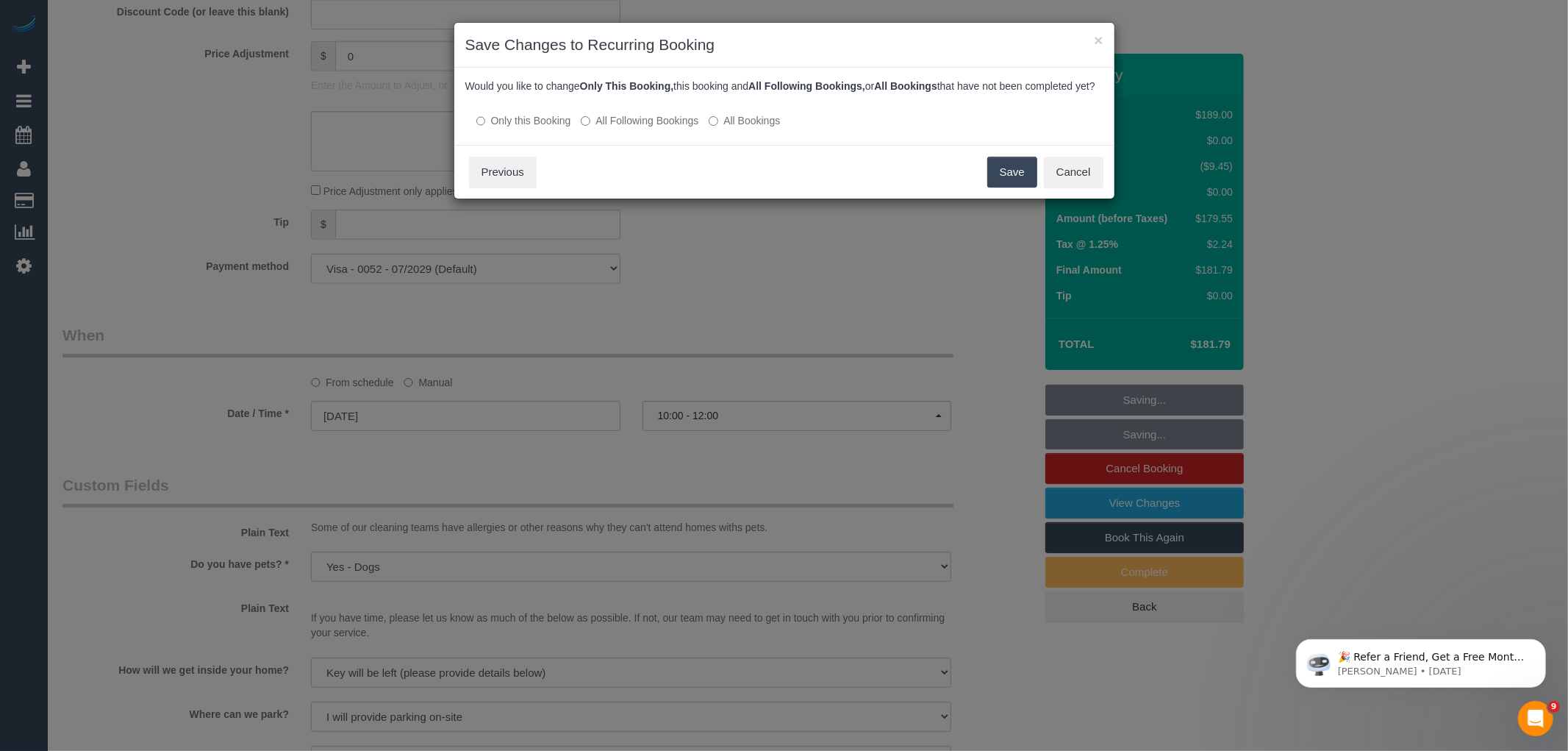
click at [640, 128] on label "All Following Bookings" at bounding box center [640, 120] width 118 height 14
click at [1009, 179] on button "Save" at bounding box center [1012, 172] width 50 height 31
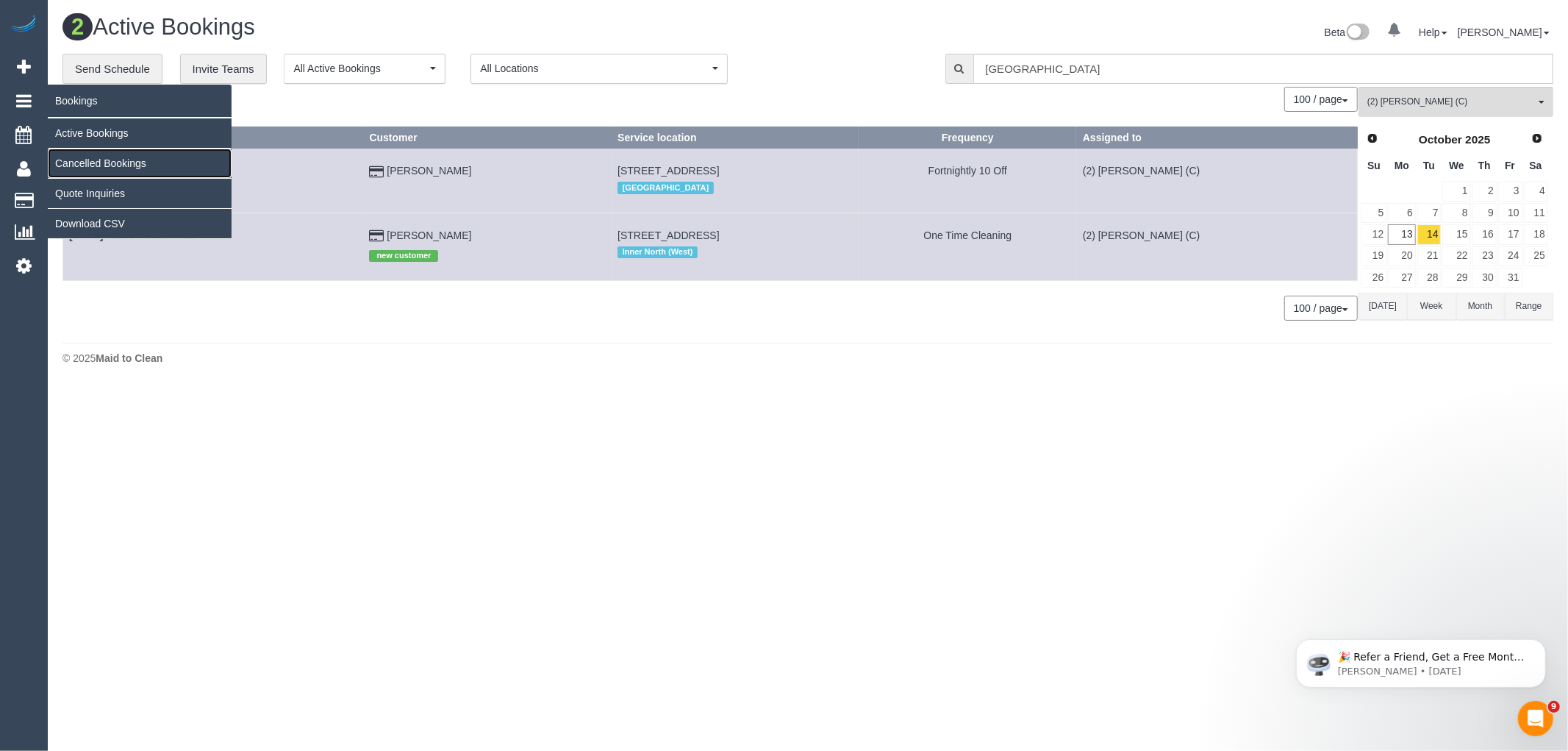
click at [104, 164] on link "Cancelled Bookings" at bounding box center [140, 163] width 184 height 30
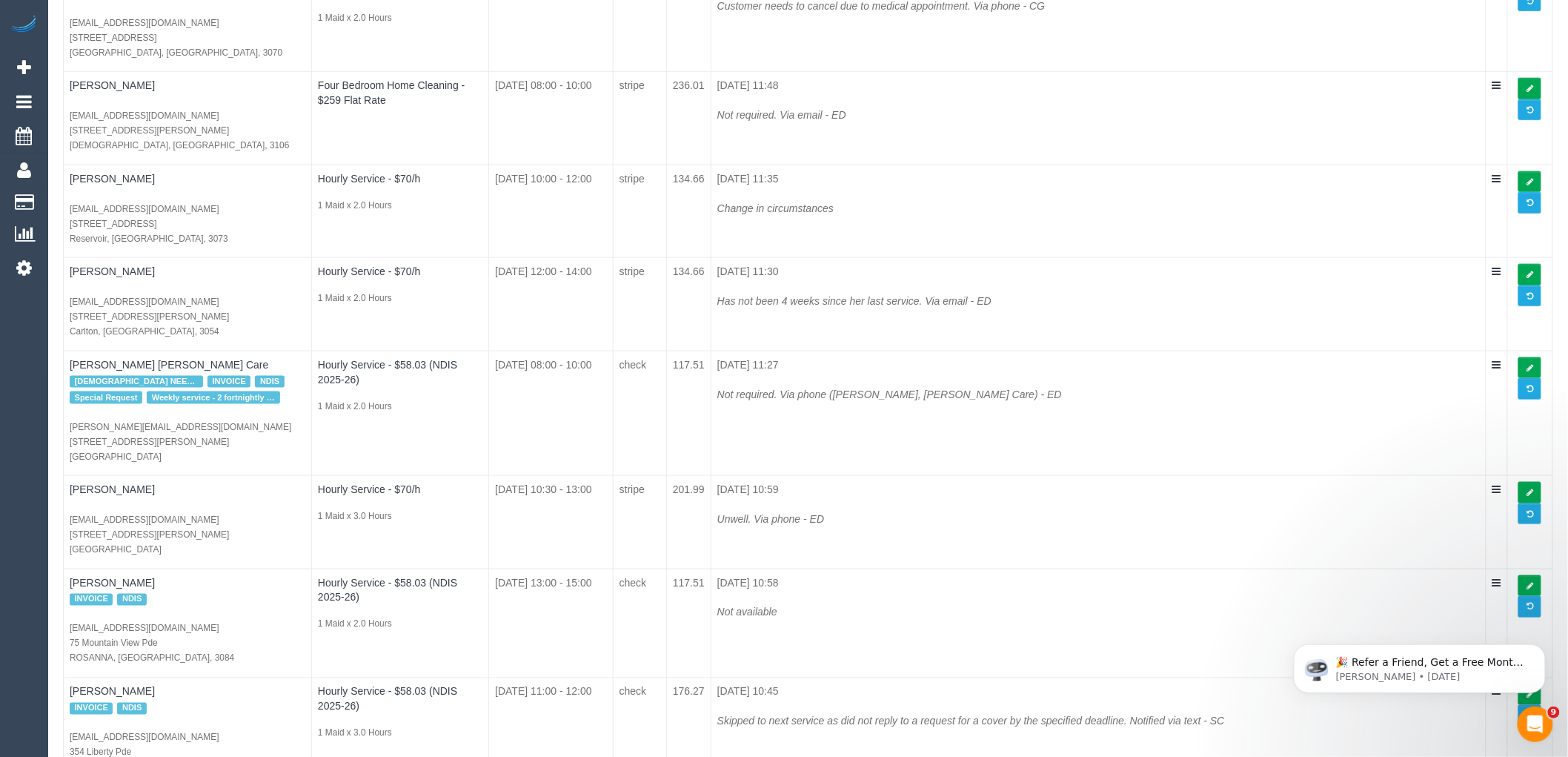
scroll to position [906, 0]
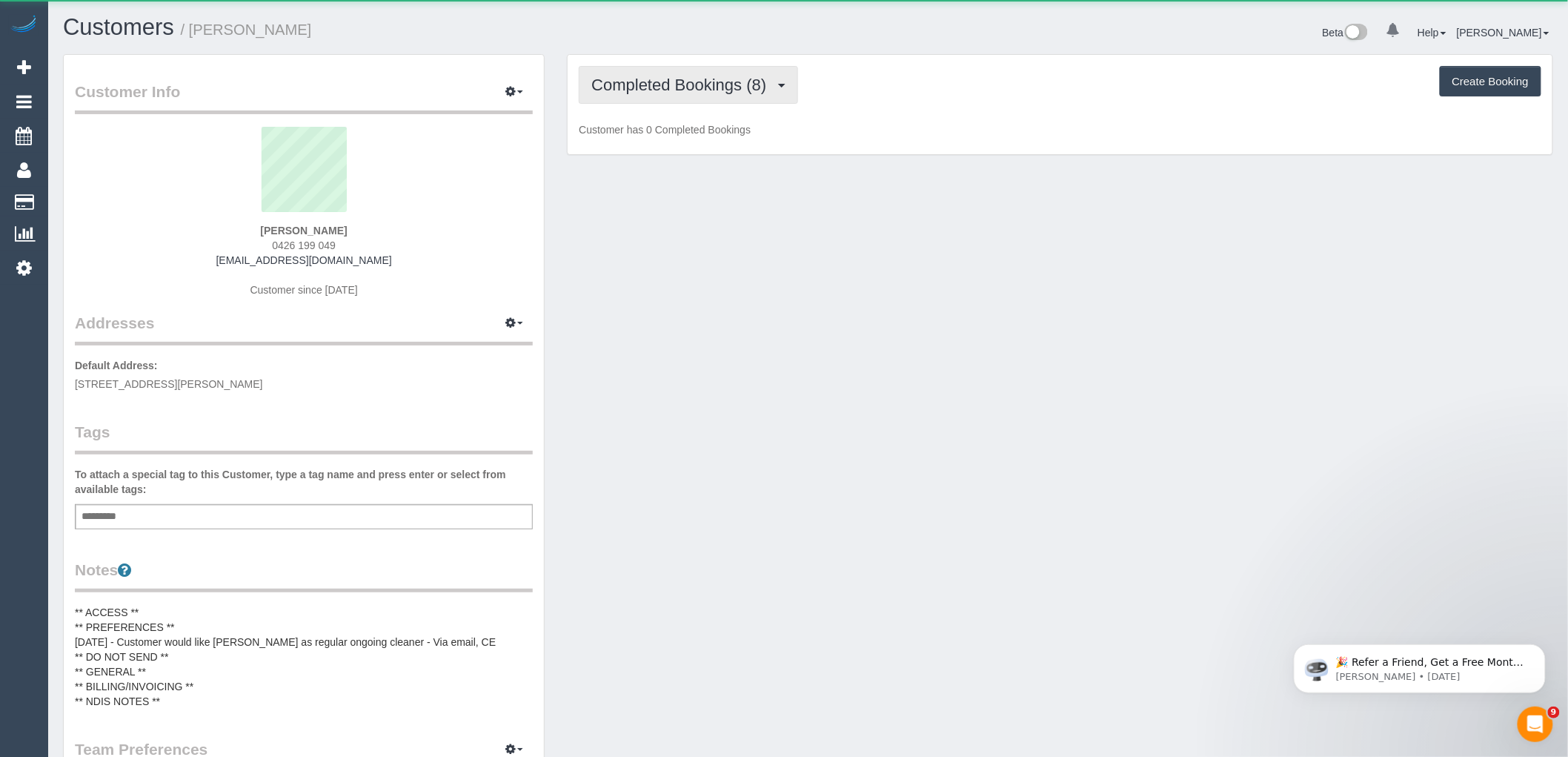
click at [658, 71] on button "Completed Bookings (8)" at bounding box center [688, 85] width 219 height 38
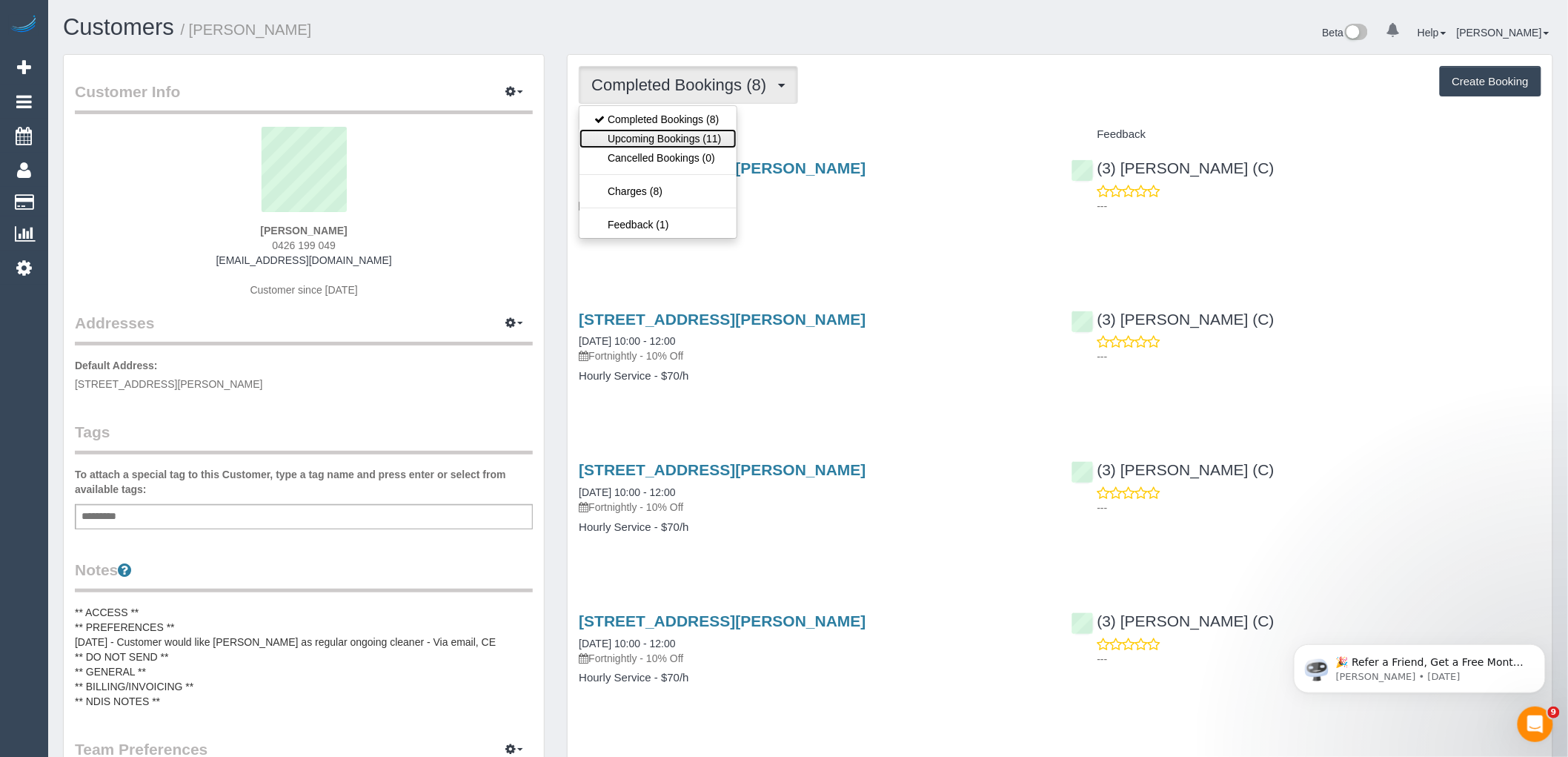
click at [698, 144] on link "Upcoming Bookings (11)" at bounding box center [658, 138] width 156 height 19
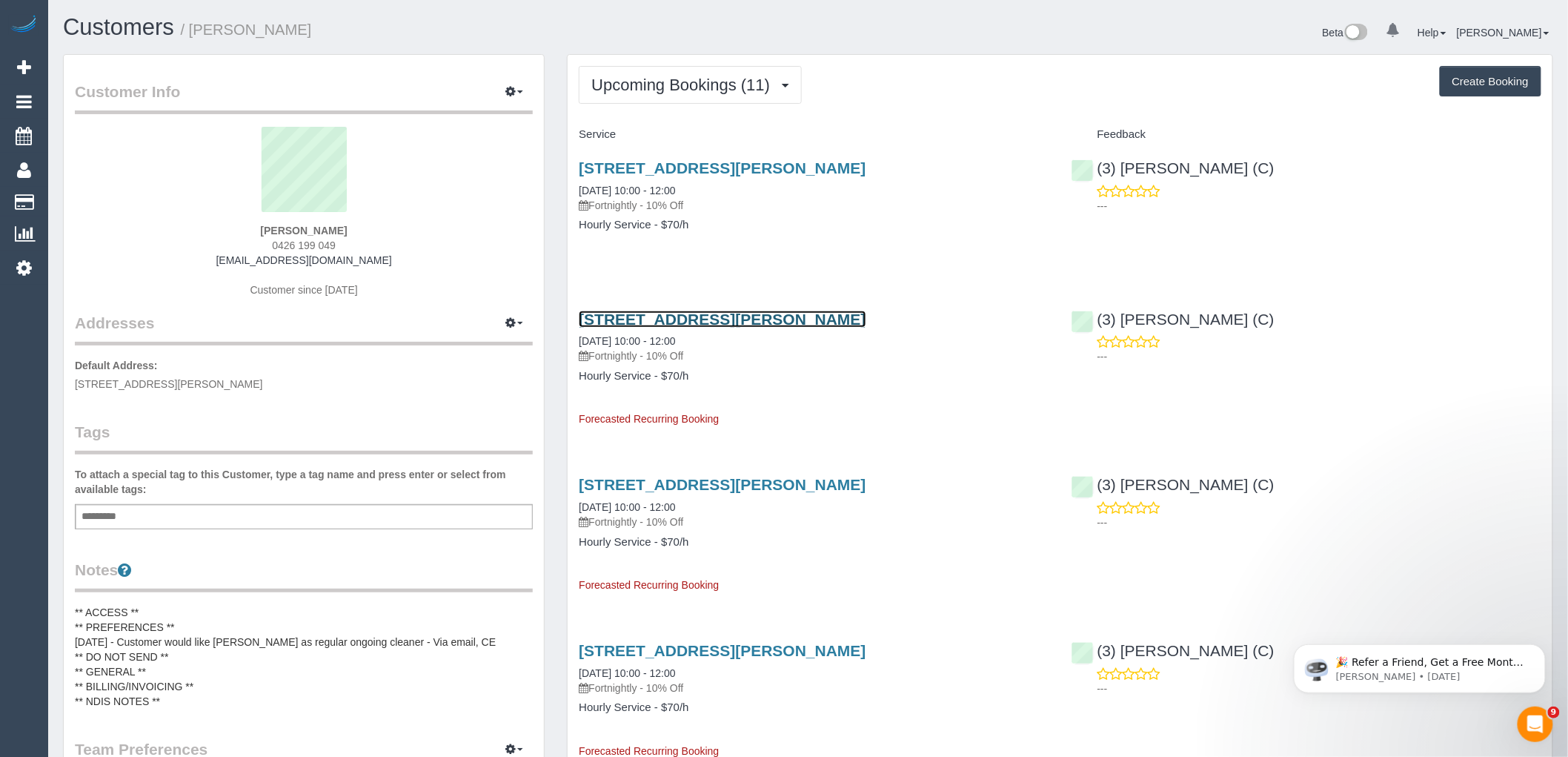
click at [785, 321] on link "2/92-94 Main Street, Blackburn, VIC 3130" at bounding box center [723, 319] width 287 height 17
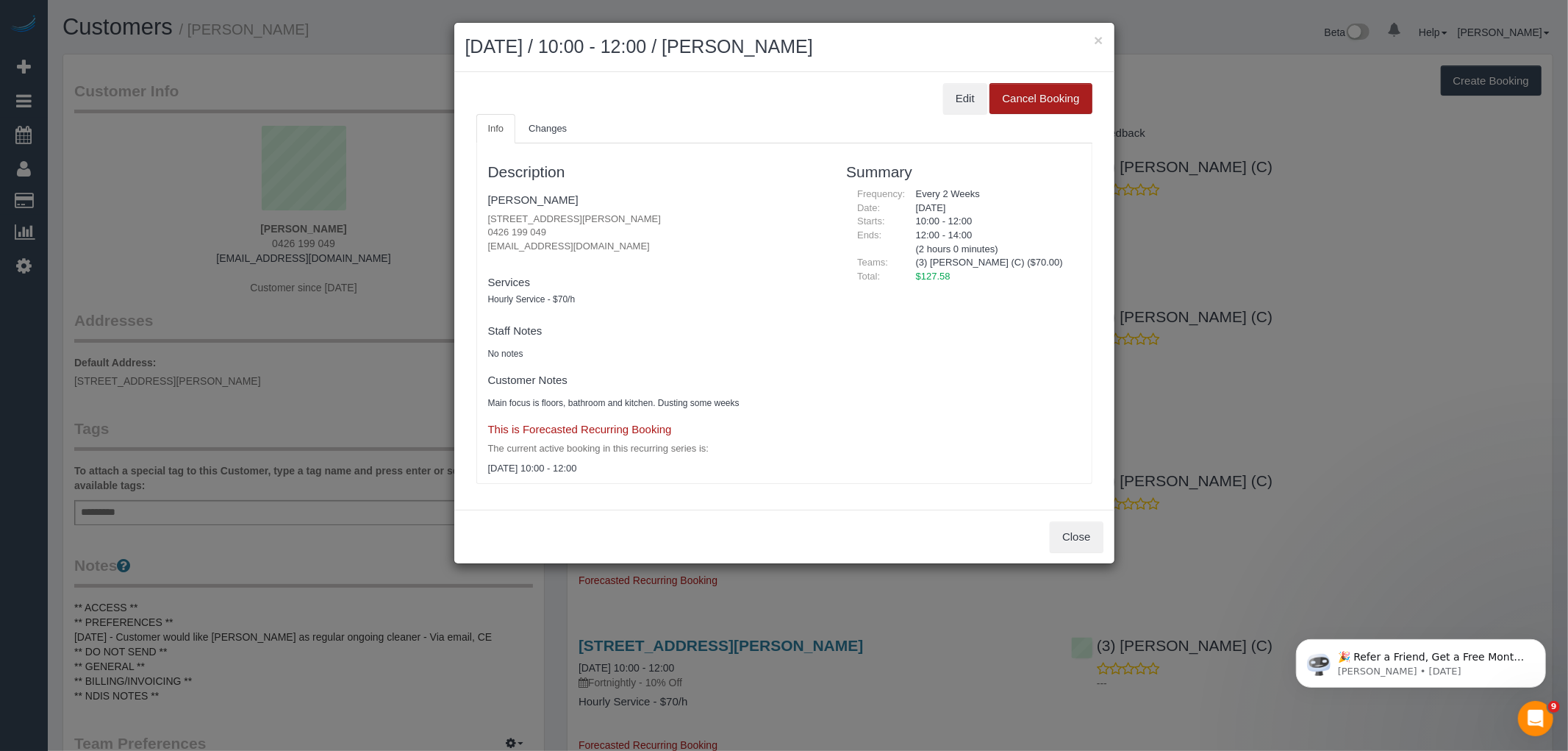
click at [1058, 94] on button "Cancel Booking" at bounding box center [1041, 98] width 102 height 31
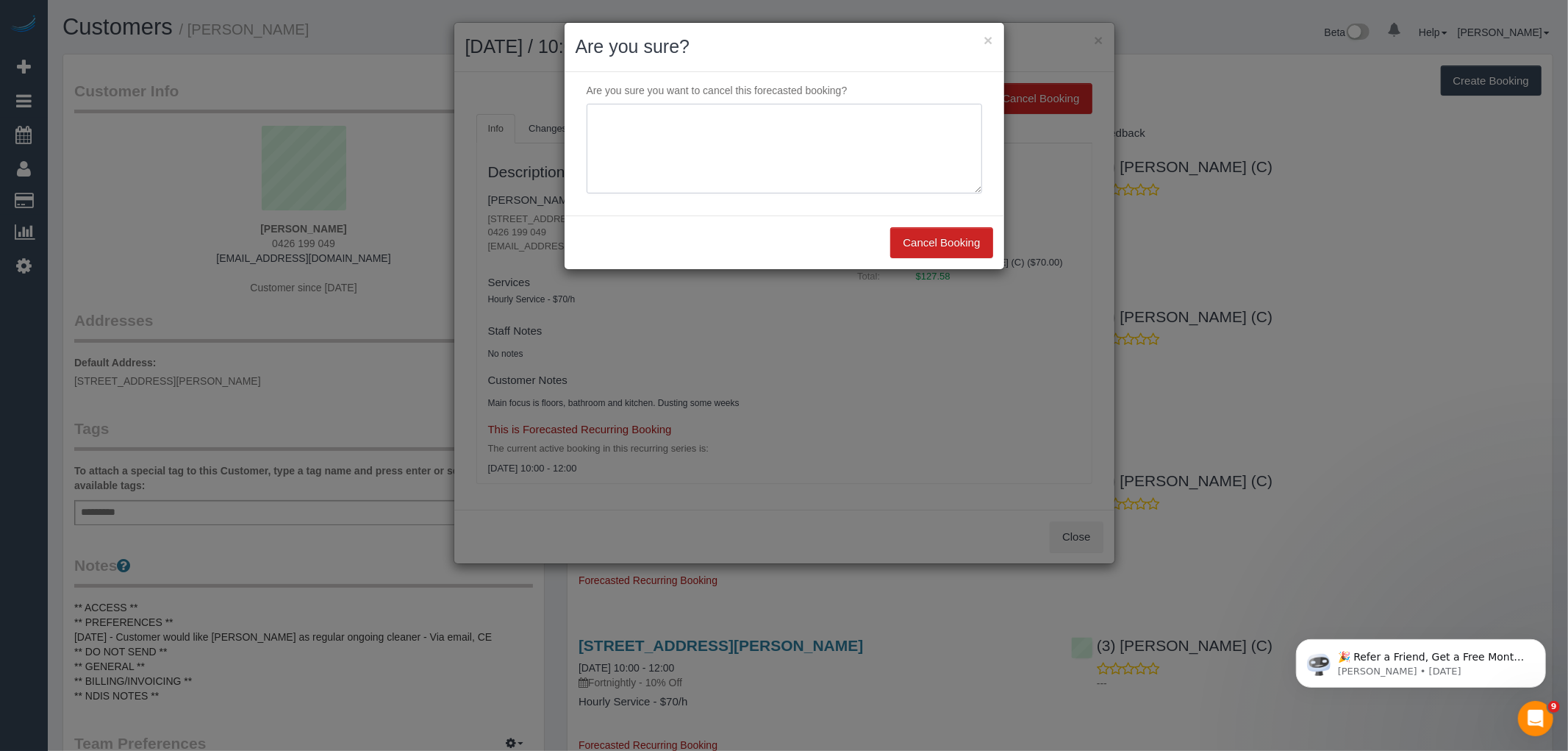
click at [897, 148] on textarea at bounding box center [784, 148] width 395 height 90
drag, startPoint x: 897, startPoint y: 148, endPoint x: 412, endPoint y: 200, distance: 487.8
click at [437, 192] on div "× Are you sure? Are you sure you want to cancel this forecasted booking? Cancel…" at bounding box center [784, 375] width 1568 height 751
type textarea "Away for a family emergency via email VC"
click at [960, 235] on button "Cancel Booking" at bounding box center [942, 243] width 102 height 31
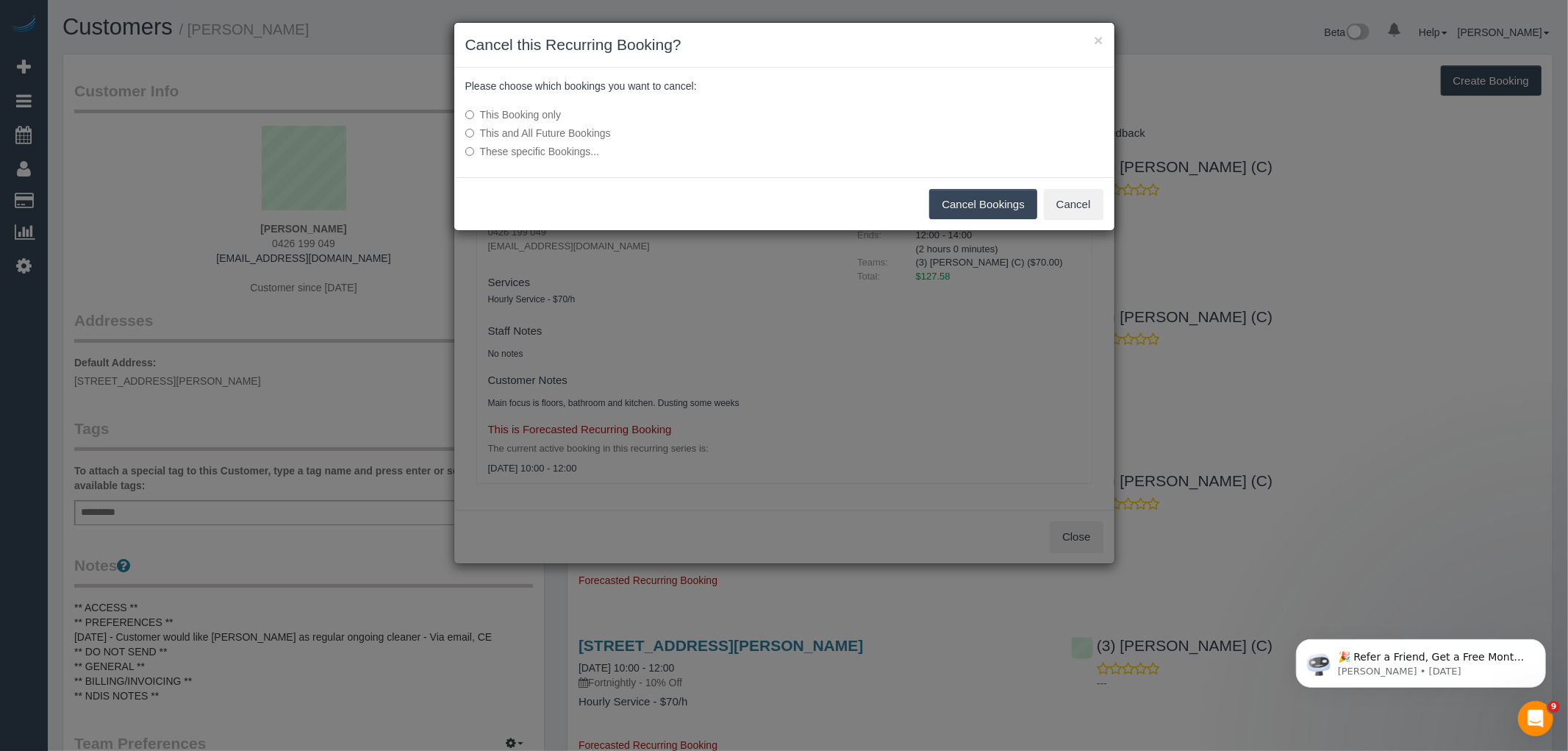
click at [1003, 206] on button "Cancel Bookings" at bounding box center [983, 205] width 108 height 31
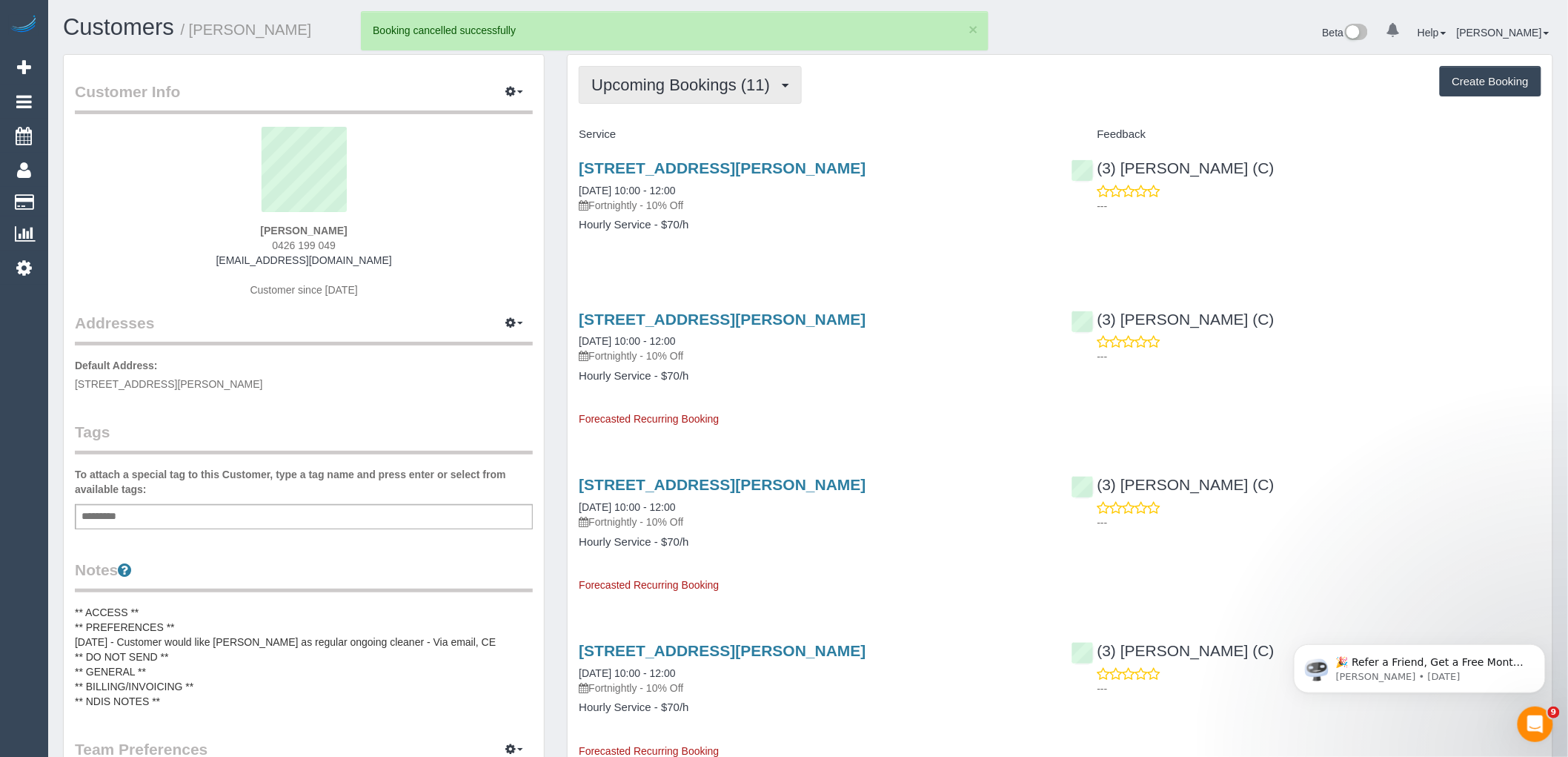
click at [687, 84] on span "Upcoming Bookings (11)" at bounding box center [684, 85] width 186 height 19
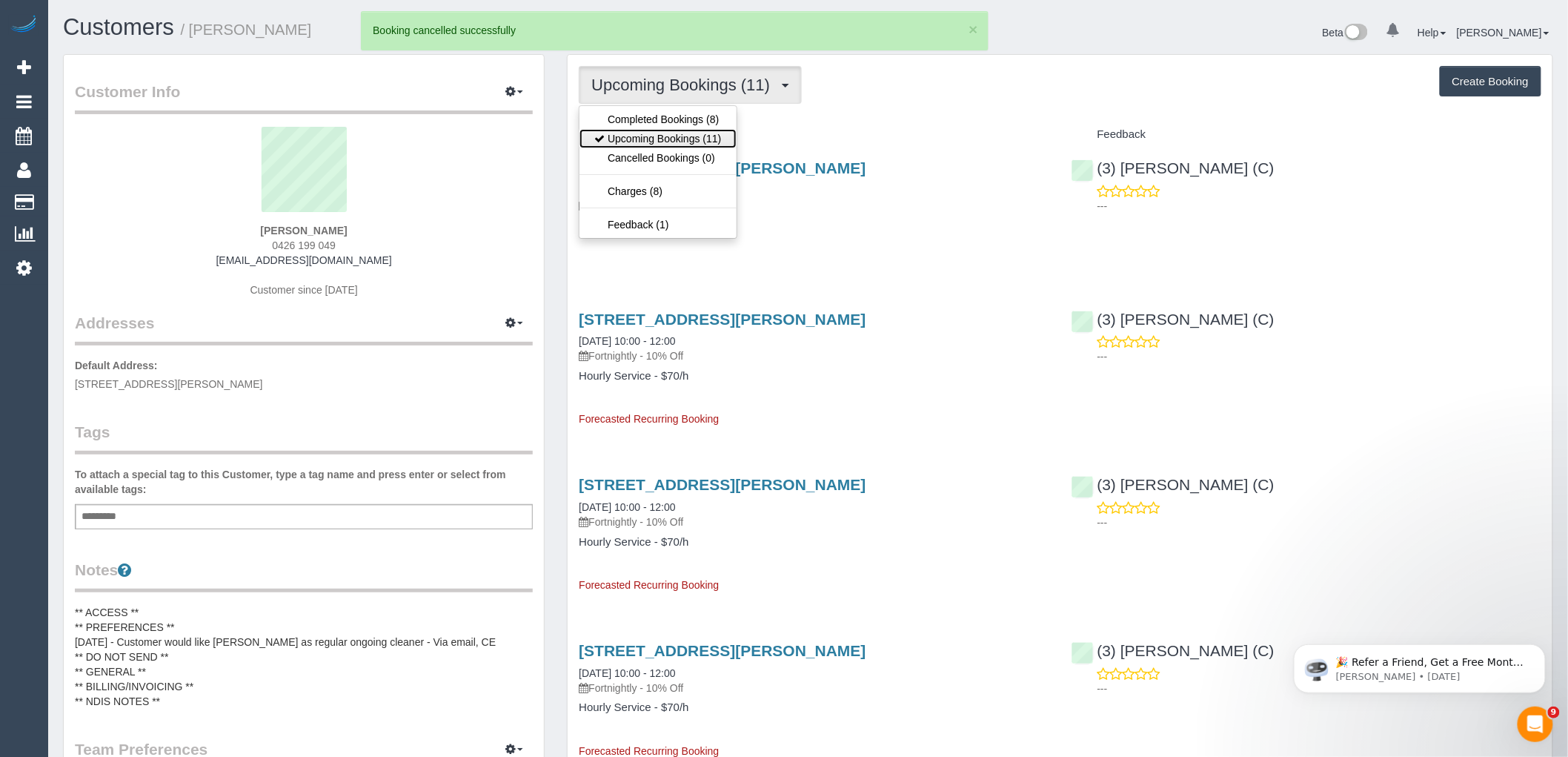
click at [705, 137] on link "Upcoming Bookings (11)" at bounding box center [658, 138] width 156 height 19
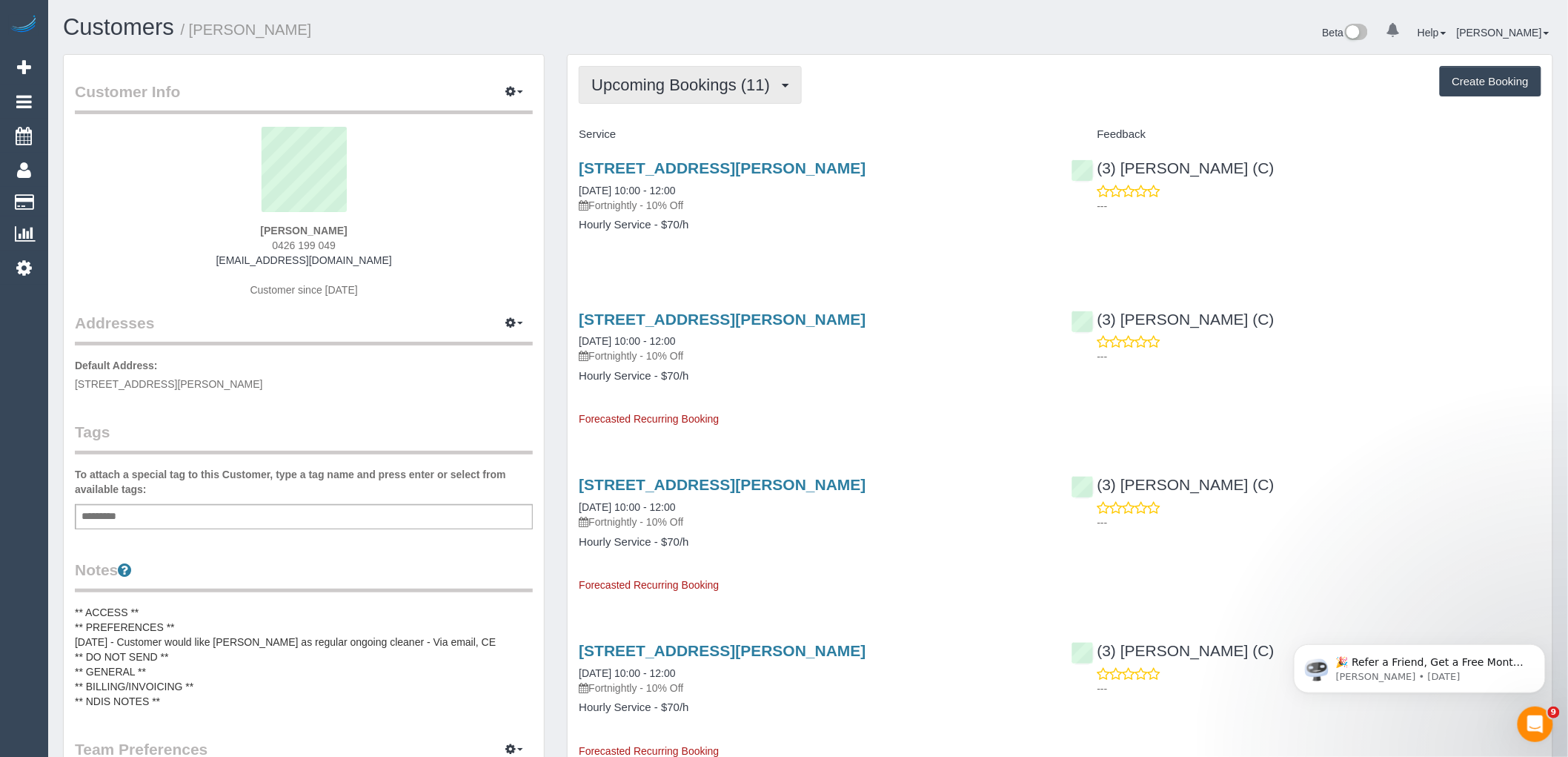
click at [680, 101] on button "Upcoming Bookings (11)" at bounding box center [691, 85] width 223 height 38
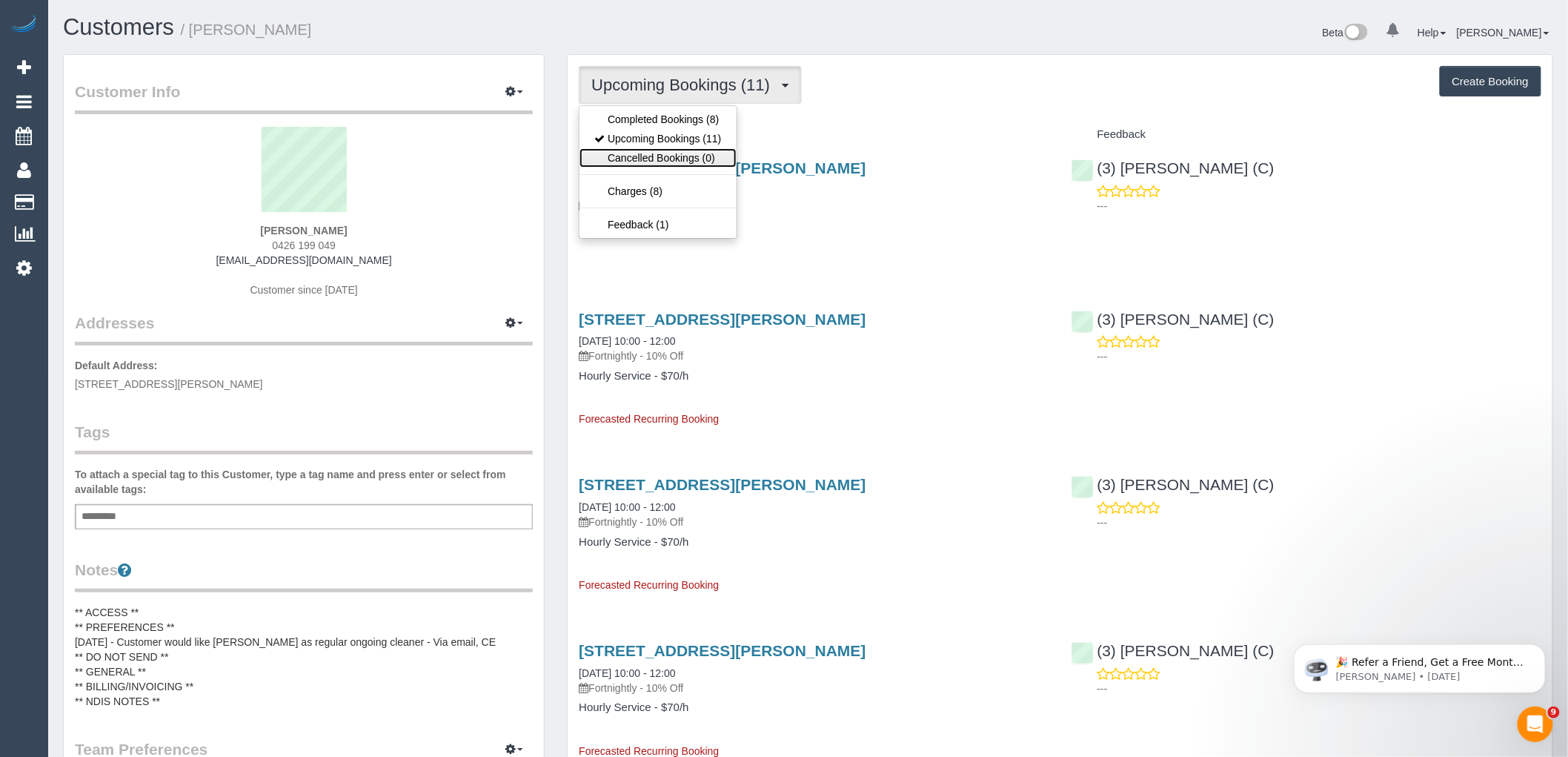
click at [649, 161] on link "Cancelled Bookings (0)" at bounding box center [658, 158] width 156 height 19
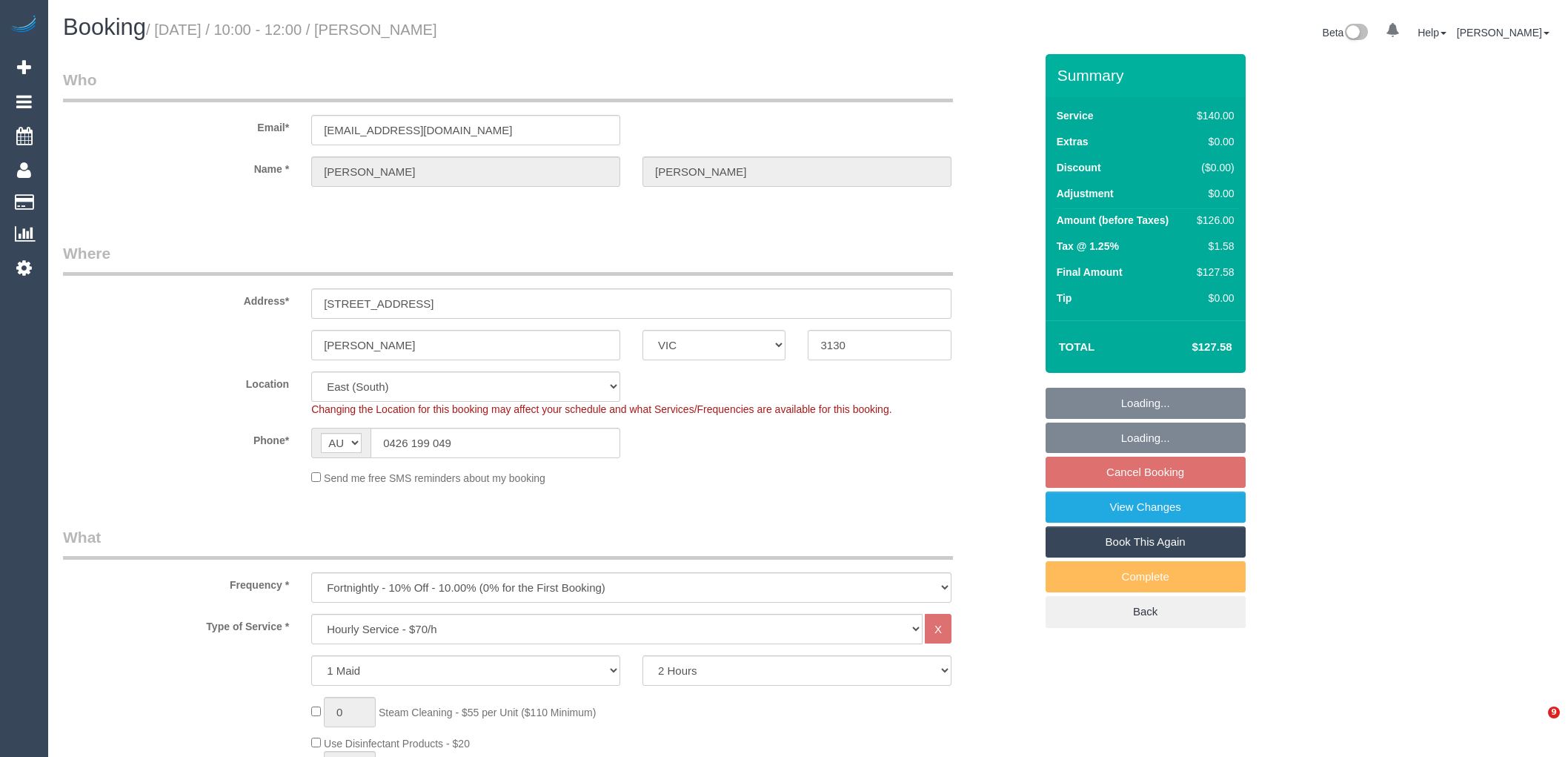
select select "VIC"
select select "string:stripe-pm_1Rmrvh2GScqysDRVIYFtVM3m"
select select "number:27"
select select "number:14"
select select "number:19"
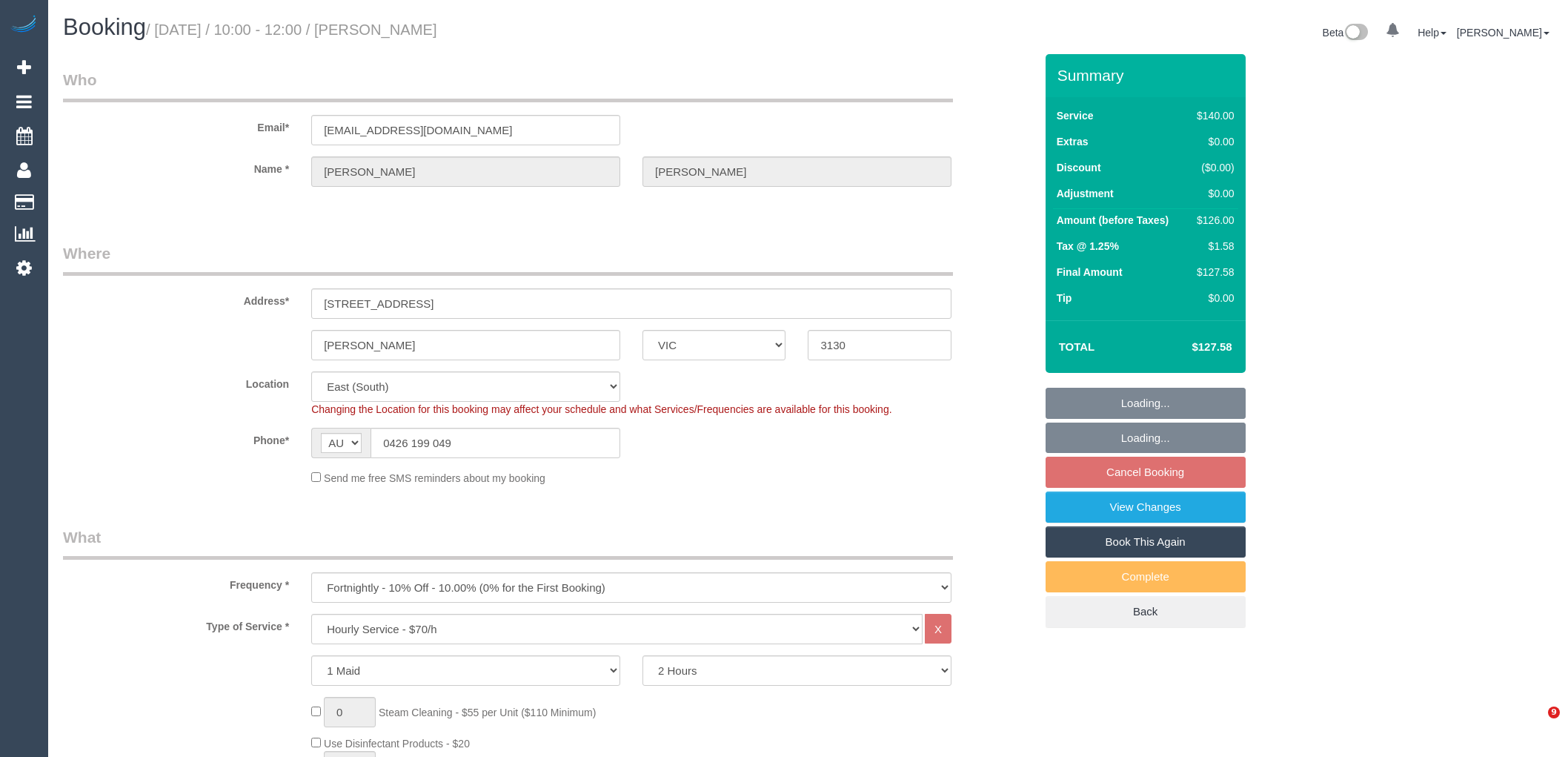
select select "number:24"
select select "number:34"
select select "number:13"
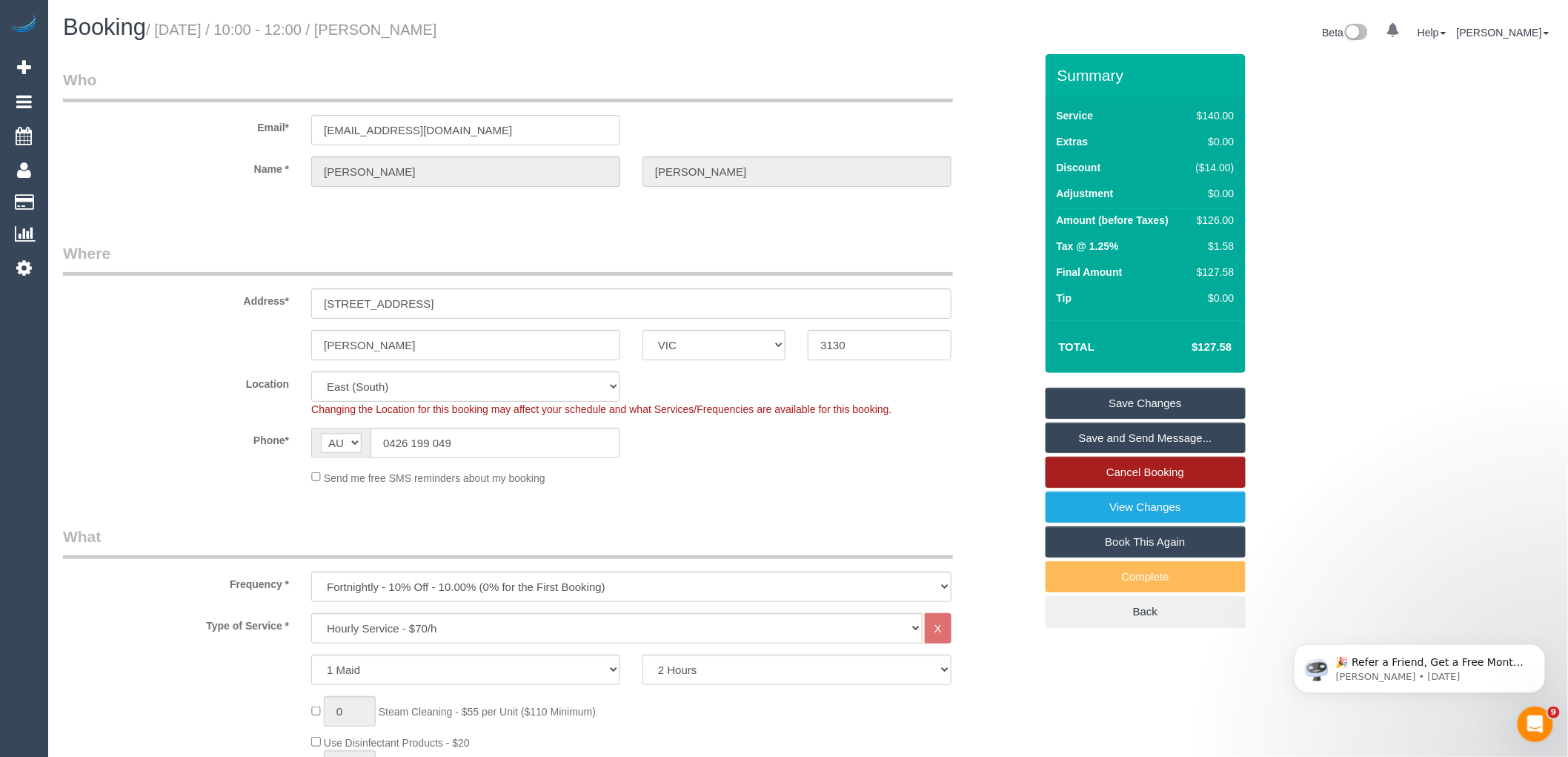
click at [1186, 472] on link "Cancel Booking" at bounding box center [1145, 472] width 200 height 31
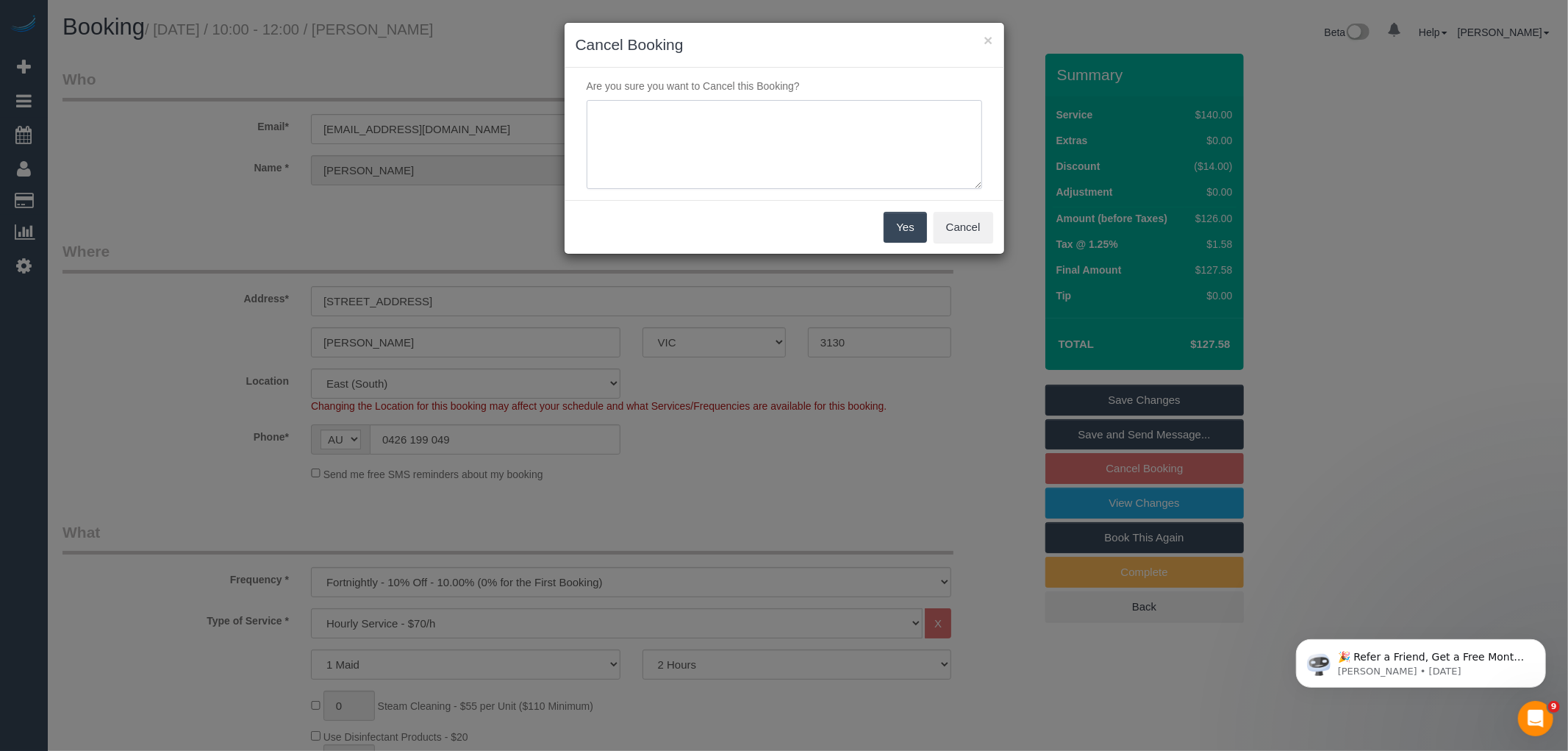
click at [805, 150] on textarea at bounding box center [784, 144] width 395 height 90
paste textarea "Away for a family emergency via email VC"
type textarea "Away for a family emergency via email VC"
click at [915, 231] on button "Yes" at bounding box center [905, 227] width 43 height 31
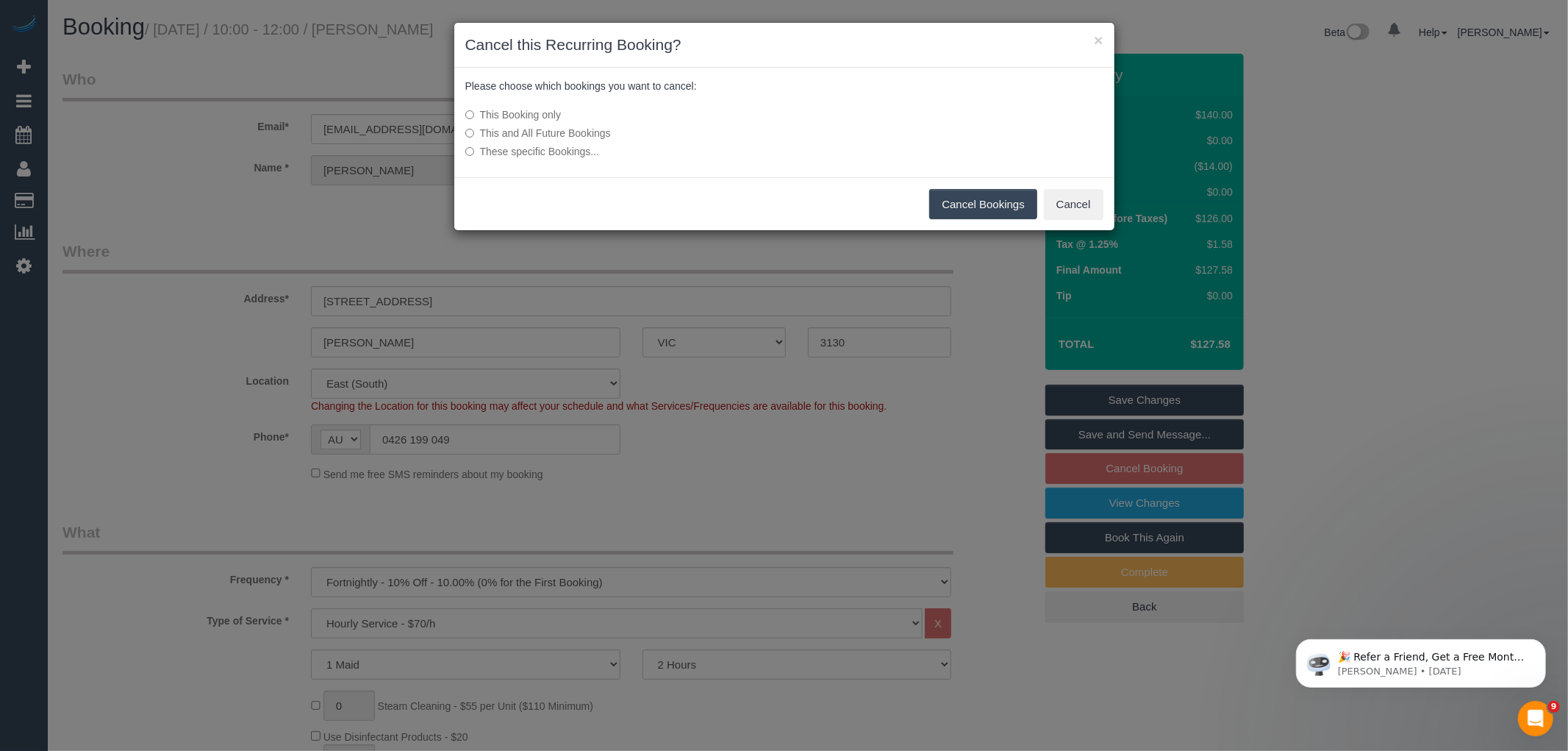
click at [1000, 202] on button "Cancel Bookings" at bounding box center [983, 205] width 108 height 31
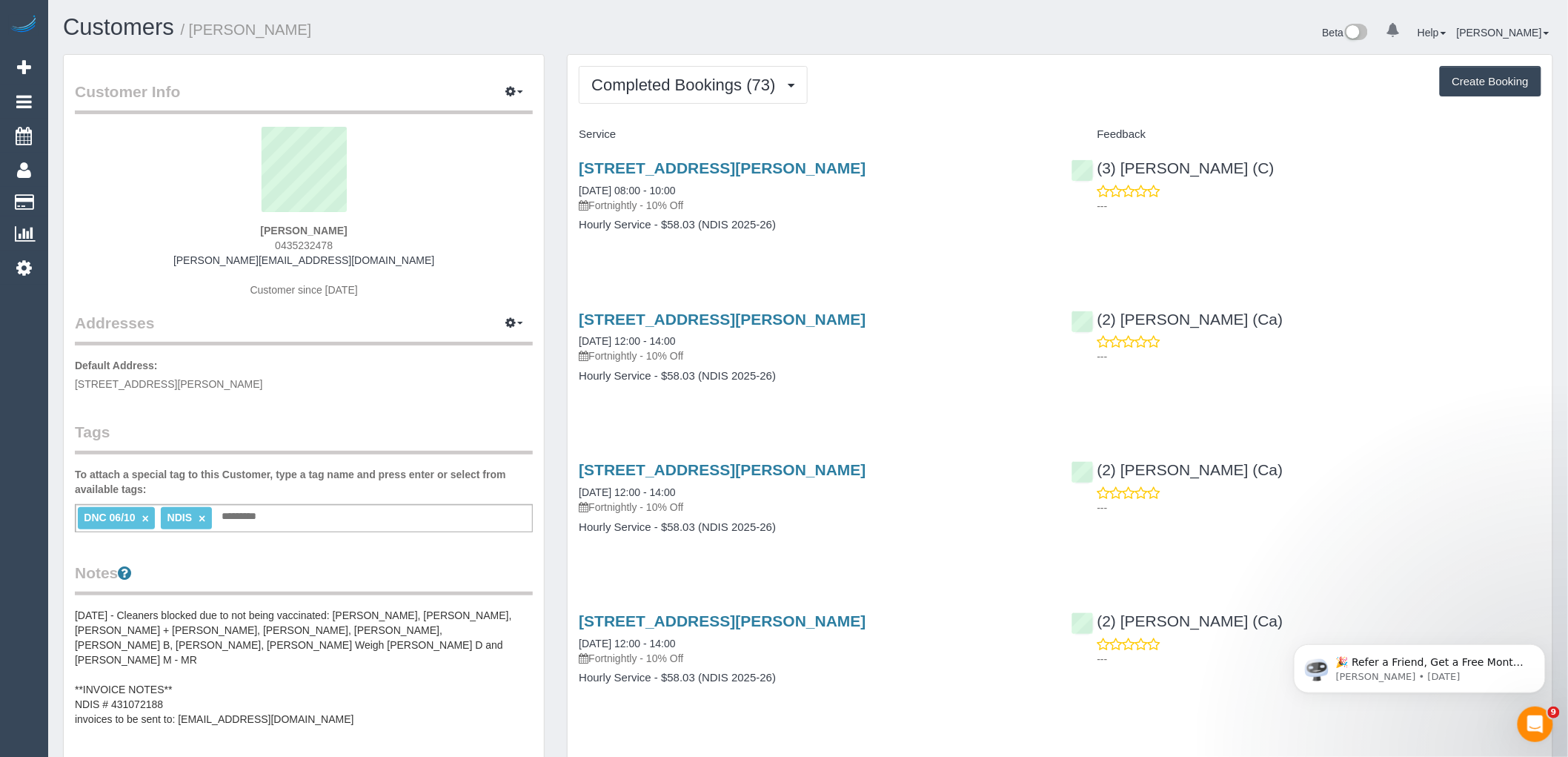
drag, startPoint x: 358, startPoint y: 246, endPoint x: 215, endPoint y: 231, distance: 143.8
click at [215, 231] on div "[PERSON_NAME] 0435232478 [PERSON_NAME][EMAIL_ADDRESS][DOMAIN_NAME] Customer sin…" at bounding box center [303, 220] width 458 height 186
drag, startPoint x: 390, startPoint y: 241, endPoint x: 348, endPoint y: 251, distance: 43.2
click at [389, 241] on div "Jessica Mckee 0435232478 jessica.mckee92@gmail.com Customer since 2022" at bounding box center [303, 220] width 458 height 186
click at [353, 245] on div "Jessica Mckee 0435232478 jessica.mckee92@gmail.com Customer since 2022" at bounding box center [303, 220] width 458 height 186
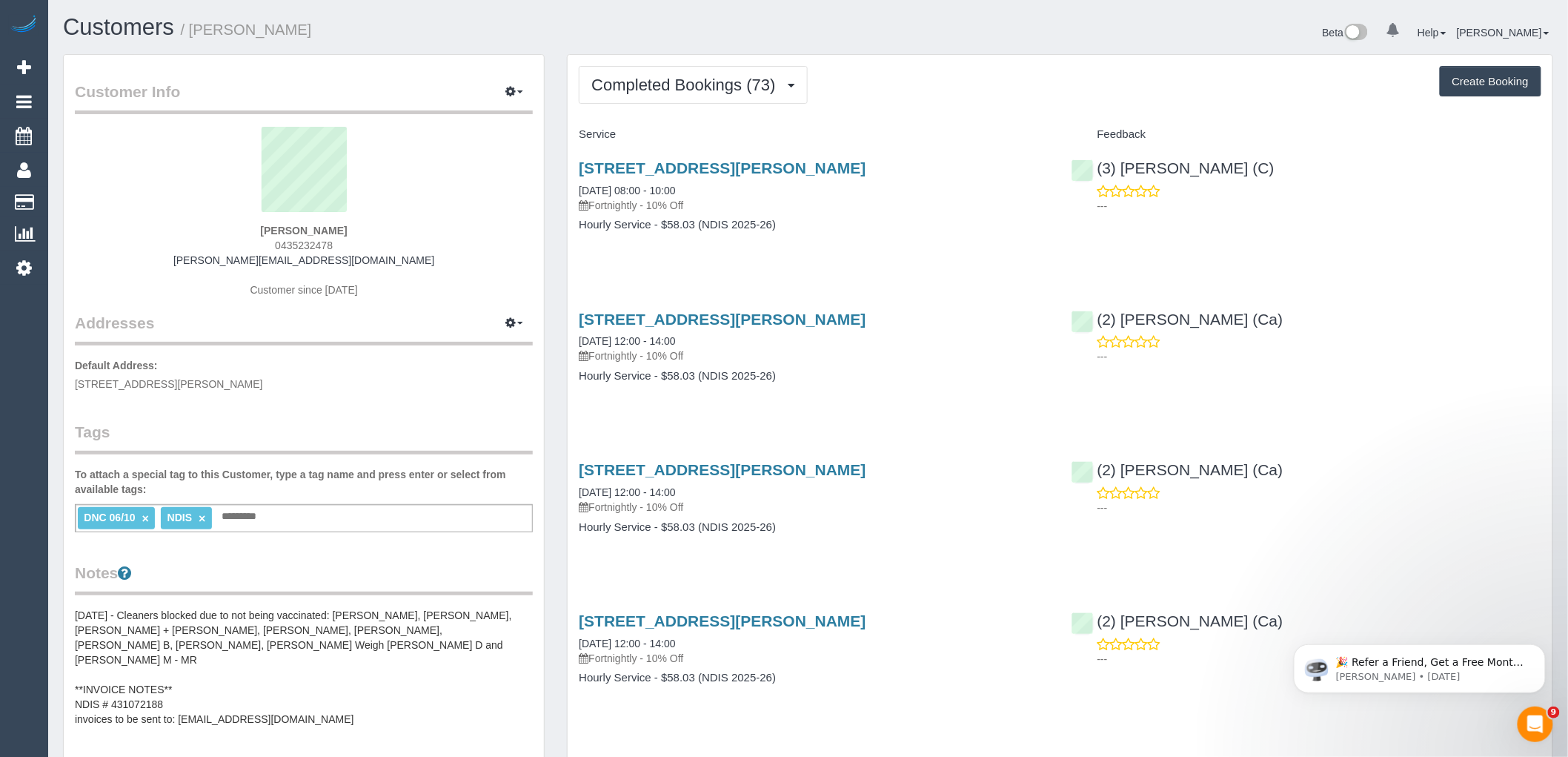
drag, startPoint x: 357, startPoint y: 241, endPoint x: 225, endPoint y: 246, distance: 132.1
click at [229, 246] on div "Jessica Mckee 0435232478 jessica.mckee92@gmail.com Customer since 2022" at bounding box center [303, 220] width 458 height 186
copy span "0435232478"
click at [832, 238] on div "8/7-9 Eldridge Street, Footscray, VIC 3011 06/10/2025 08:00 - 10:00 Fortnightly…" at bounding box center [814, 204] width 492 height 114
click at [146, 521] on link "×" at bounding box center [146, 518] width 7 height 13
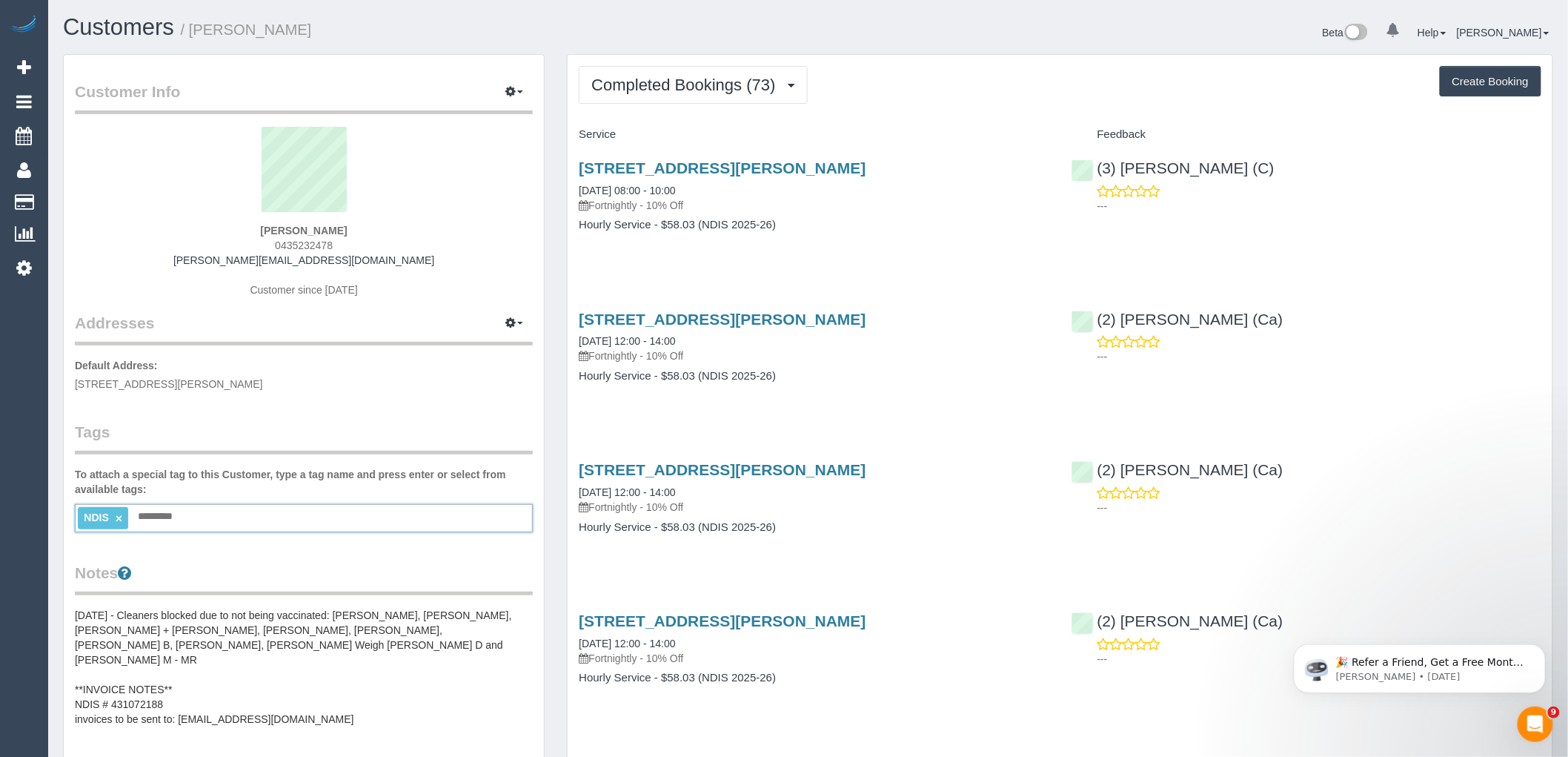
click at [301, 418] on div "Customer Info Edit Contact Info Send Message Email Preferences Special Sales Ta…" at bounding box center [303, 613] width 480 height 1116
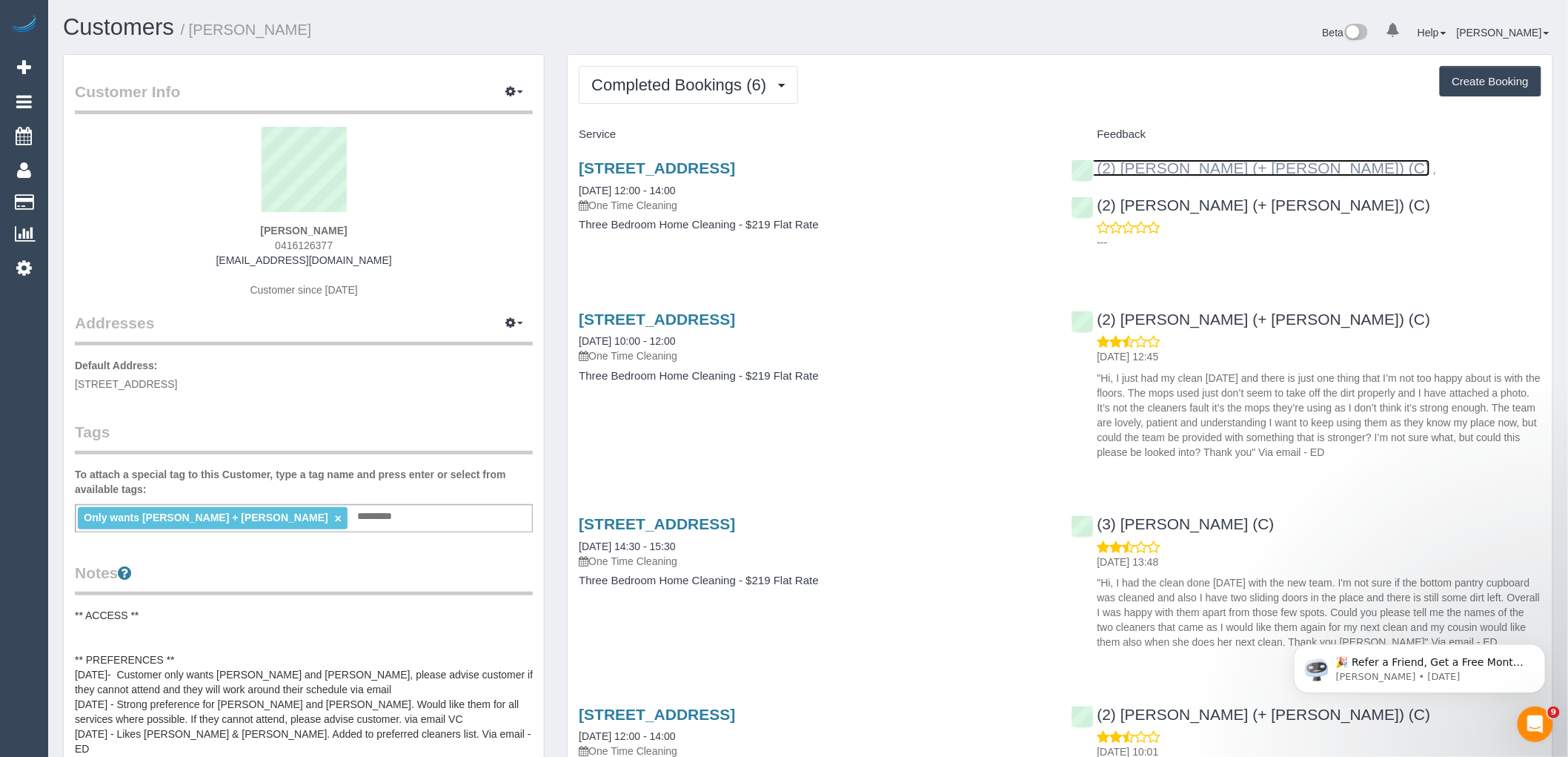
click at [1201, 175] on link "(2) [PERSON_NAME] (+ [PERSON_NAME]) (C)" at bounding box center [1251, 168] width 359 height 17
click at [969, 203] on p "One Time Cleaning" at bounding box center [814, 205] width 470 height 15
click at [735, 161] on link "[STREET_ADDRESS]" at bounding box center [657, 168] width 156 height 17
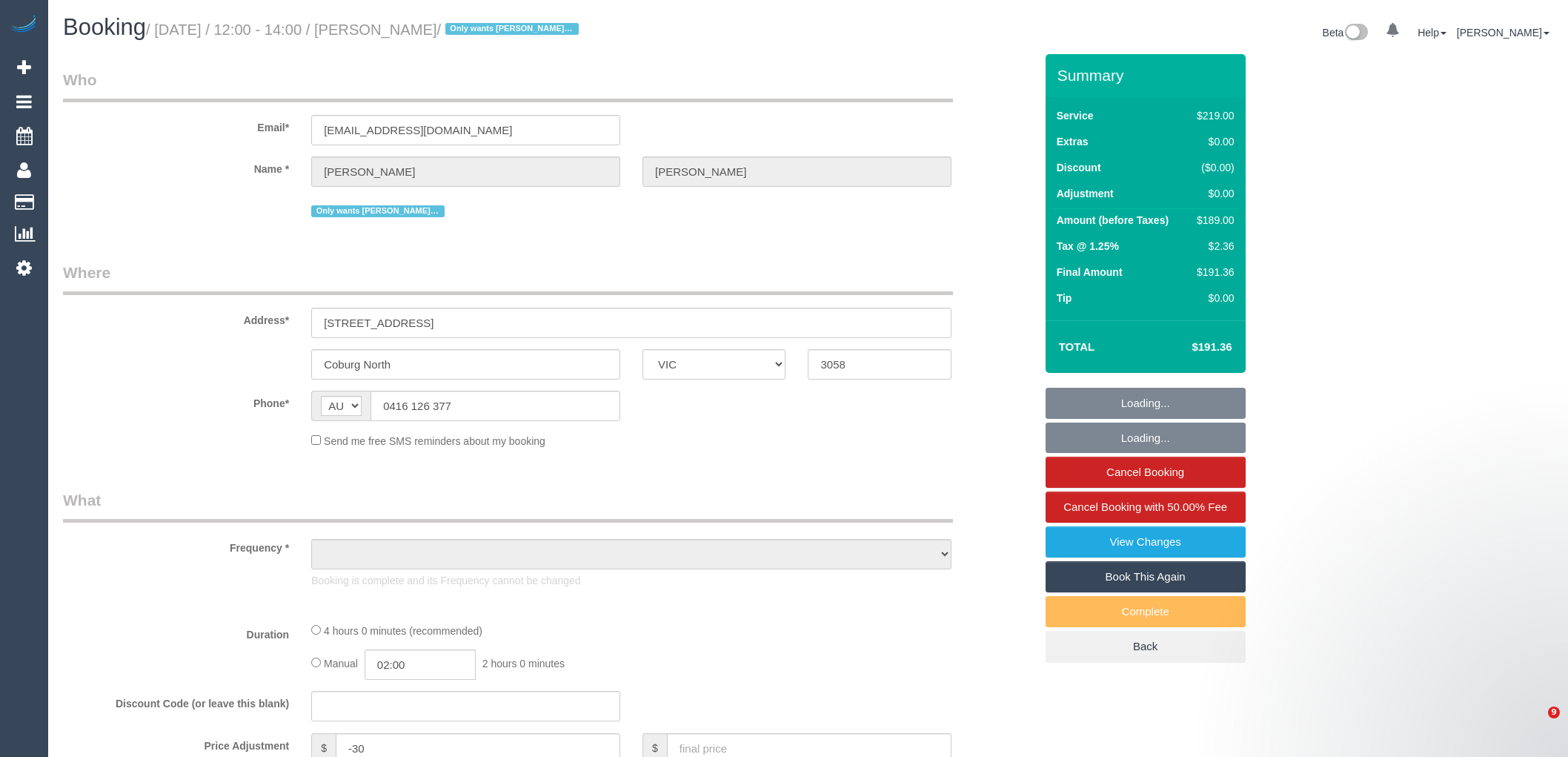
select select "VIC"
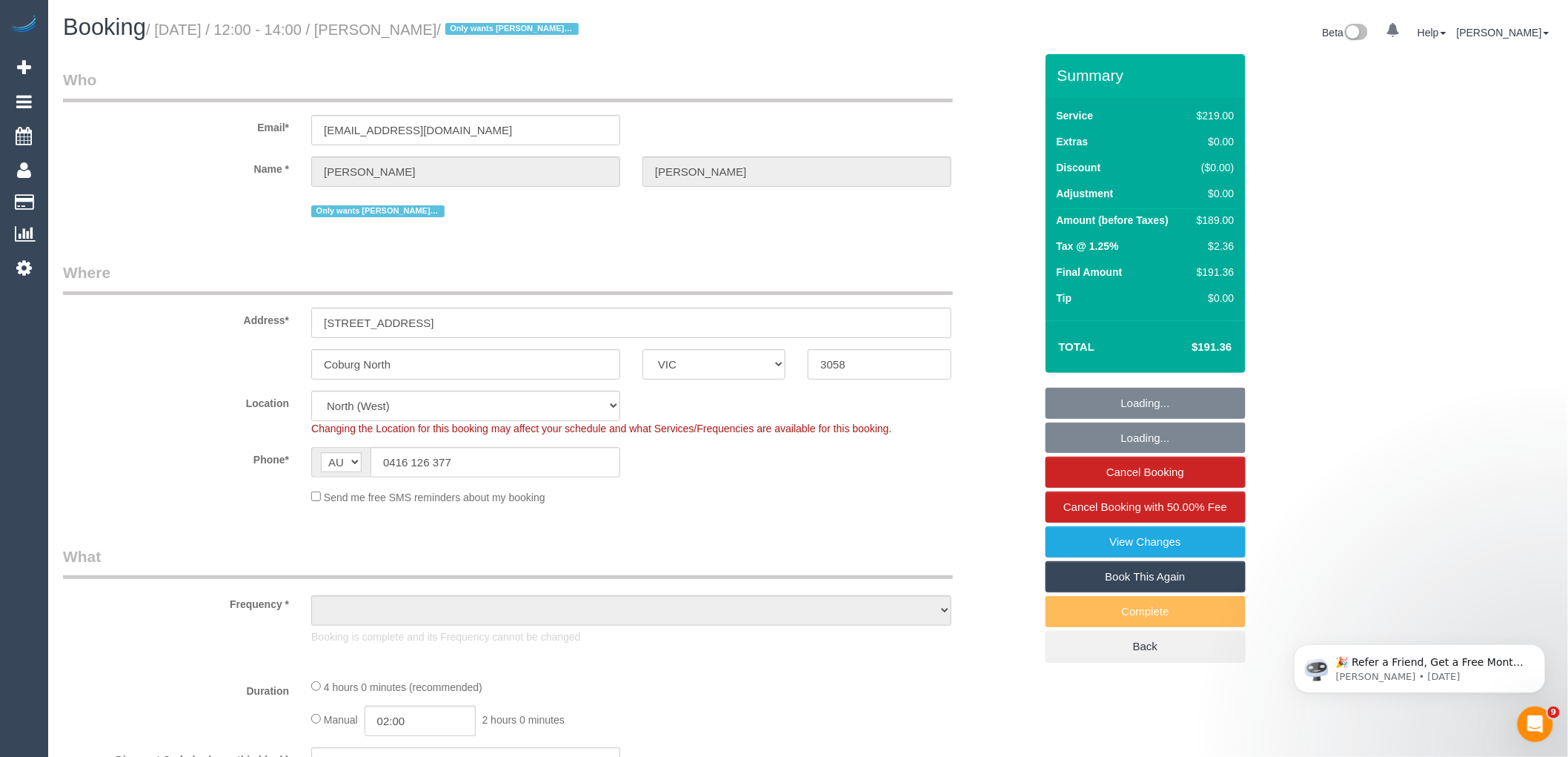
select select "object:675"
select select "string:stripe-pm_1Oelbt2GScqysDRVYvPfHbko"
select select "object:1503"
select select "spot1"
select select "number:28"
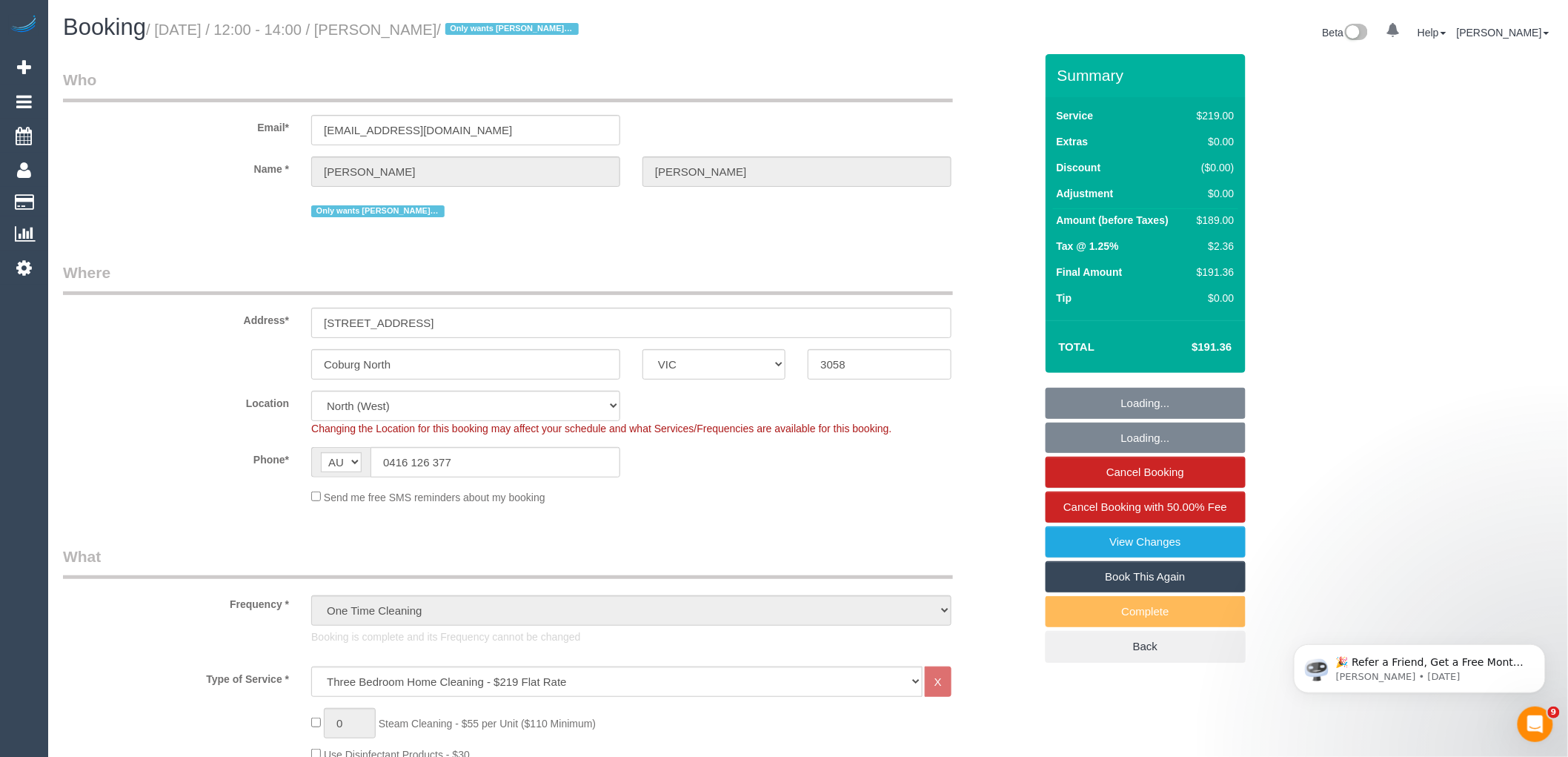
select select "number:14"
select select "number:18"
select select "number:36"
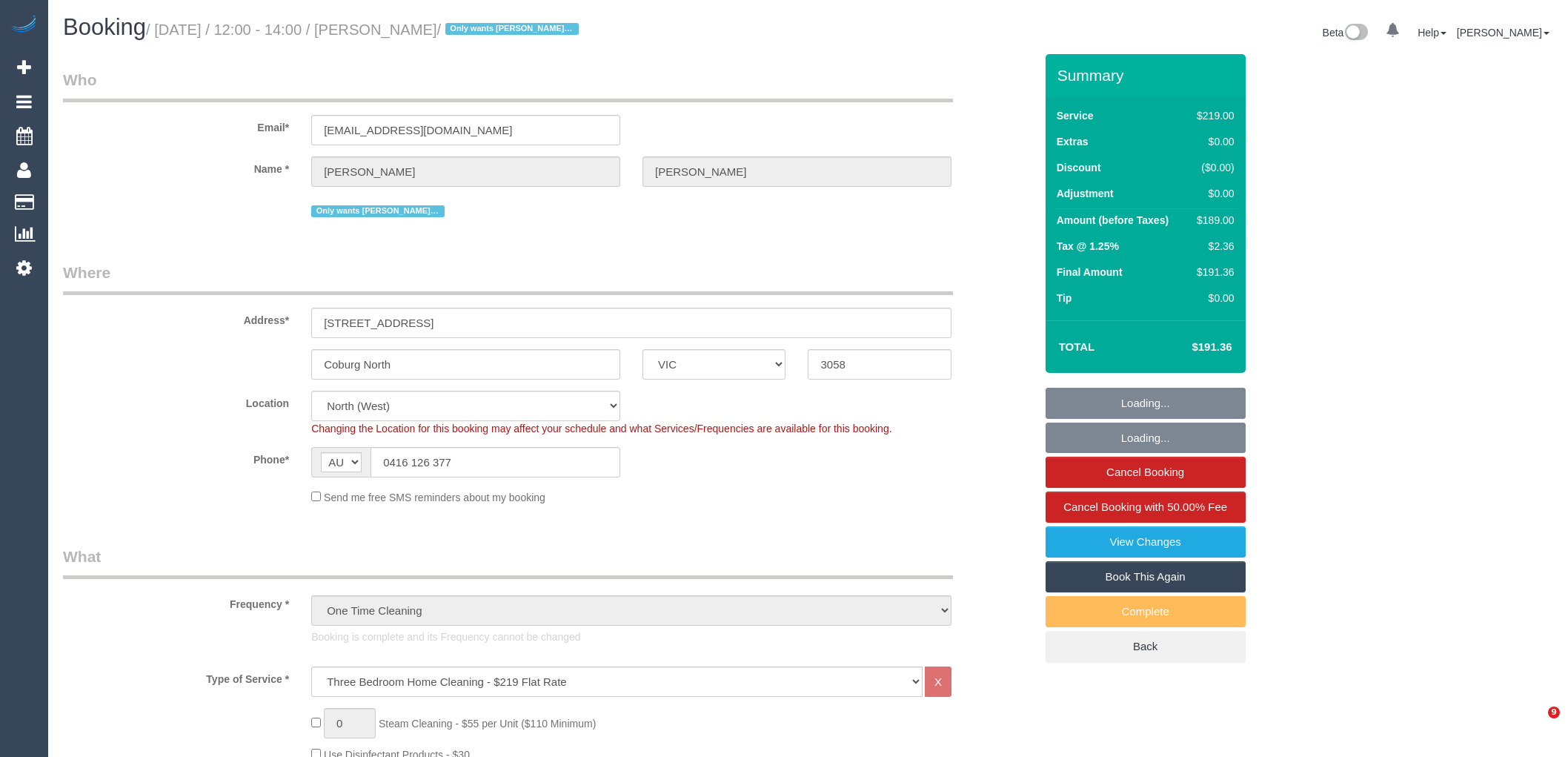
select select "VIC"
select select "number:28"
select select "number:14"
select select "number:18"
select select "number:36"
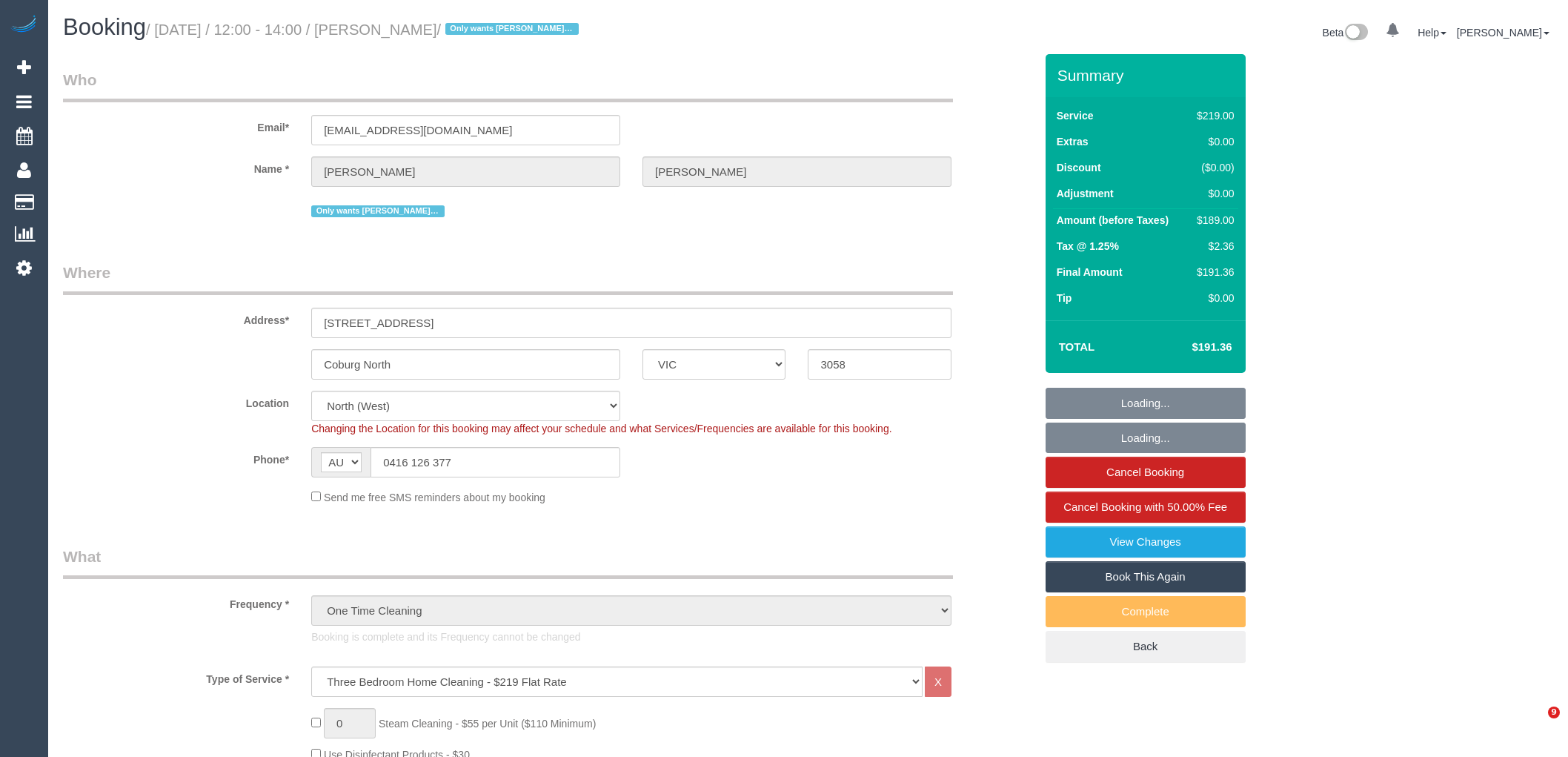
select select "spot1"
